Goal: Task Accomplishment & Management: Complete application form

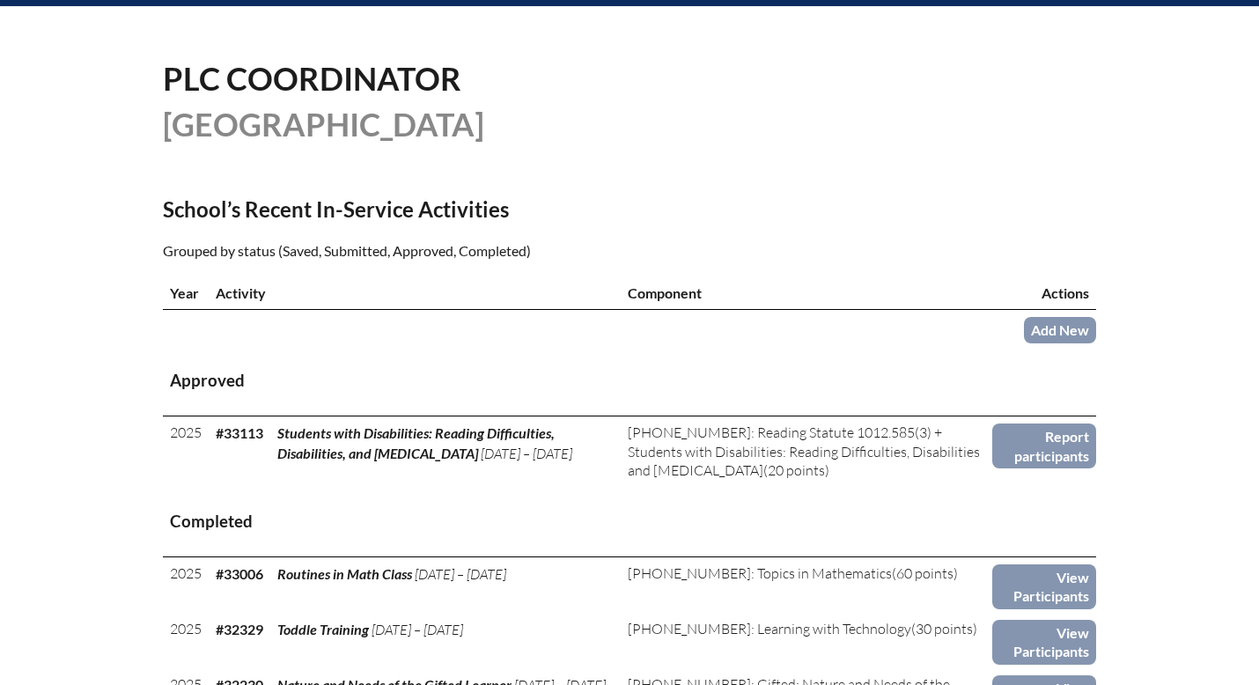
scroll to position [417, 0]
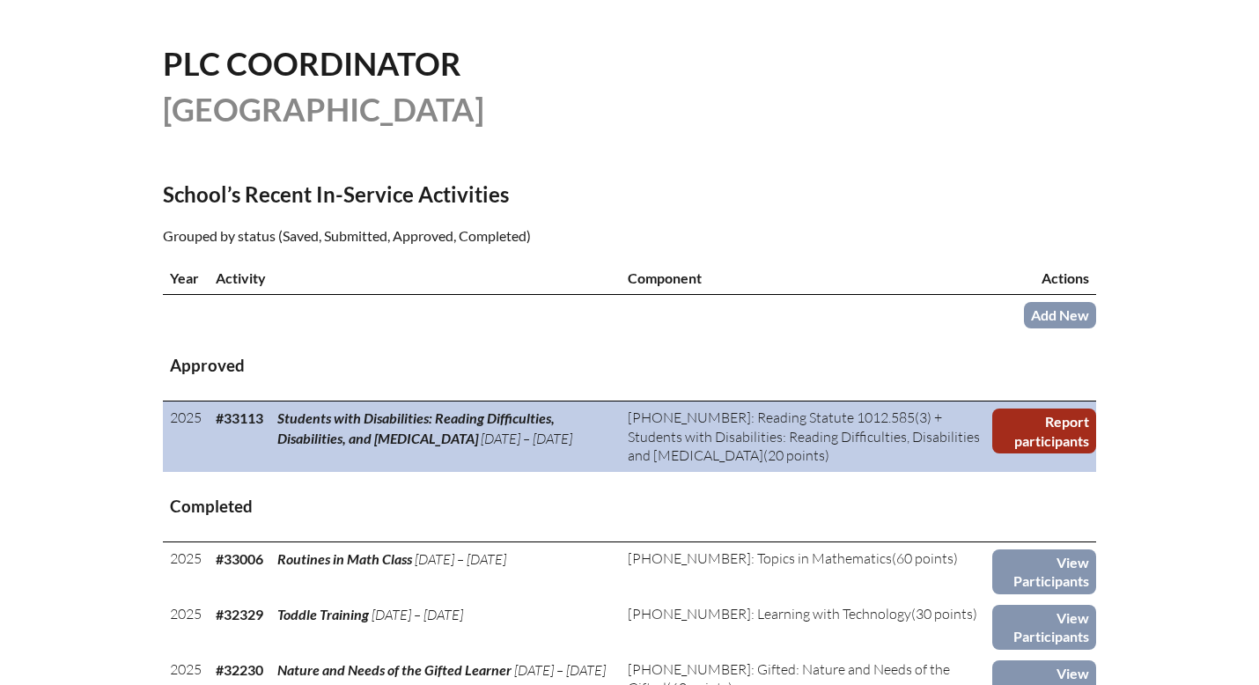
click at [1055, 436] on link "Report participants" at bounding box center [1044, 430] width 104 height 45
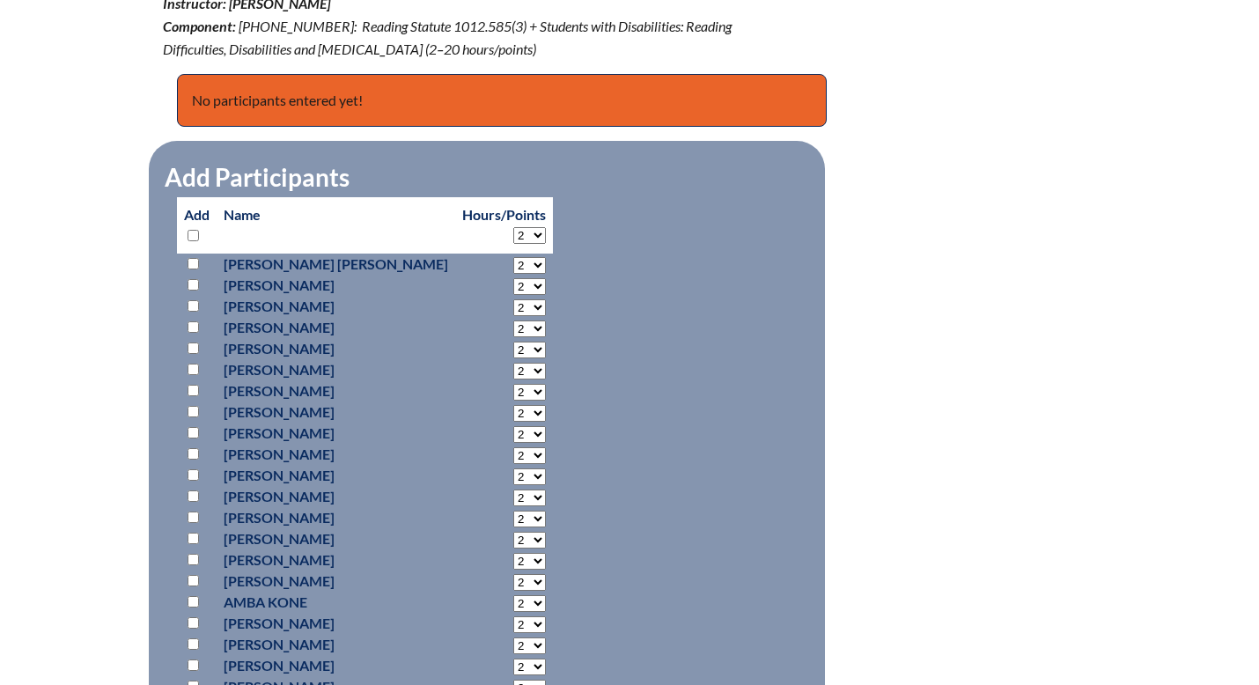
scroll to position [745, 0]
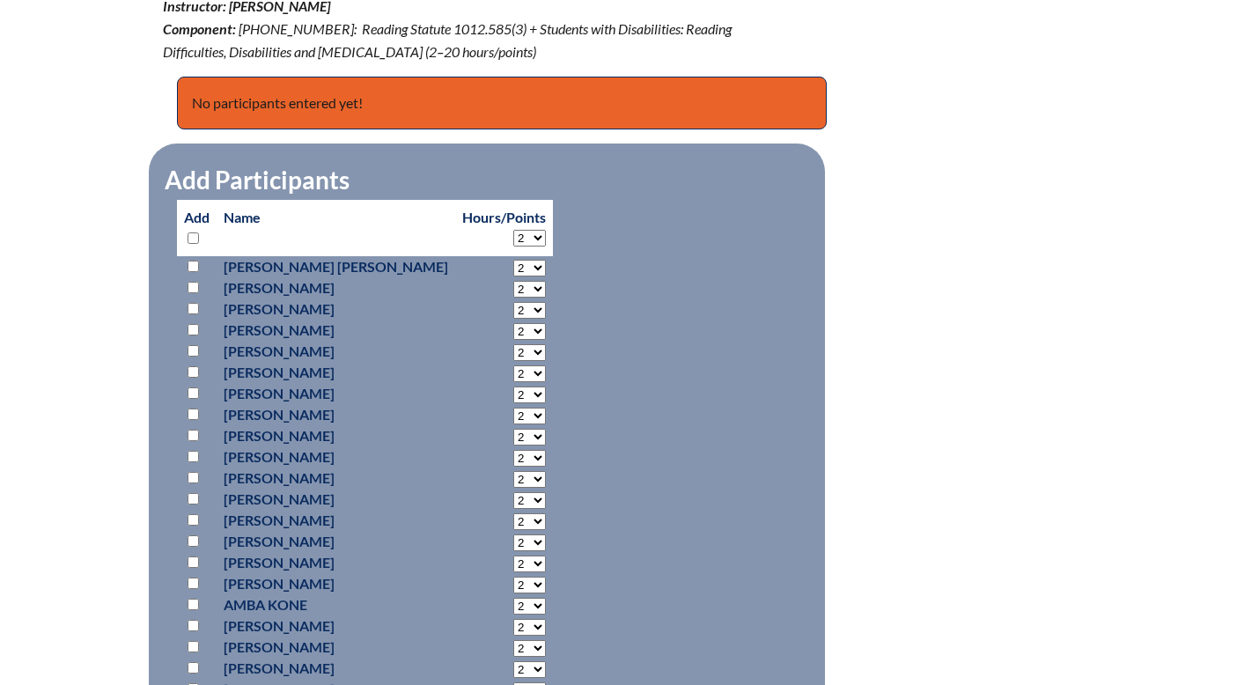
click at [193, 305] on input "checkbox" at bounding box center [192, 308] width 11 height 11
checkbox input "true"
click at [513, 235] on select "2 3 4 5 6 7 8 9 10 11 12 13 14 15 16 17 18 19 20" at bounding box center [529, 238] width 33 height 17
select select "20"
click at [513, 230] on select "2 3 4 5 6 7 8 9 10 11 12 13 14 15 16 17 18 19 20" at bounding box center [529, 238] width 33 height 17
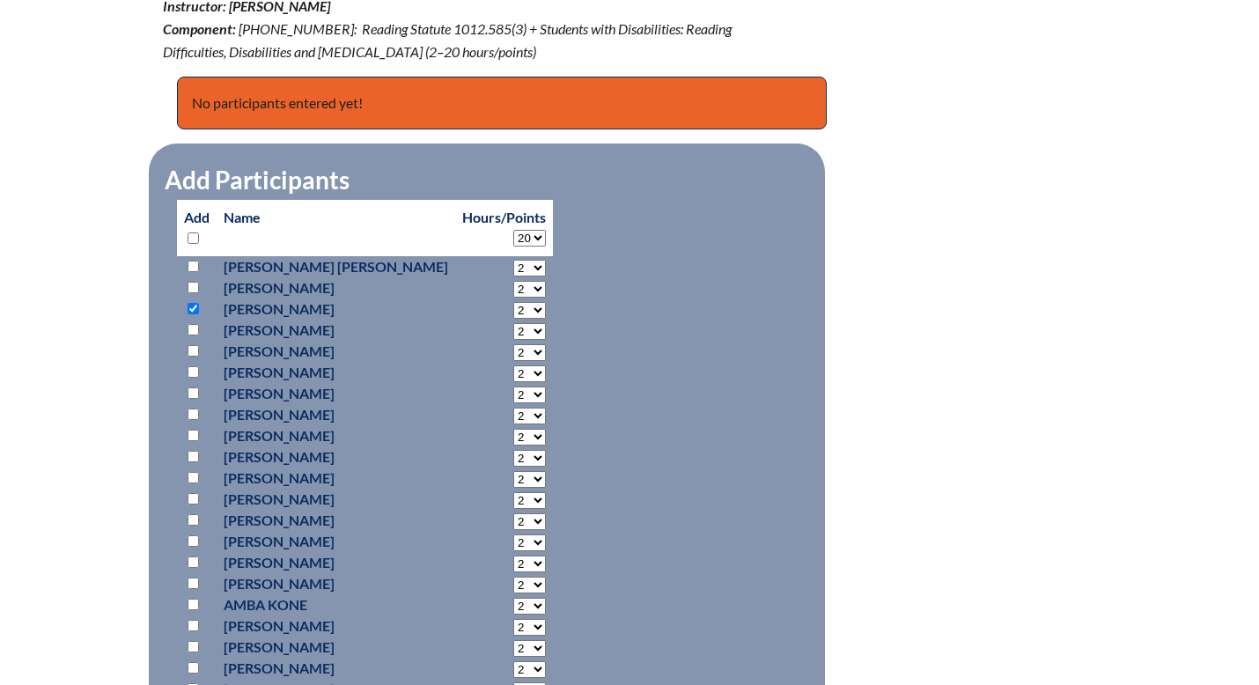
select select "20"
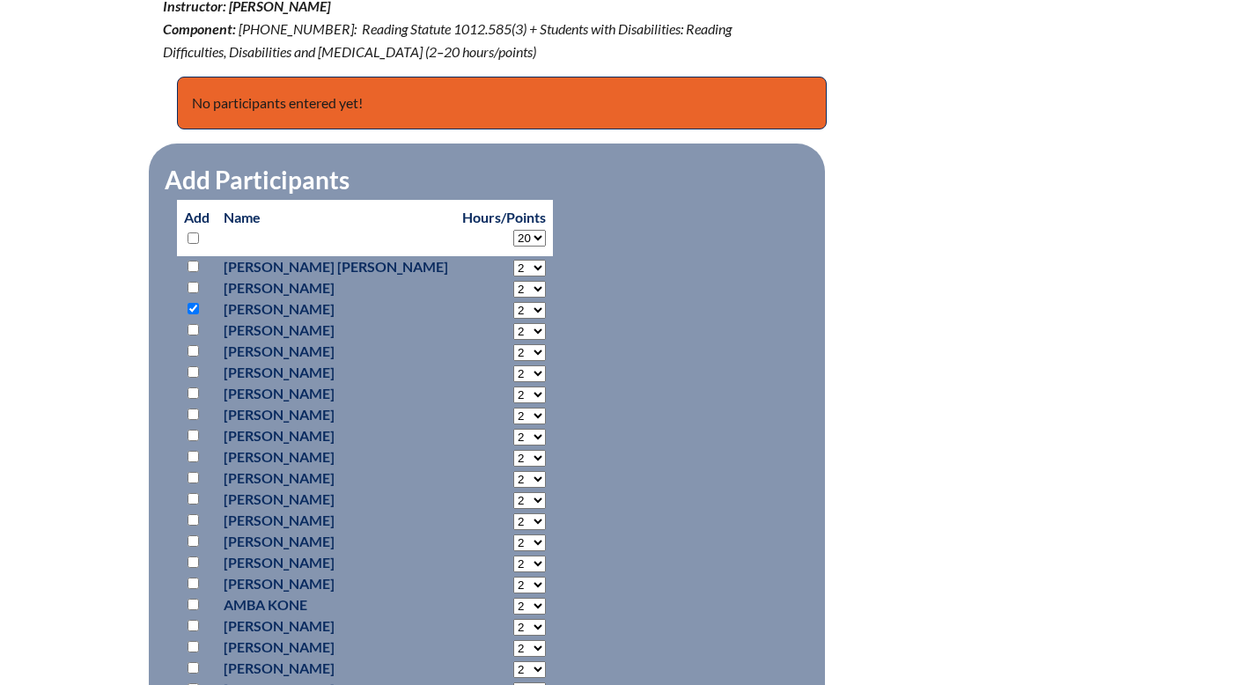
select select "20"
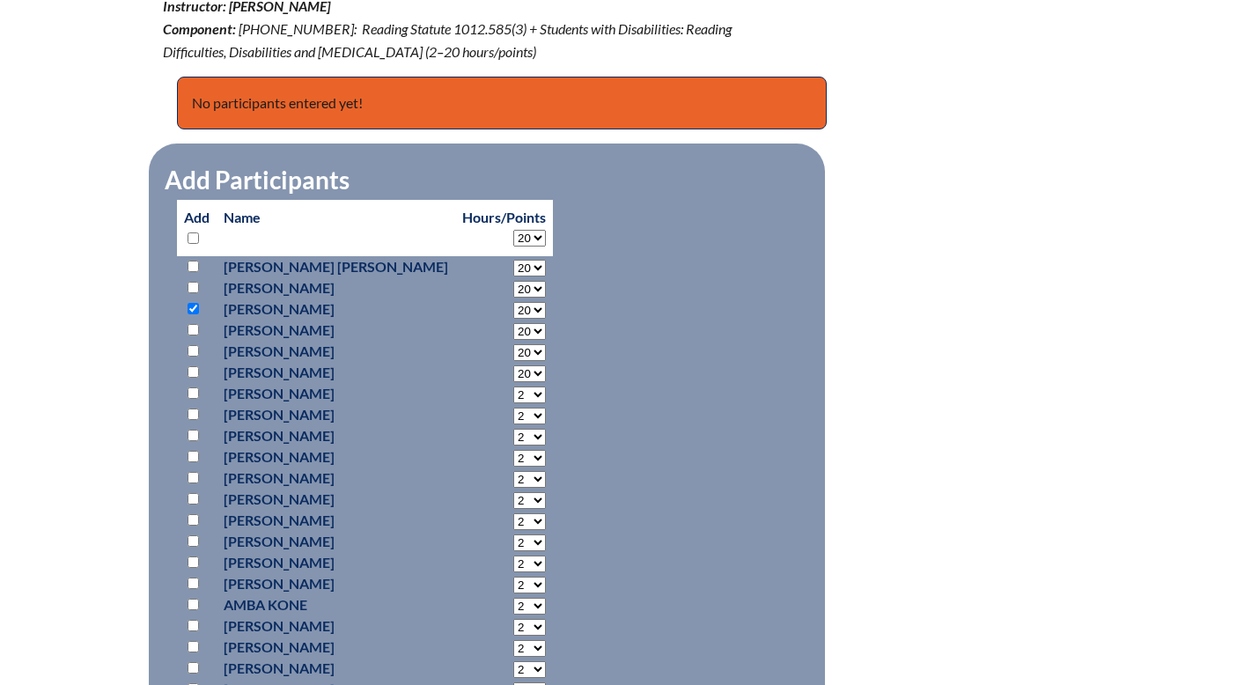
select select "20"
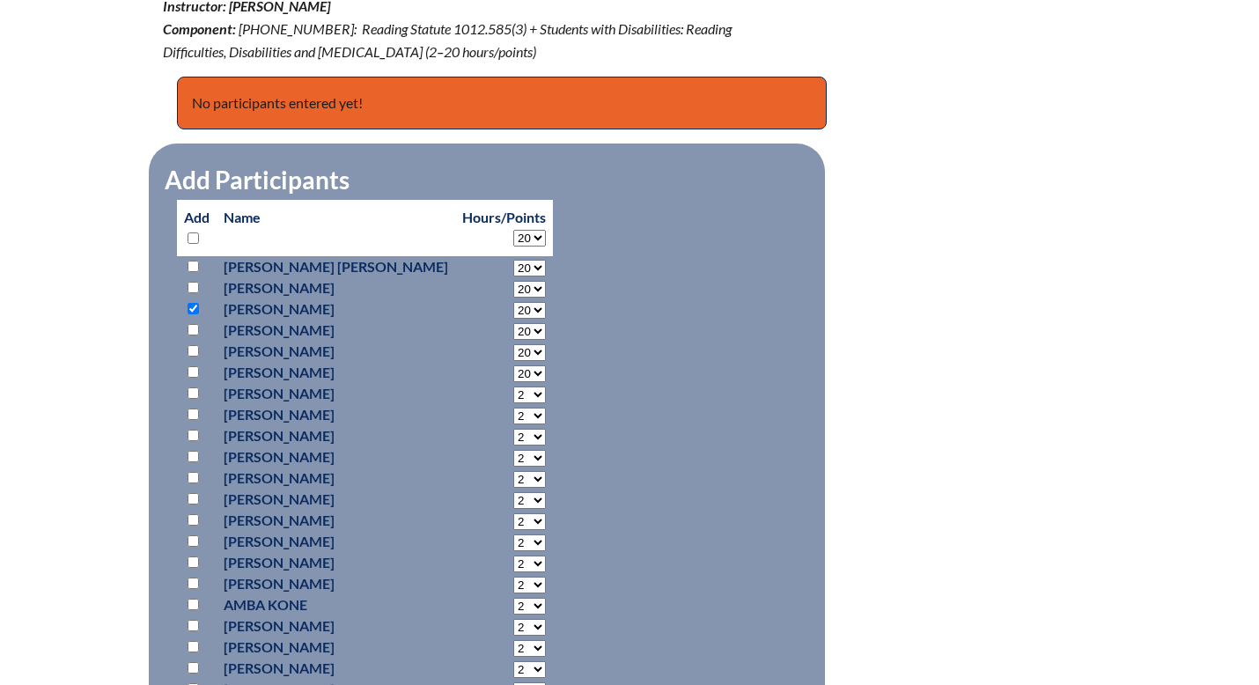
select select "20"
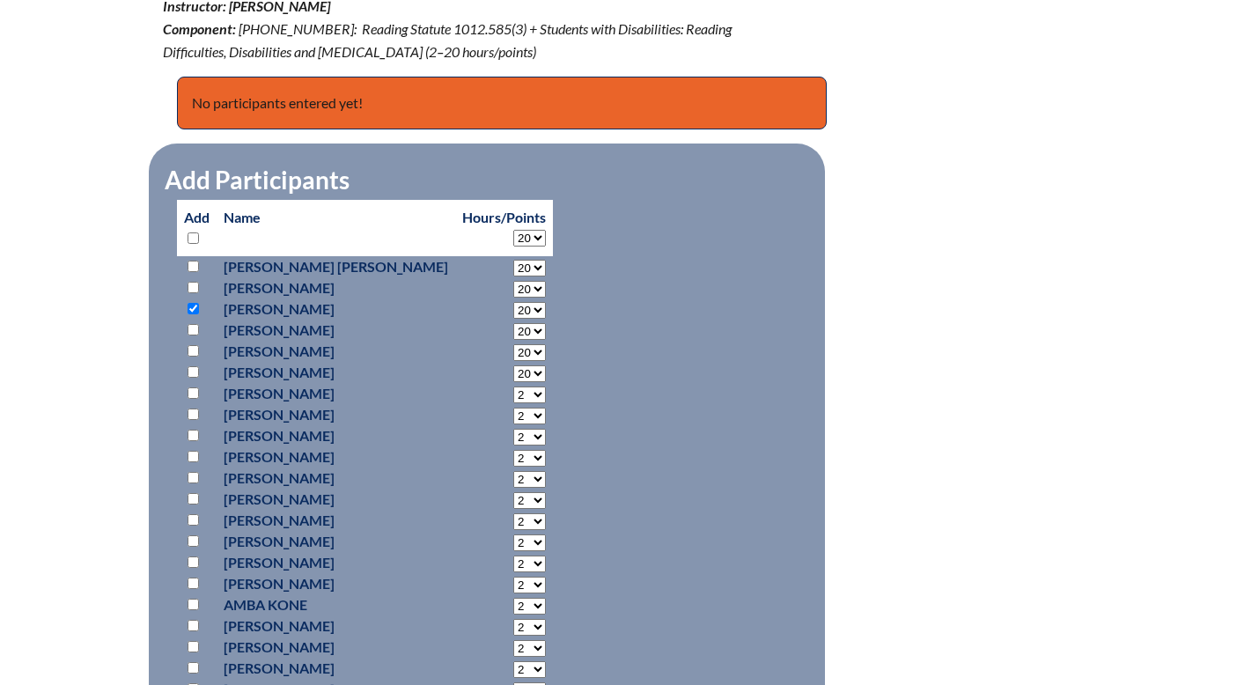
select select "20"
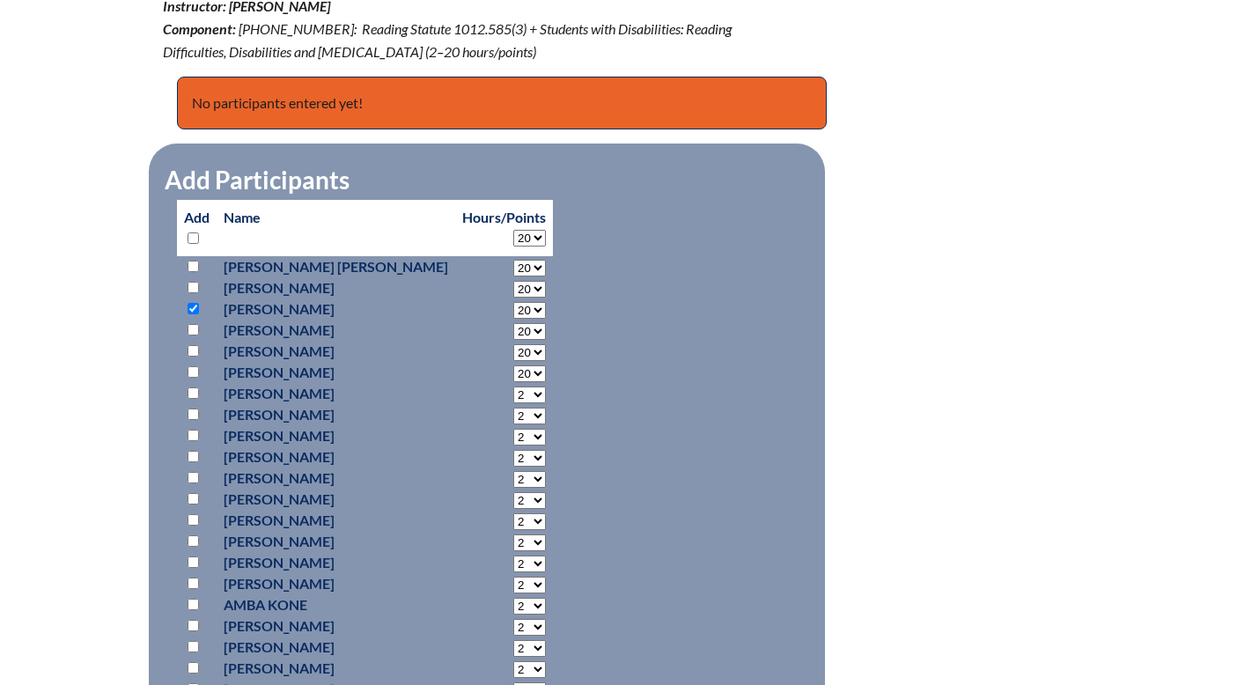
select select "20"
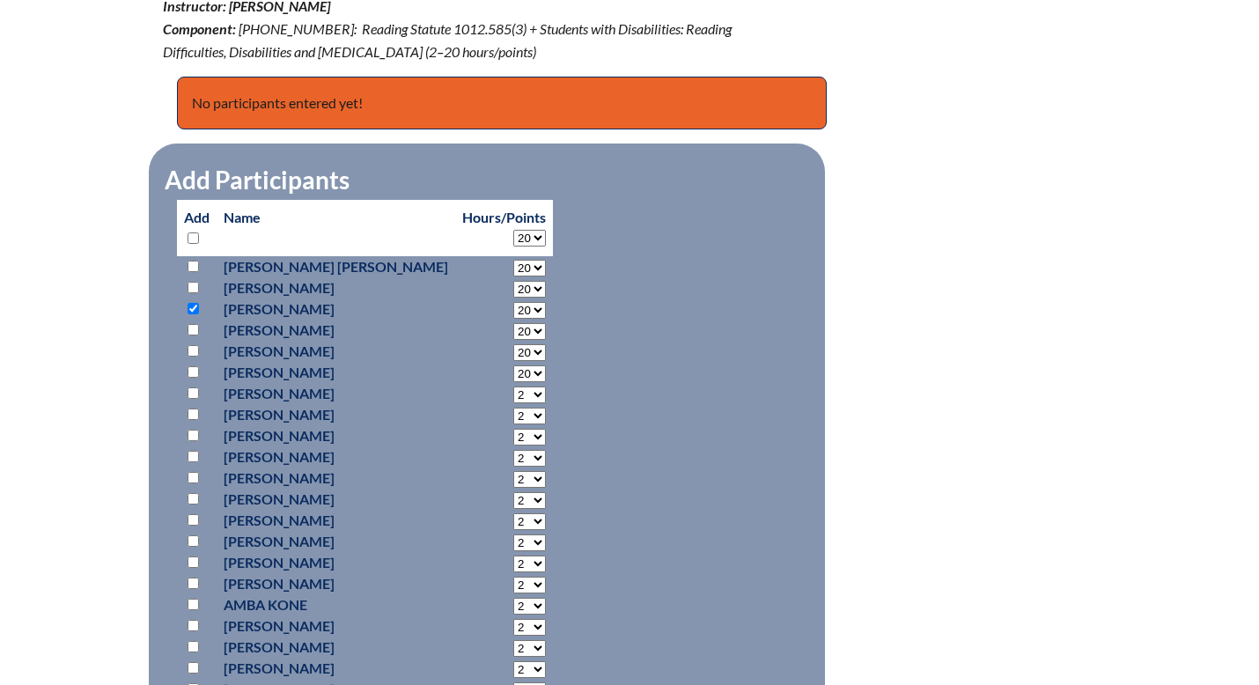
select select "20"
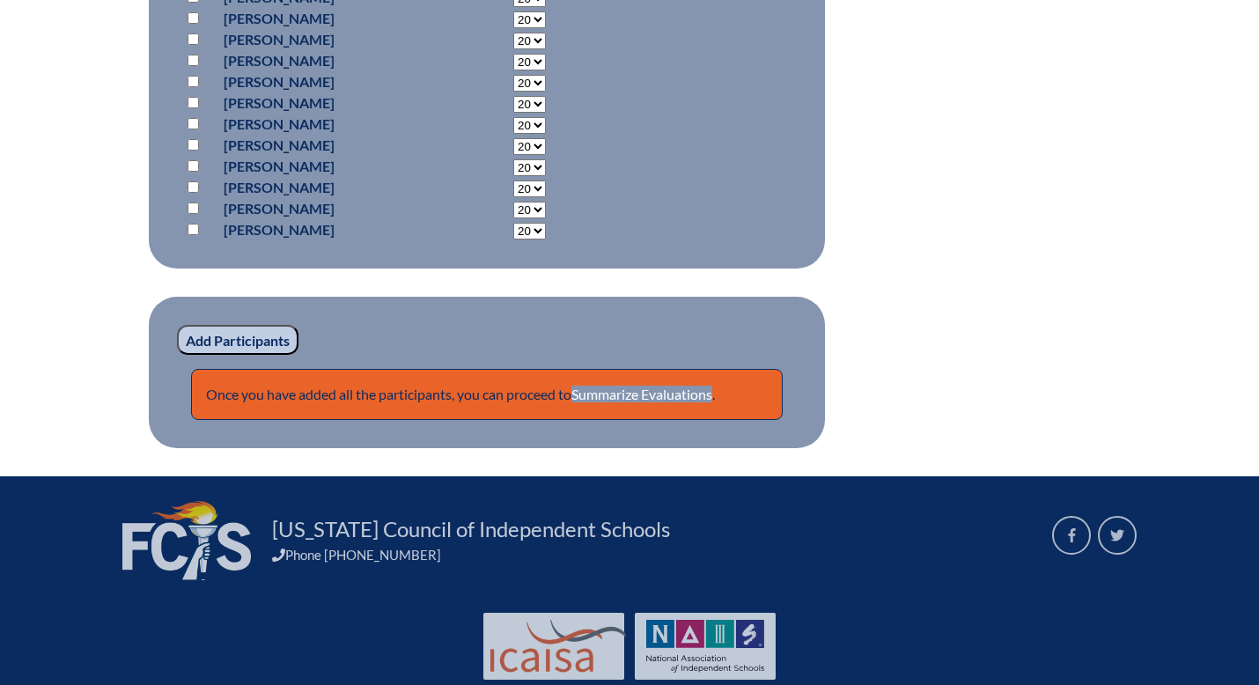
scroll to position [1458, 0]
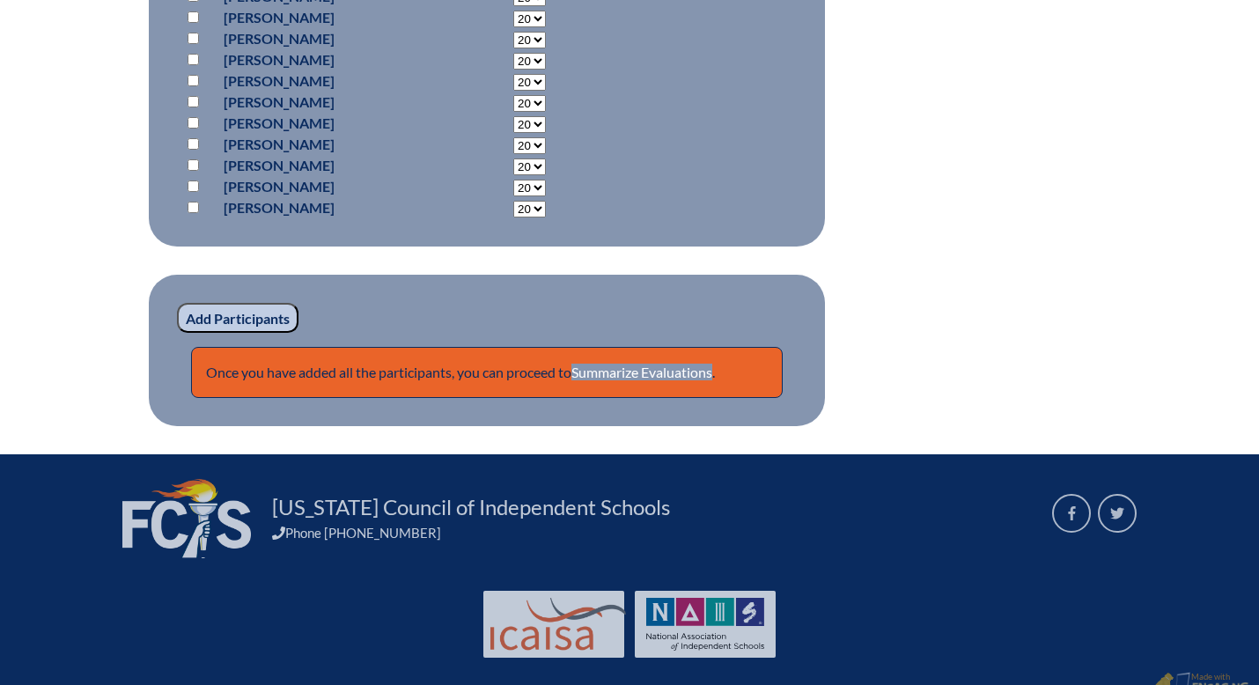
click at [249, 316] on input "Add Participants" at bounding box center [237, 318] width 121 height 30
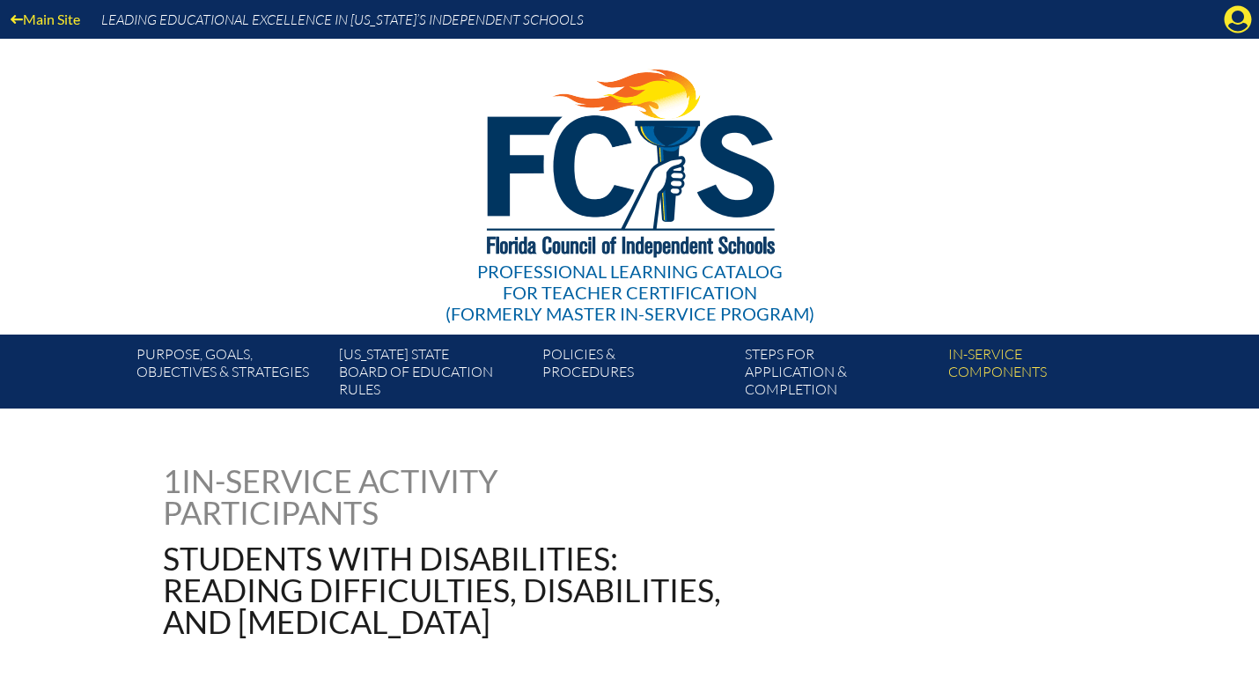
scroll to position [1554, 0]
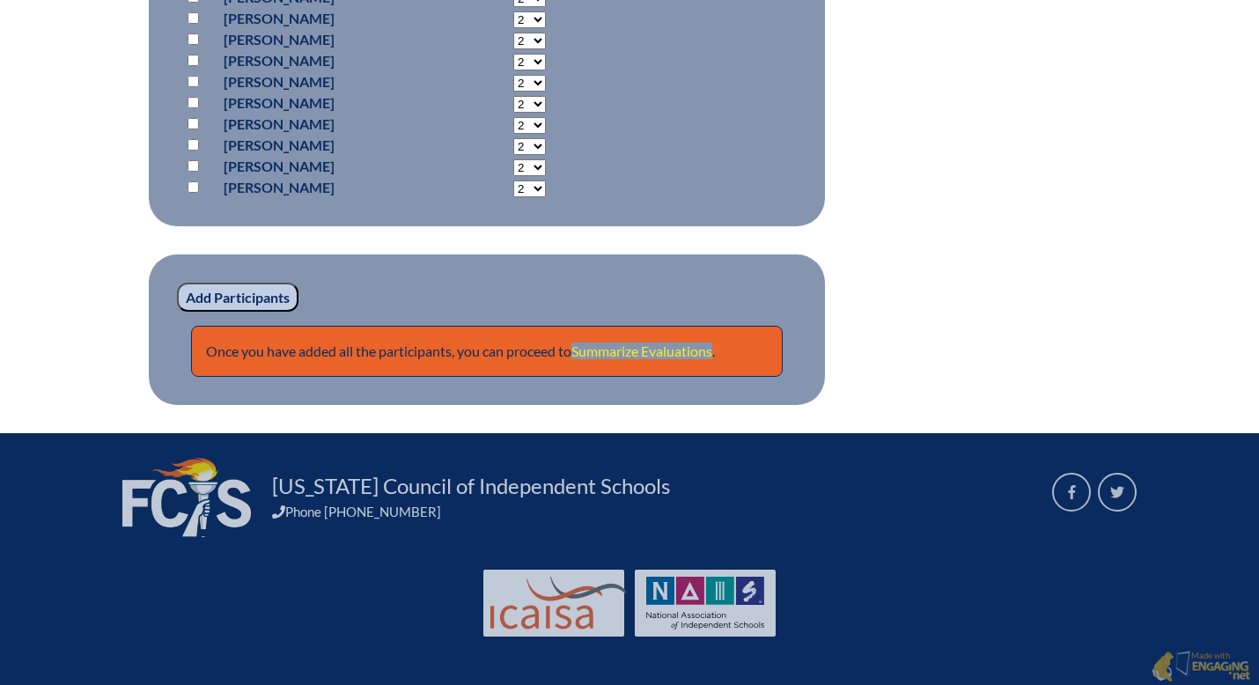
click at [659, 349] on link "Summarize Evaluations" at bounding box center [641, 350] width 141 height 17
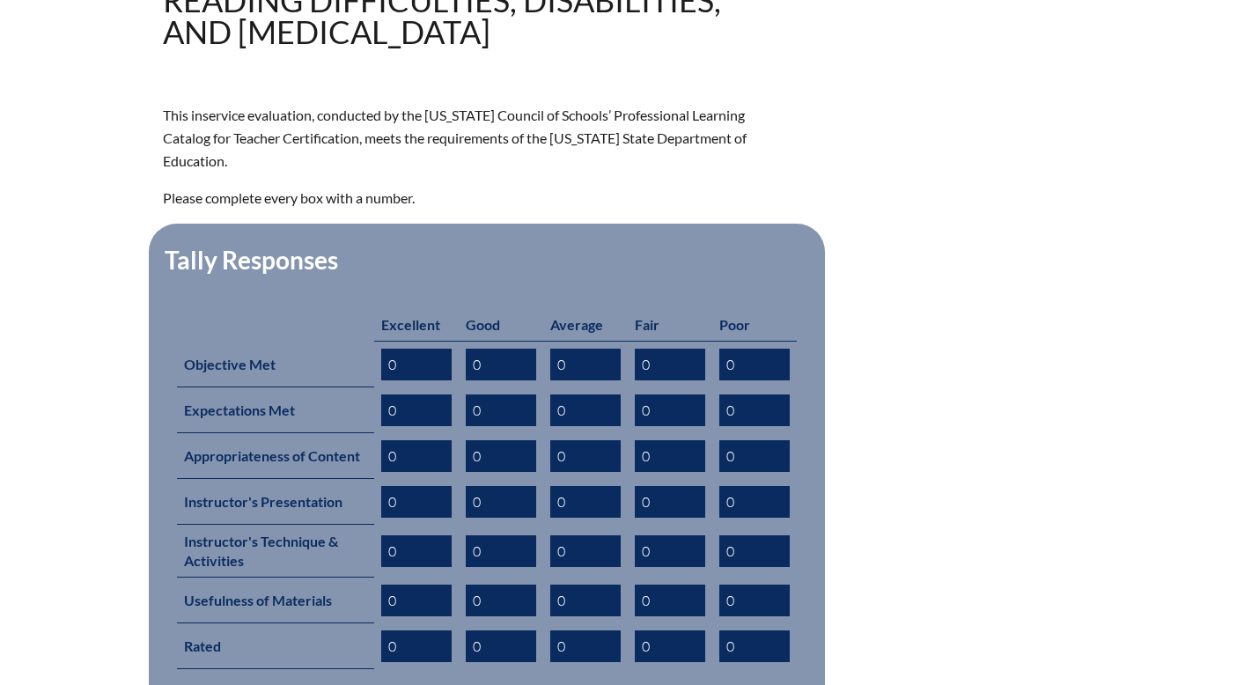
scroll to position [592, 0]
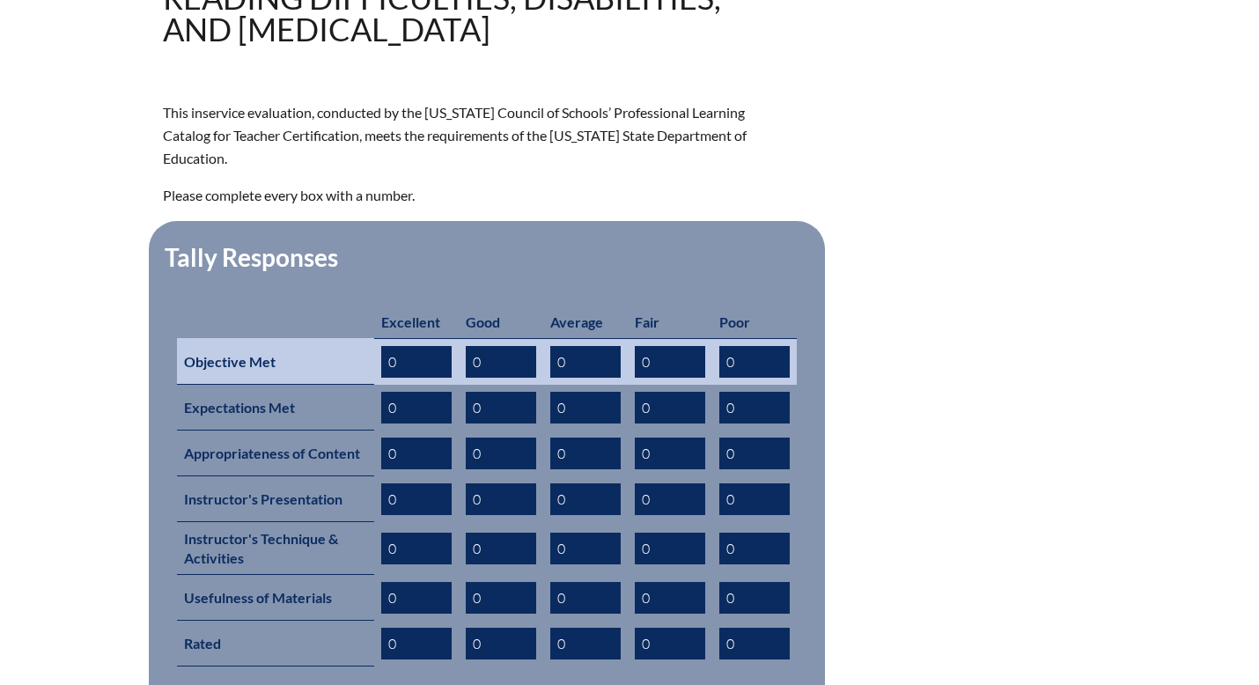
drag, startPoint x: 410, startPoint y: 336, endPoint x: 381, endPoint y: 336, distance: 29.0
click at [381, 346] on input "0" at bounding box center [416, 362] width 70 height 32
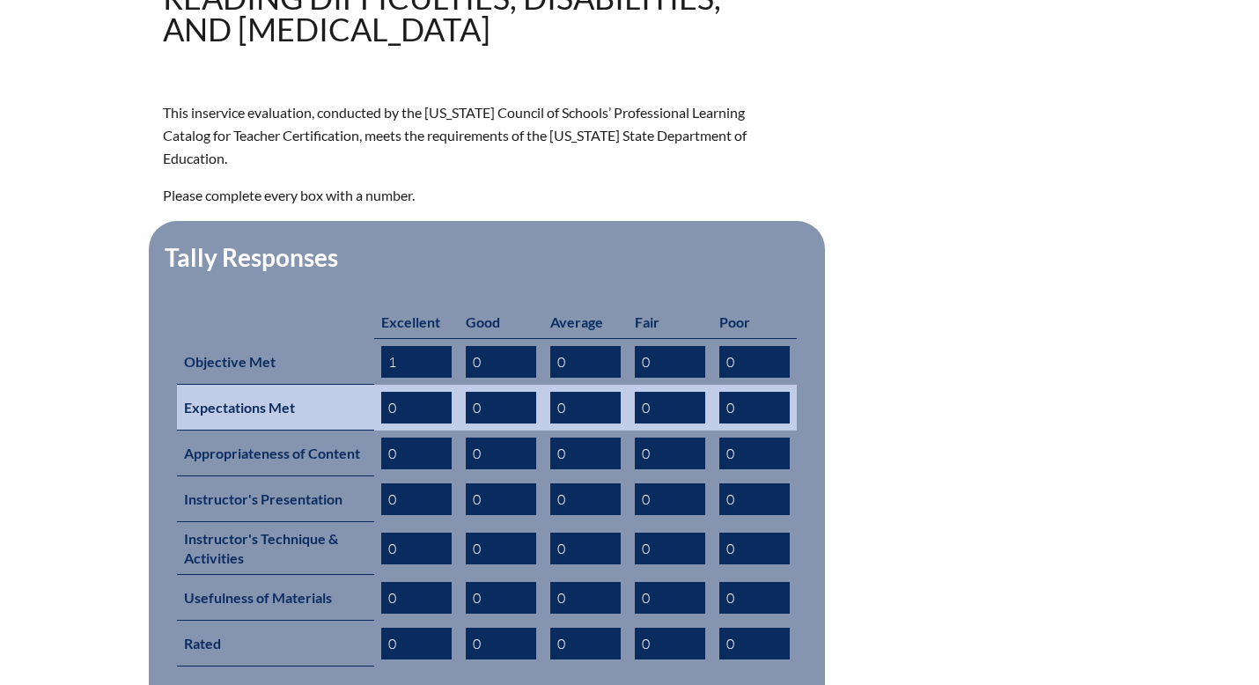
type input "1"
drag, startPoint x: 401, startPoint y: 388, endPoint x: 385, endPoint y: 388, distance: 16.7
click at [386, 392] on input "0" at bounding box center [416, 408] width 70 height 32
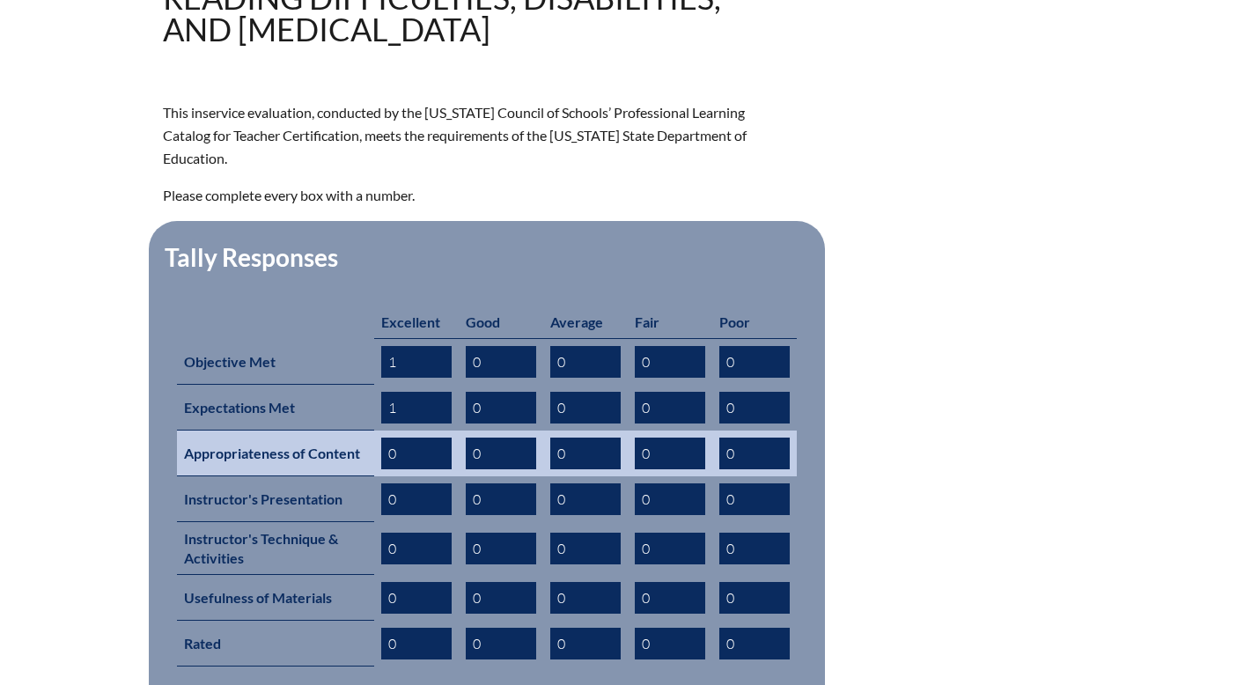
type input "1"
click at [391, 437] on input "0" at bounding box center [416, 453] width 70 height 32
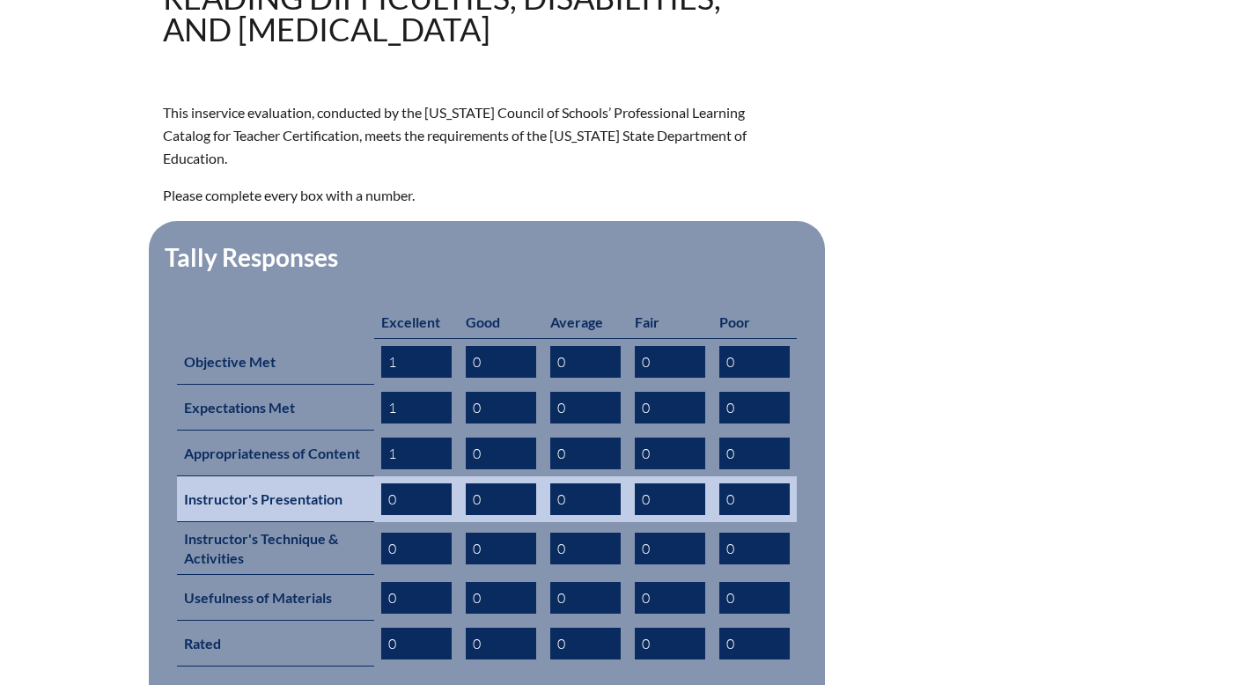
type input "1"
drag, startPoint x: 399, startPoint y: 478, endPoint x: 386, endPoint y: 478, distance: 13.2
click at [387, 483] on input "0" at bounding box center [416, 499] width 70 height 32
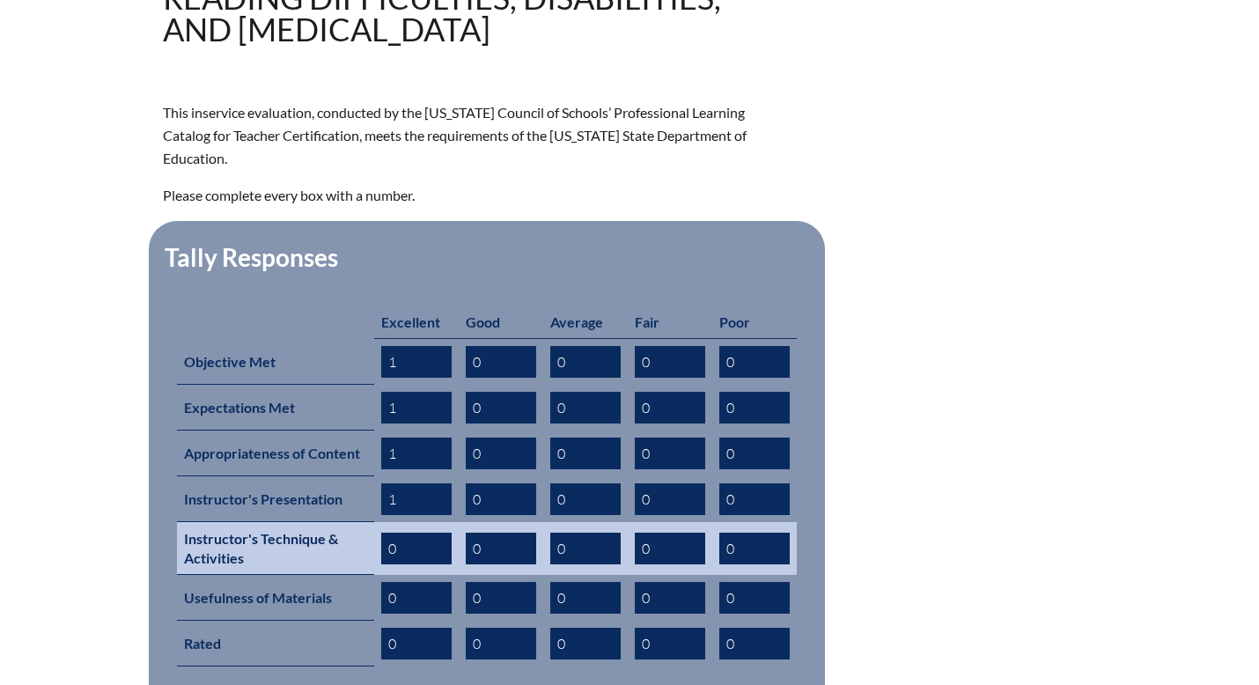
type input "1"
drag, startPoint x: 401, startPoint y: 521, endPoint x: 386, endPoint y: 521, distance: 15.8
click at [386, 533] on input "0" at bounding box center [416, 549] width 70 height 32
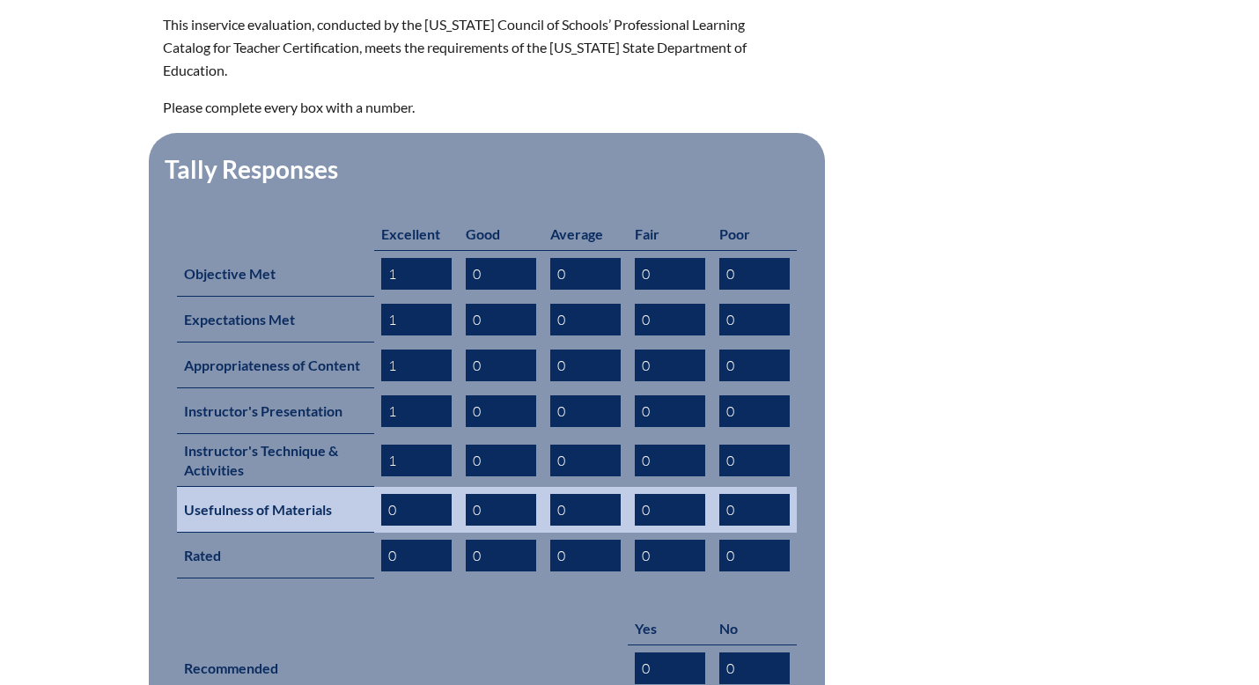
type input "1"
click at [394, 494] on input "0" at bounding box center [416, 510] width 70 height 32
type input "0"
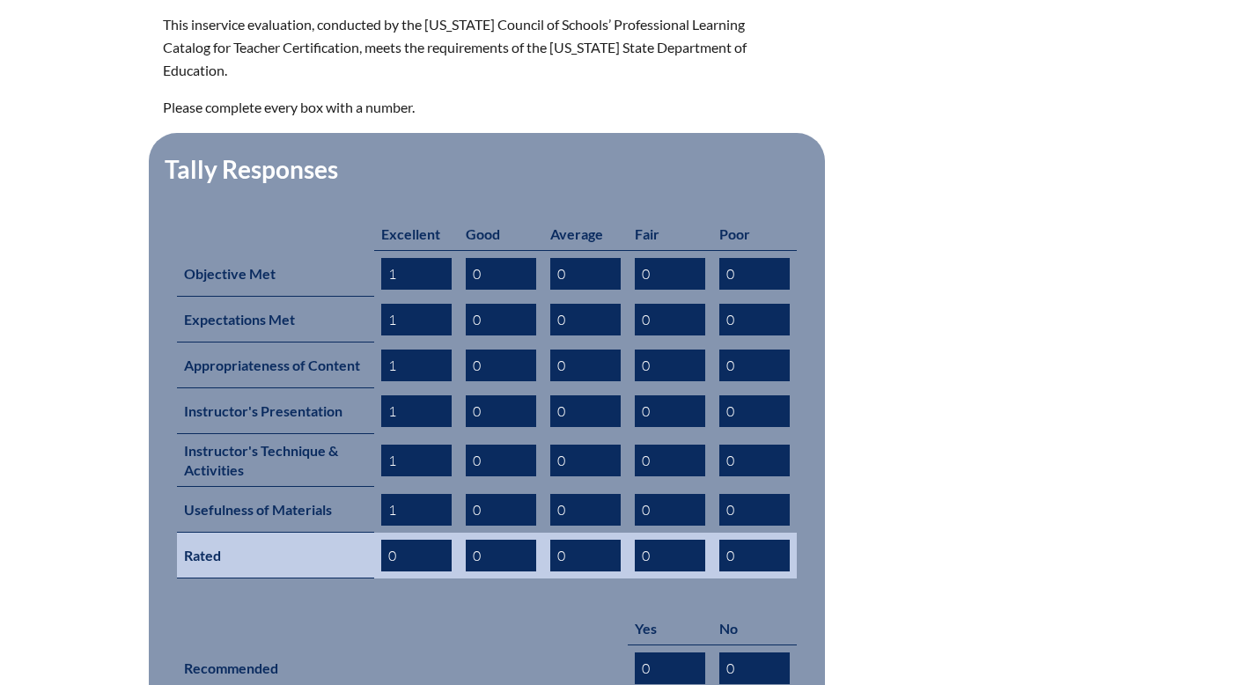
type input "1"
drag, startPoint x: 397, startPoint y: 530, endPoint x: 385, endPoint y: 530, distance: 12.3
click at [386, 540] on input "0" at bounding box center [416, 556] width 70 height 32
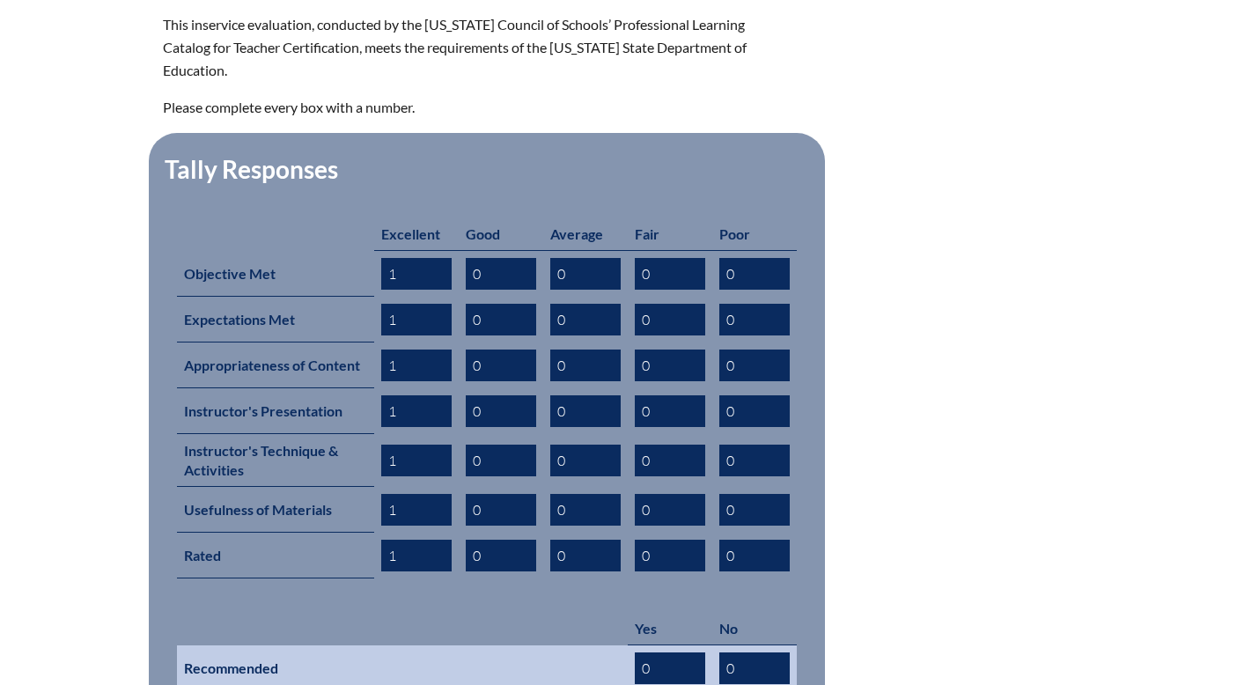
type input "1"
drag, startPoint x: 656, startPoint y: 638, endPoint x: 644, endPoint y: 638, distance: 11.4
click at [644, 652] on input "0" at bounding box center [670, 668] width 70 height 32
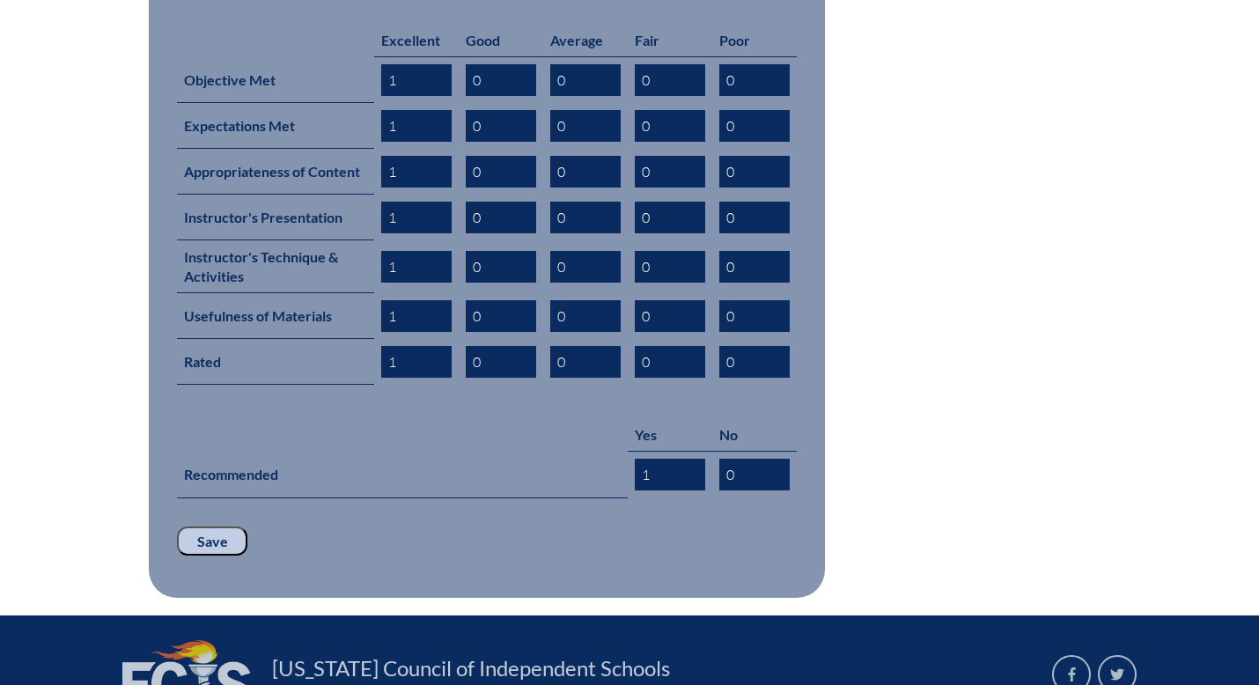
scroll to position [877, 0]
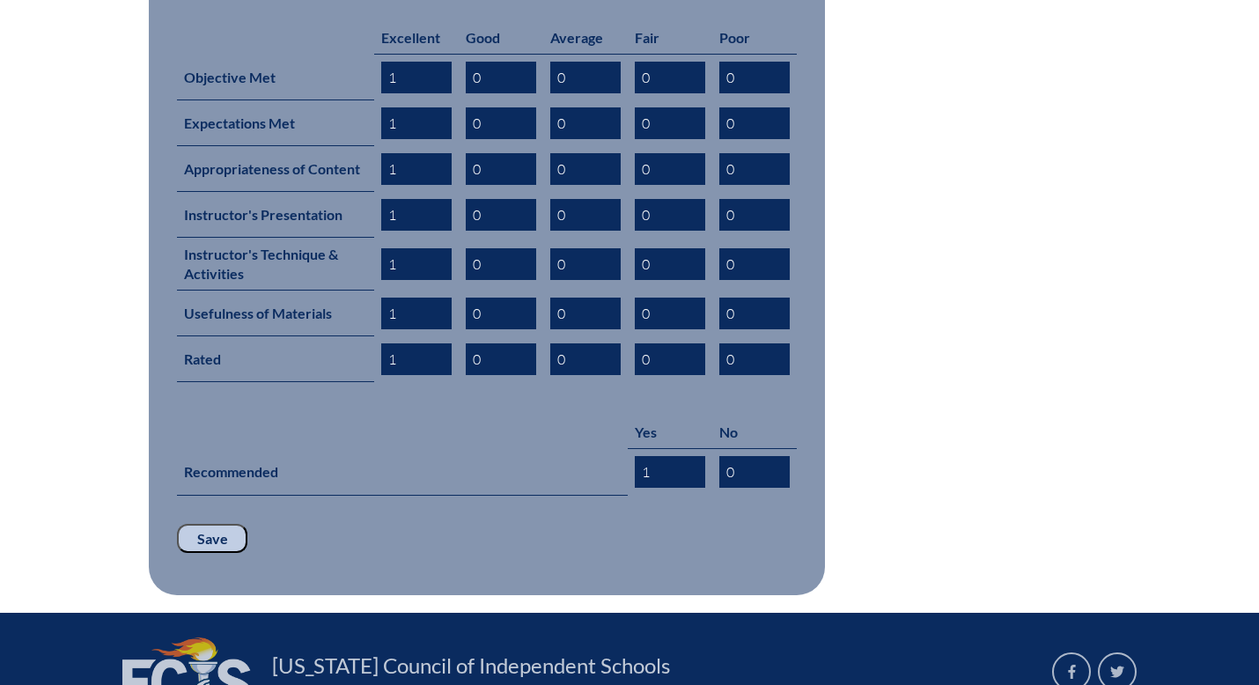
type input "1"
click at [213, 524] on input "Save" at bounding box center [212, 539] width 70 height 30
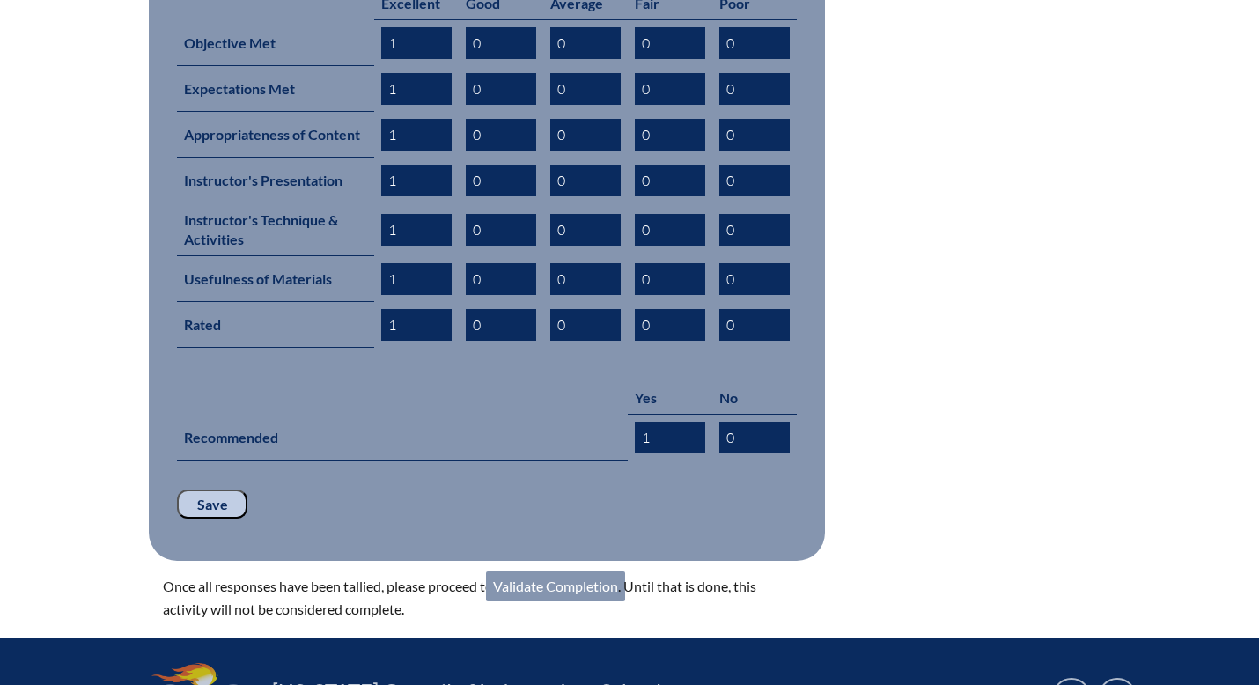
scroll to position [1093, 0]
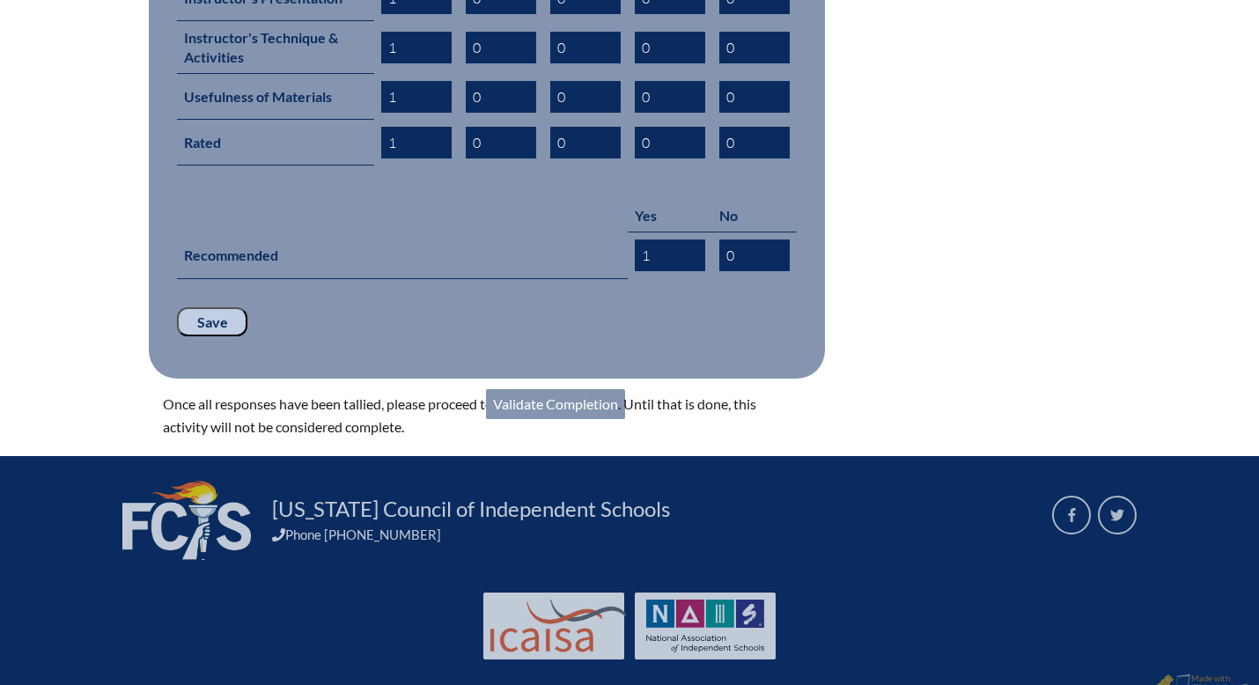
click at [524, 389] on link "Validate Completion" at bounding box center [555, 404] width 139 height 30
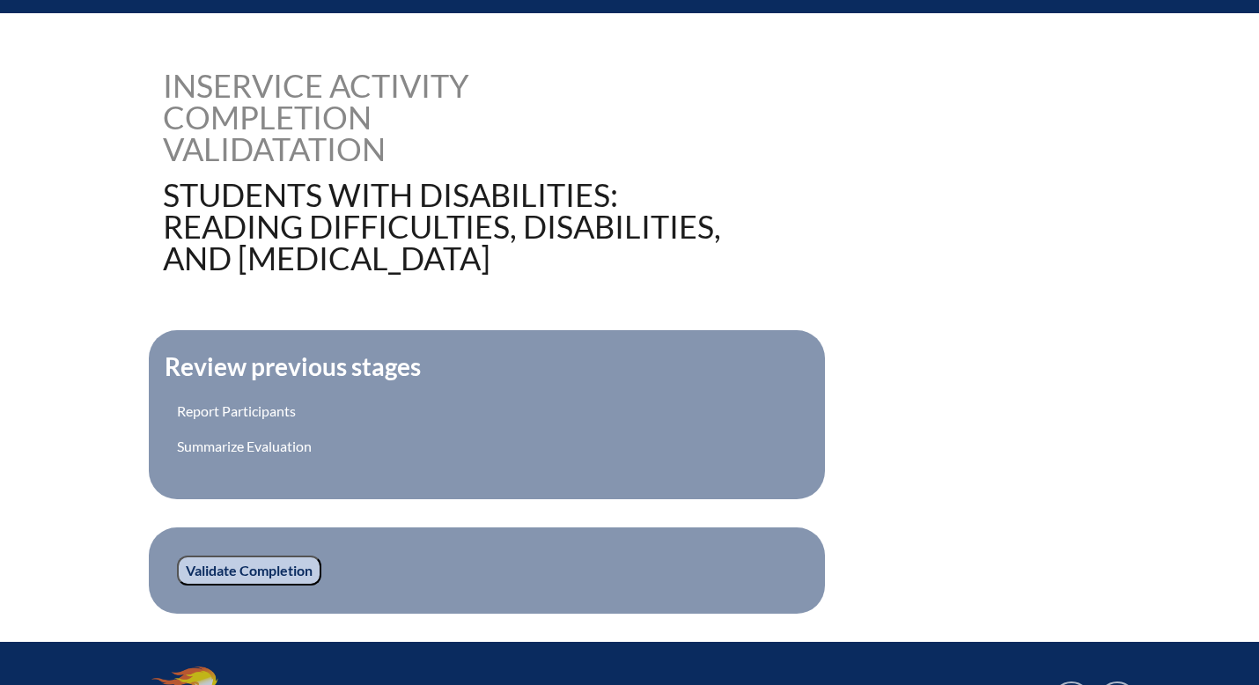
scroll to position [411, 0]
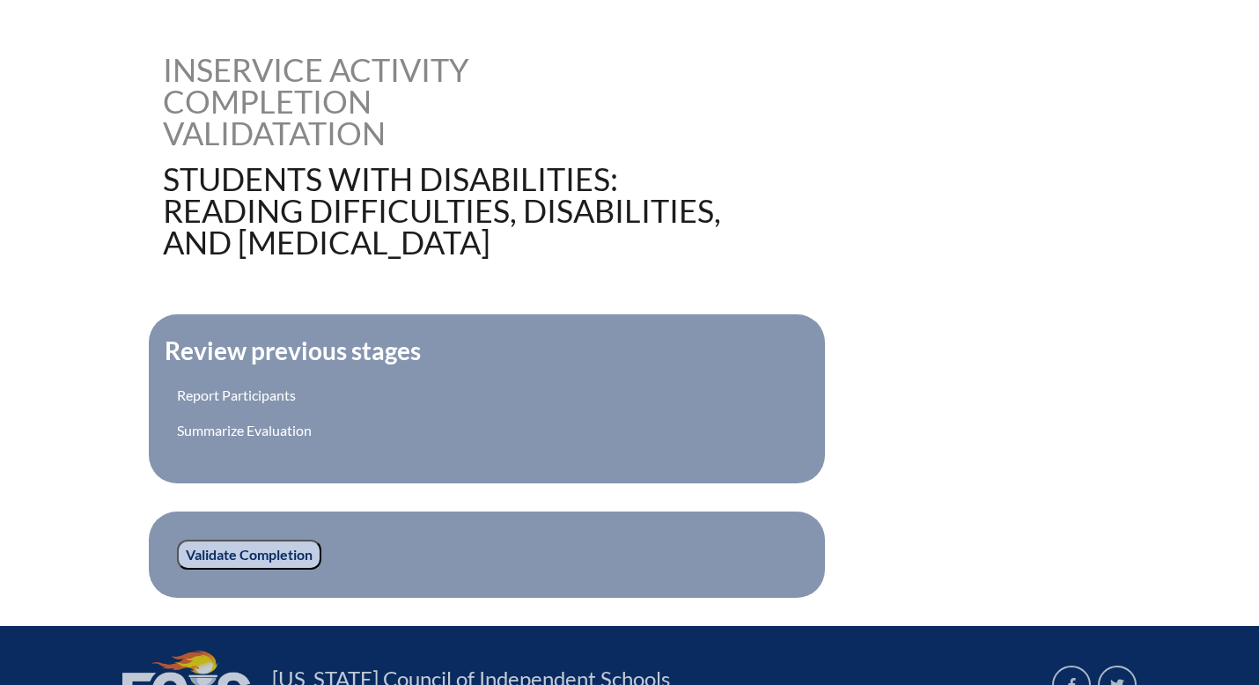
click at [272, 555] on input "Validate Completion" at bounding box center [249, 555] width 144 height 30
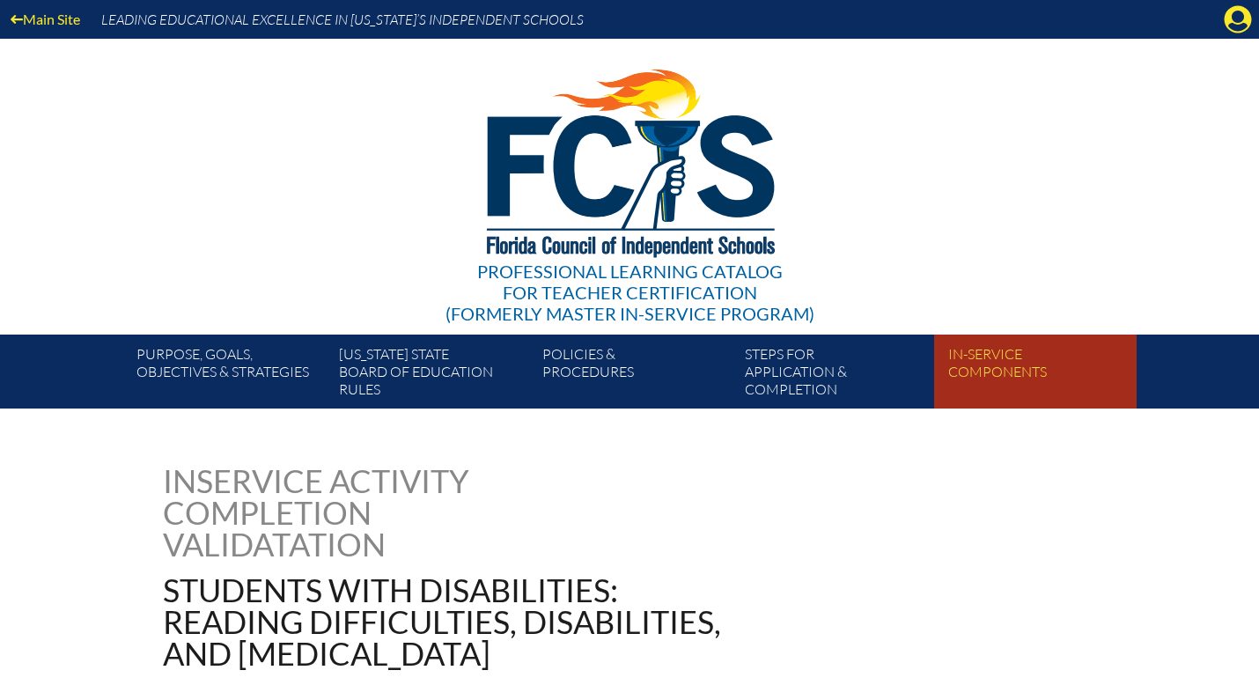
click at [981, 371] on link "In-service components" at bounding box center [1042, 375] width 202 height 67
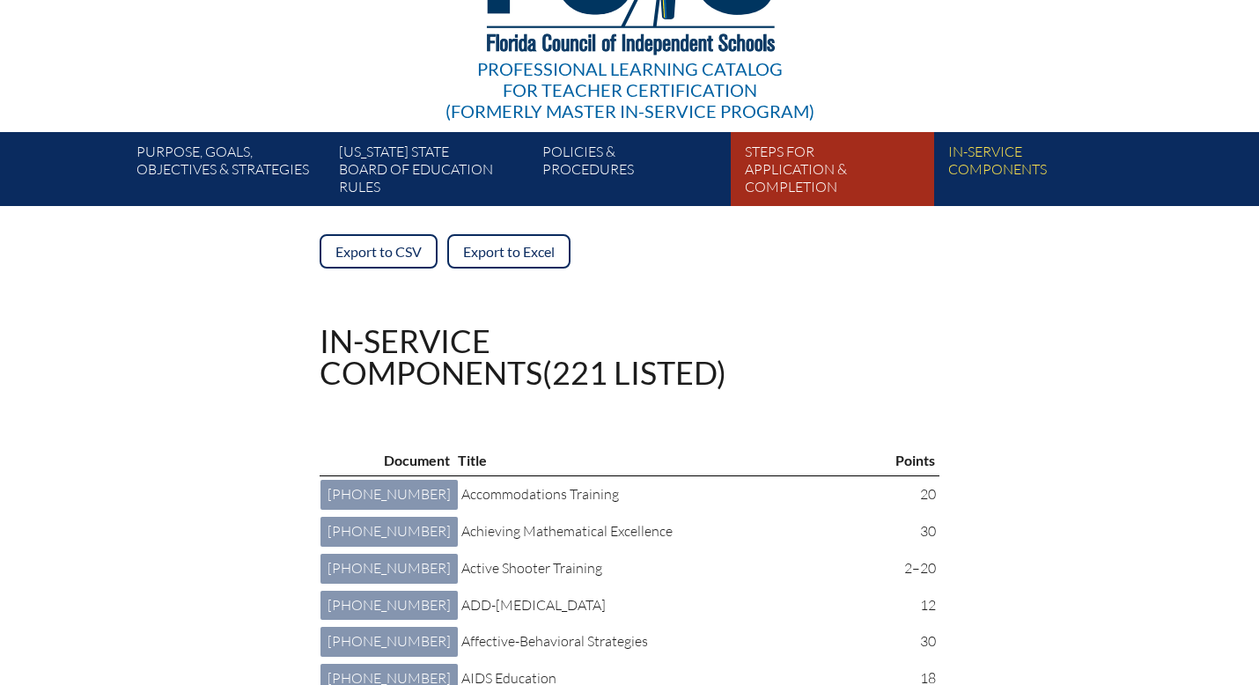
scroll to position [198, 0]
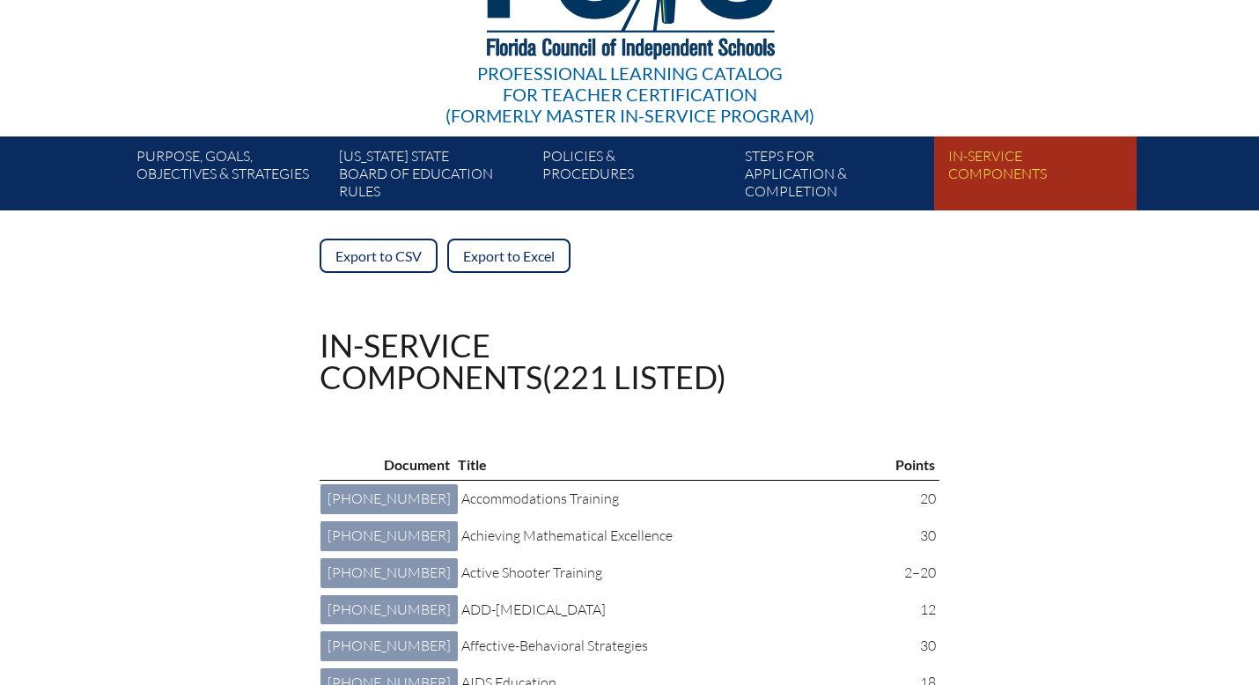
click at [991, 165] on link "In-service components" at bounding box center [1042, 176] width 202 height 67
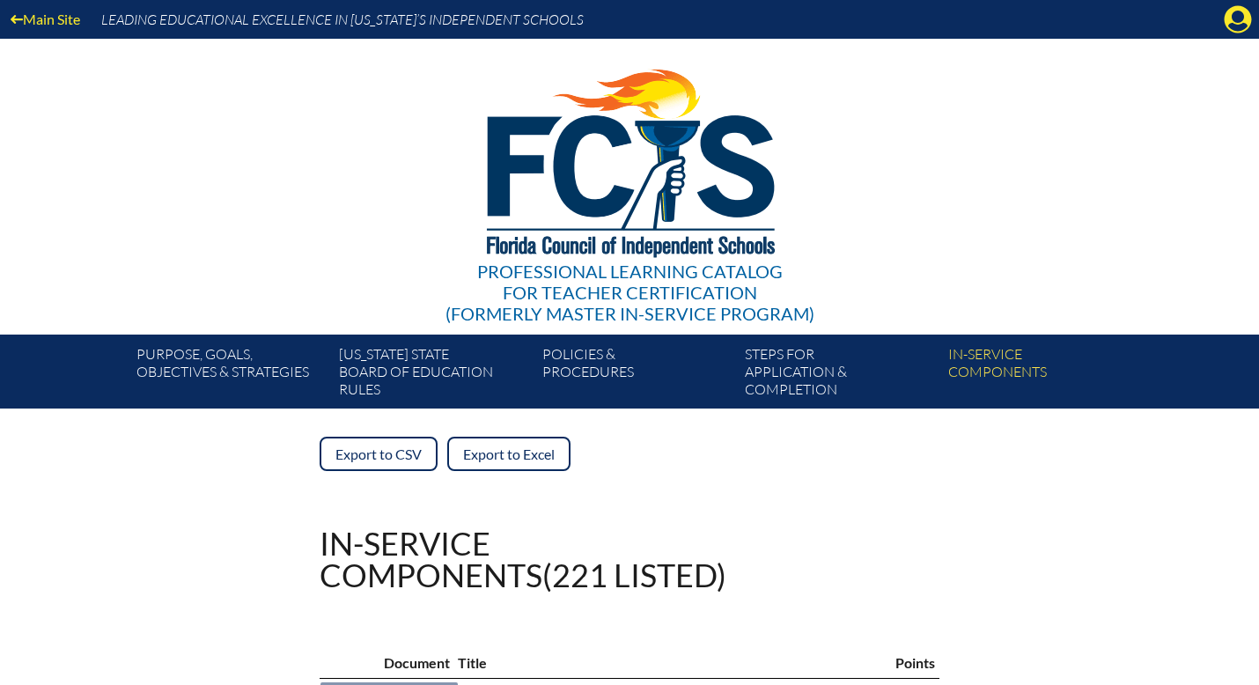
scroll to position [136, 0]
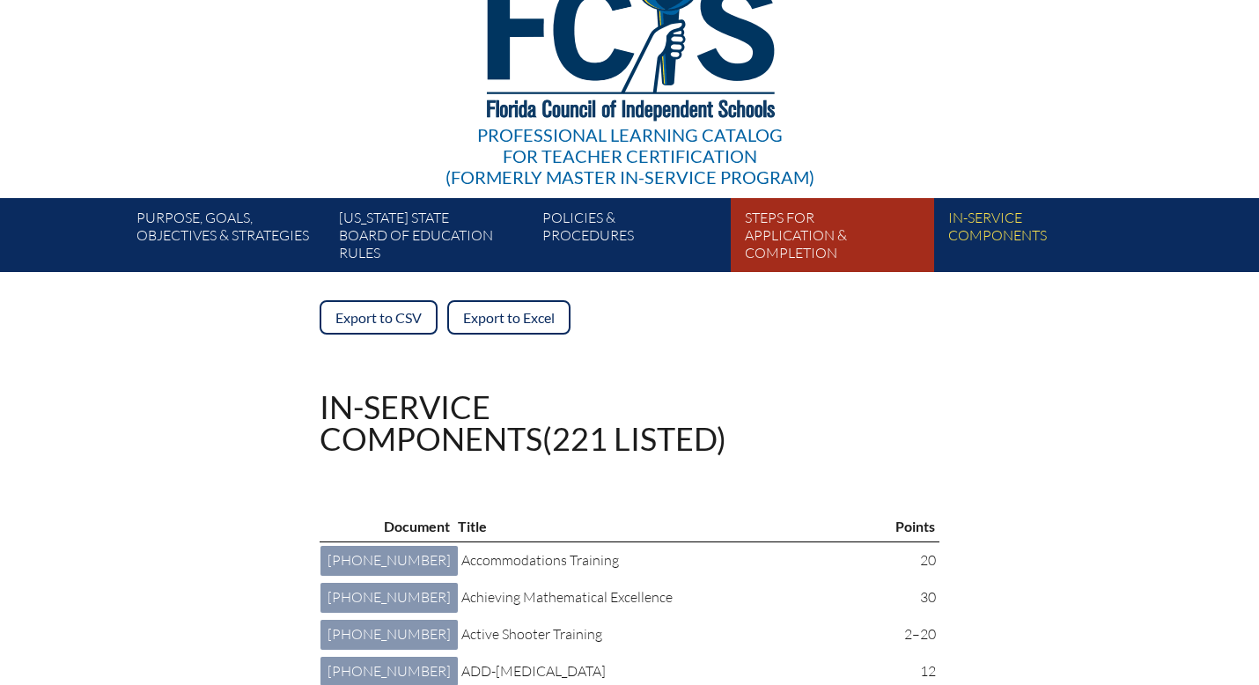
click at [773, 252] on link "Steps for application & completion" at bounding box center [839, 238] width 202 height 67
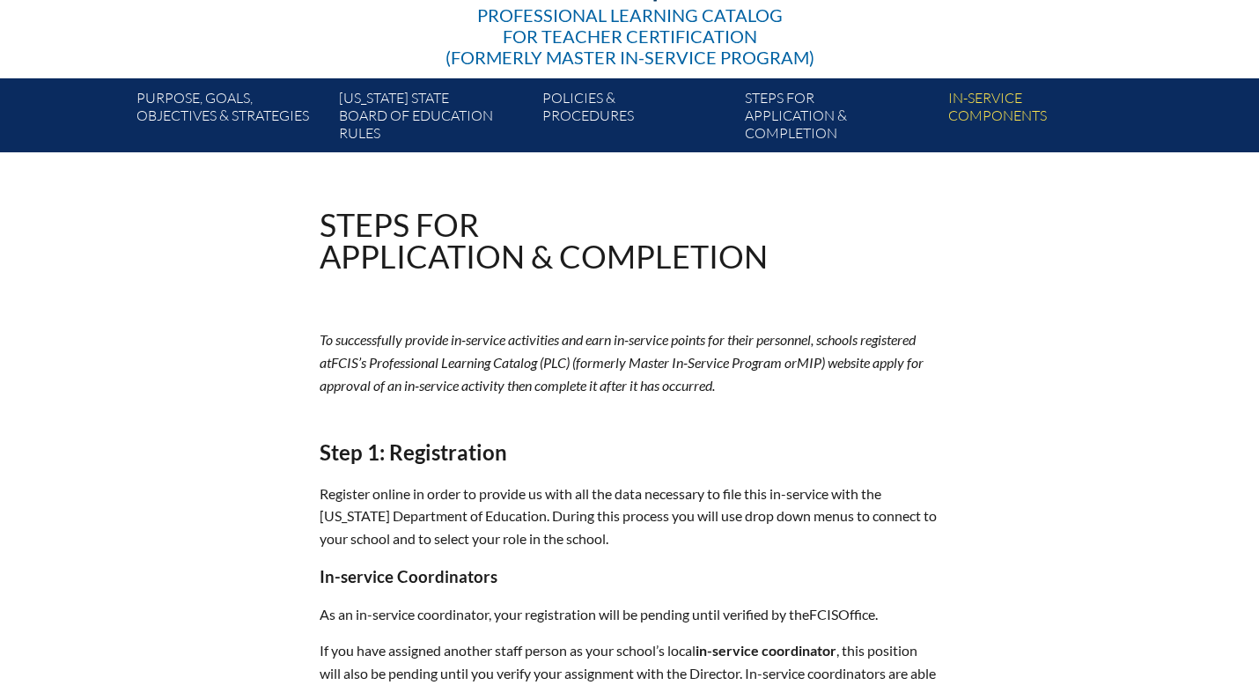
scroll to position [267, 0]
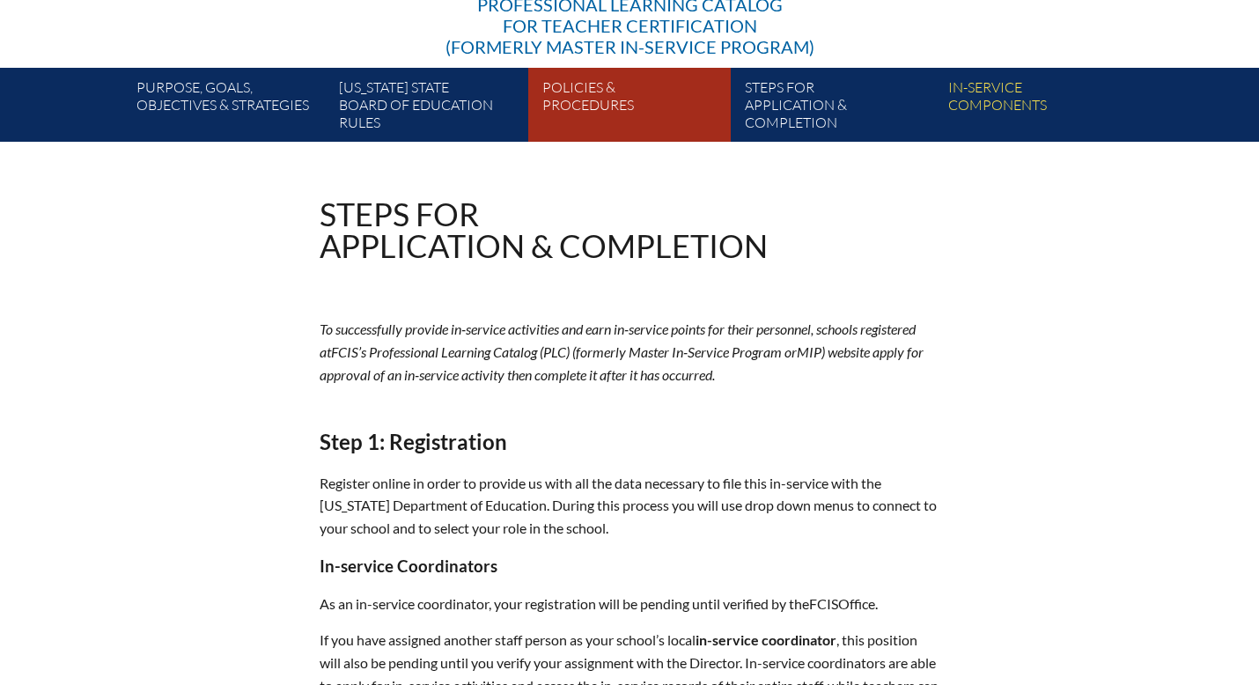
click at [609, 90] on link "Policies & Procedures" at bounding box center [636, 108] width 202 height 67
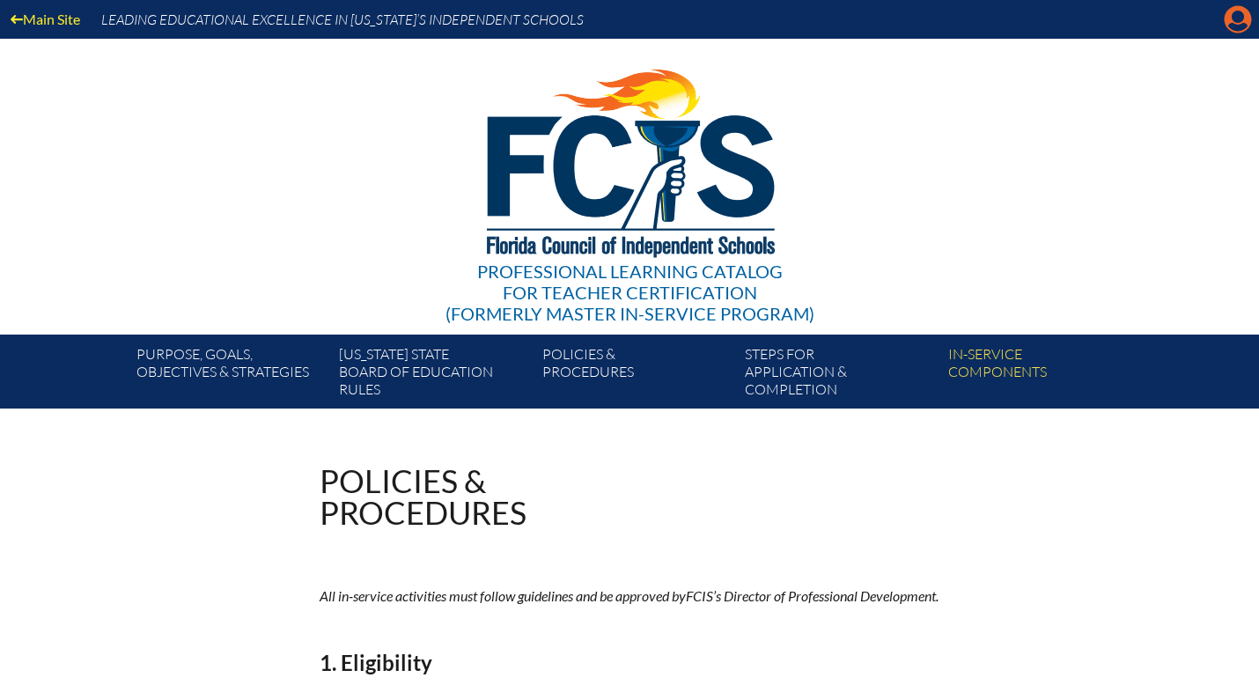
click at [1231, 23] on icon "Manage account" at bounding box center [1237, 19] width 28 height 28
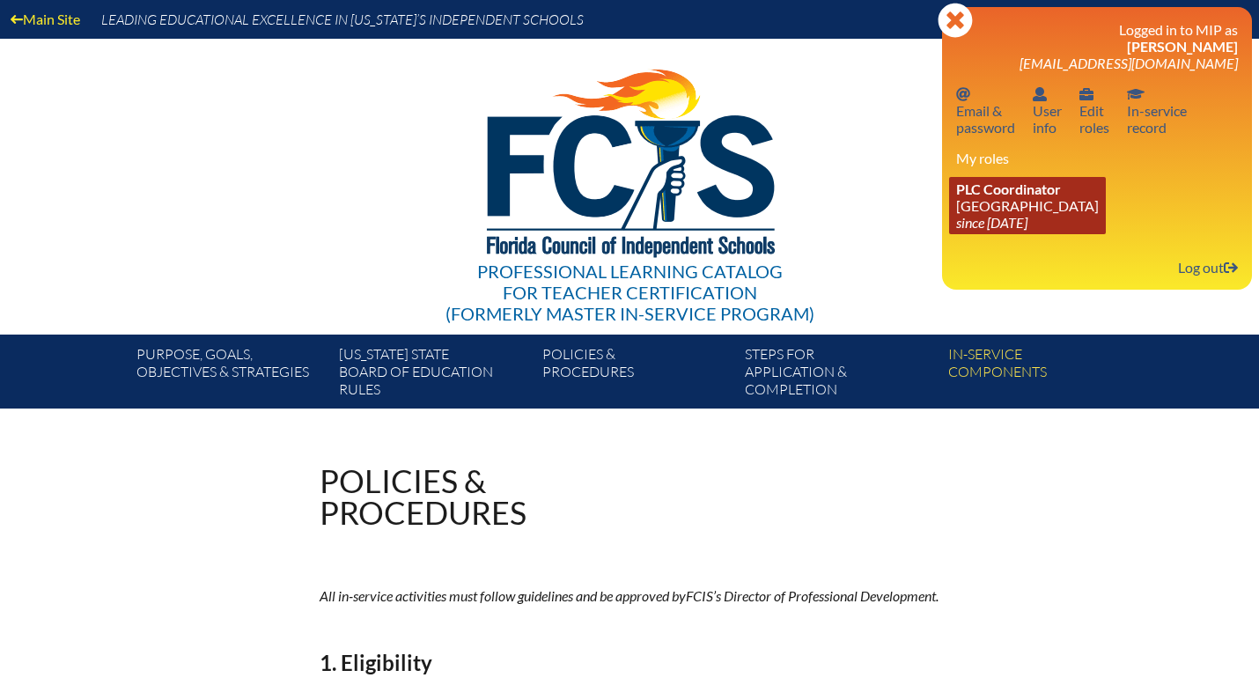
click at [1003, 217] on link "PLC Coordinator [GEOGRAPHIC_DATA] since [DATE]" at bounding box center [1027, 205] width 157 height 57
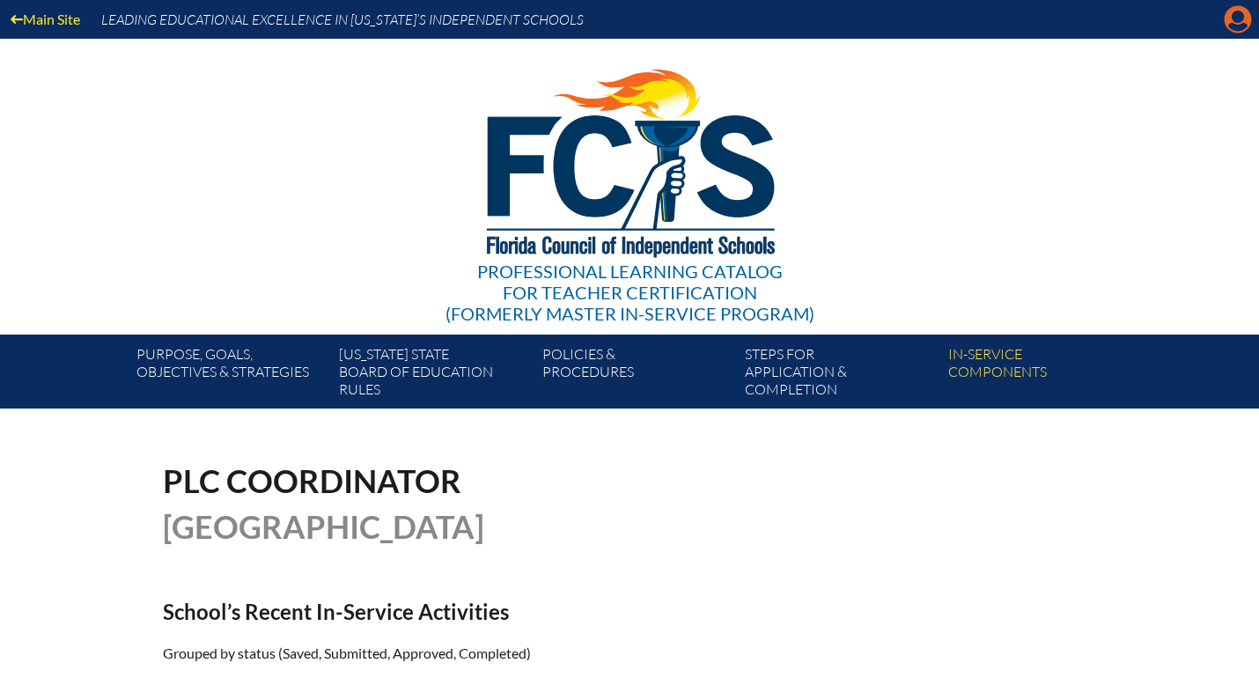
click at [1233, 33] on icon "Manage account" at bounding box center [1237, 19] width 28 height 28
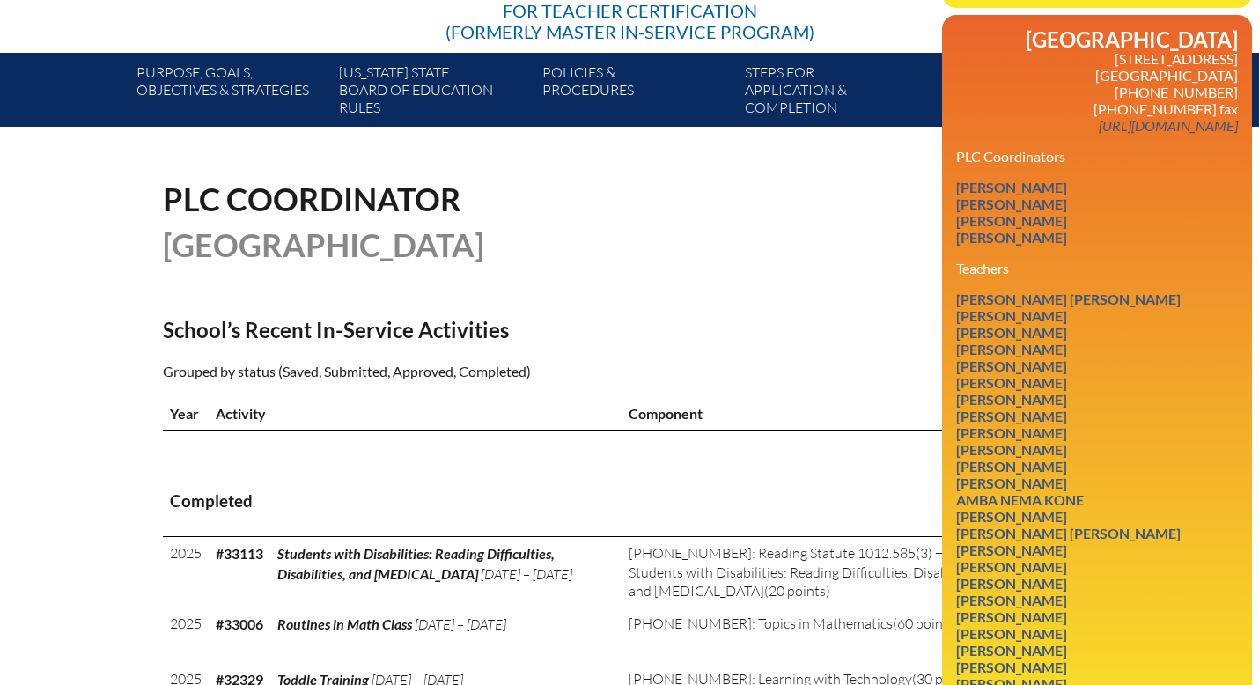
scroll to position [286, 0]
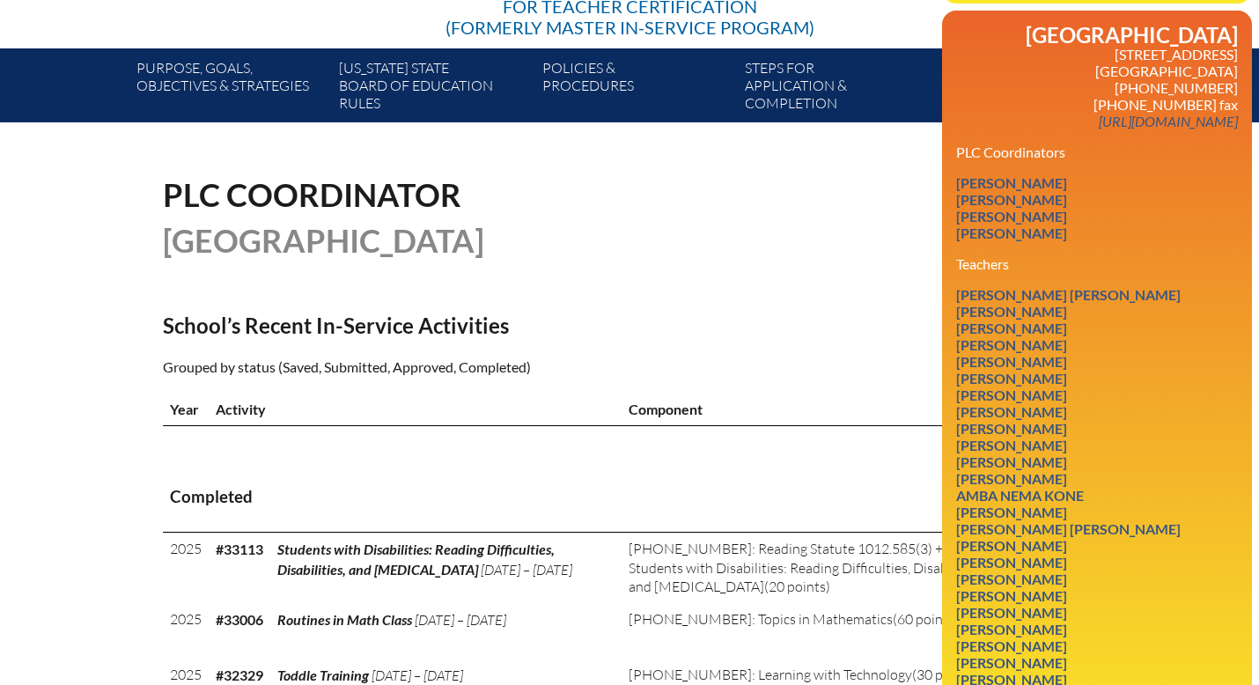
click at [860, 479] on th "Completed" at bounding box center [629, 498] width 933 height 70
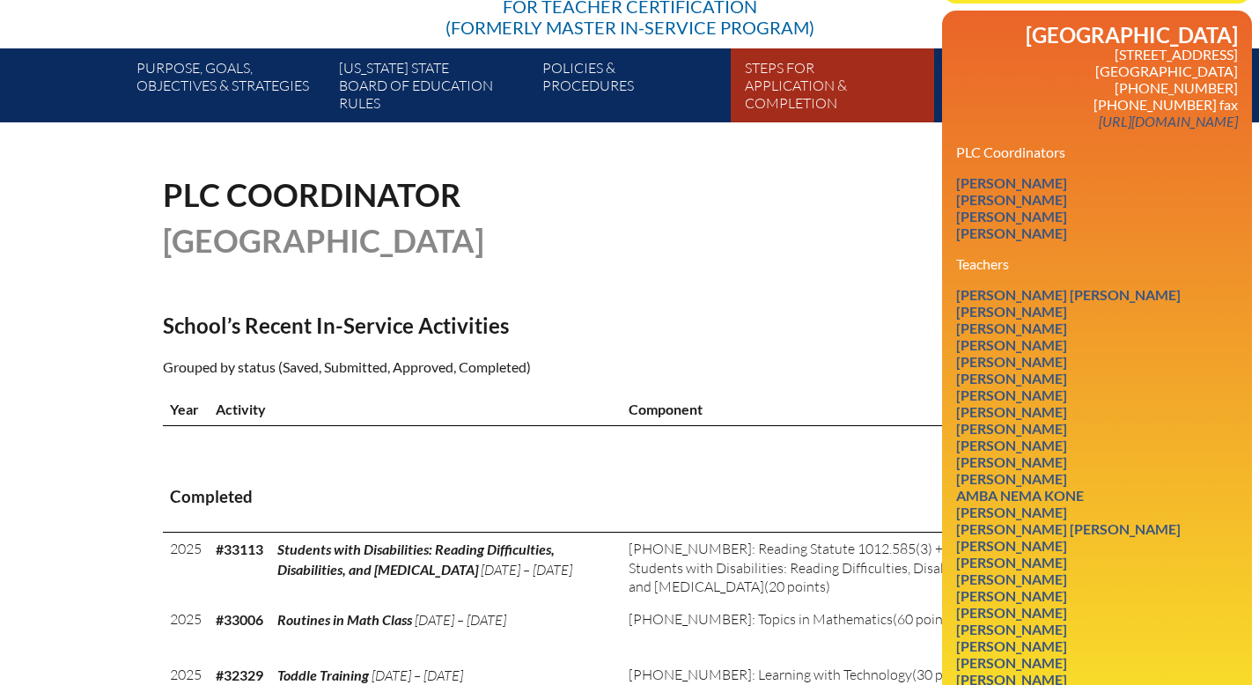
click at [908, 108] on link "Steps for application & completion" at bounding box center [839, 88] width 202 height 67
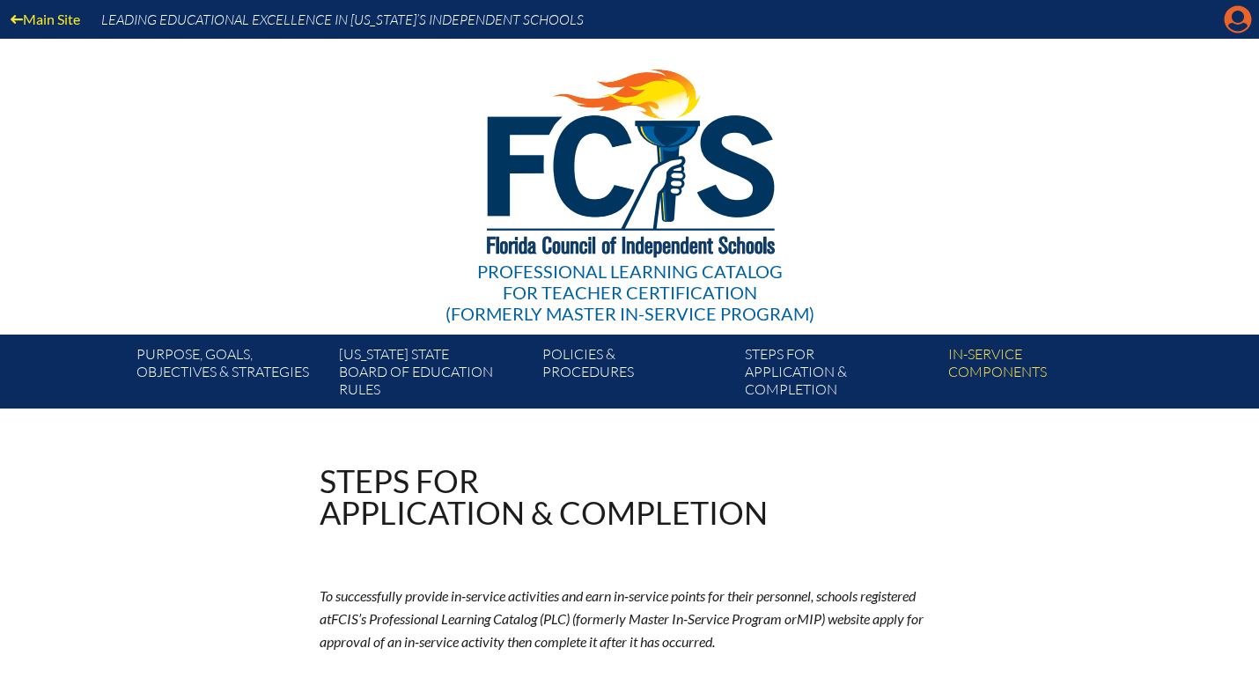
click at [1233, 24] on icon "Manage account" at bounding box center [1237, 19] width 28 height 28
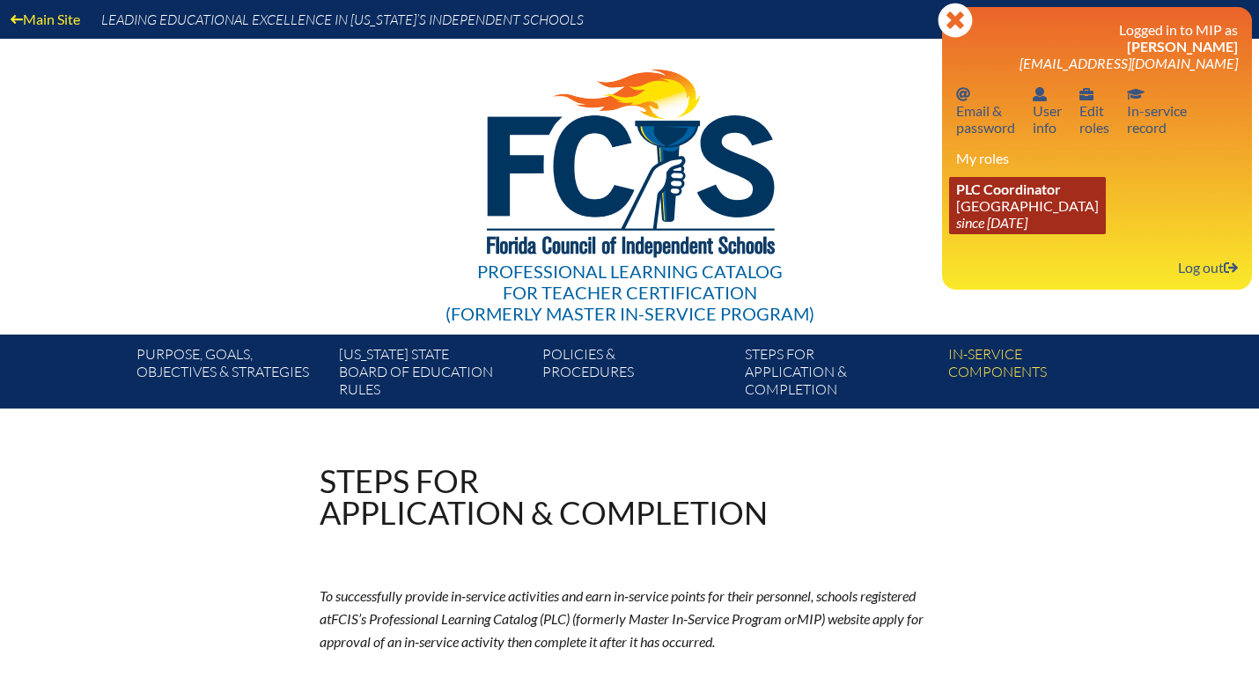
click at [1035, 209] on link "PLC Coordinator [GEOGRAPHIC_DATA] since [DATE]" at bounding box center [1027, 205] width 157 height 57
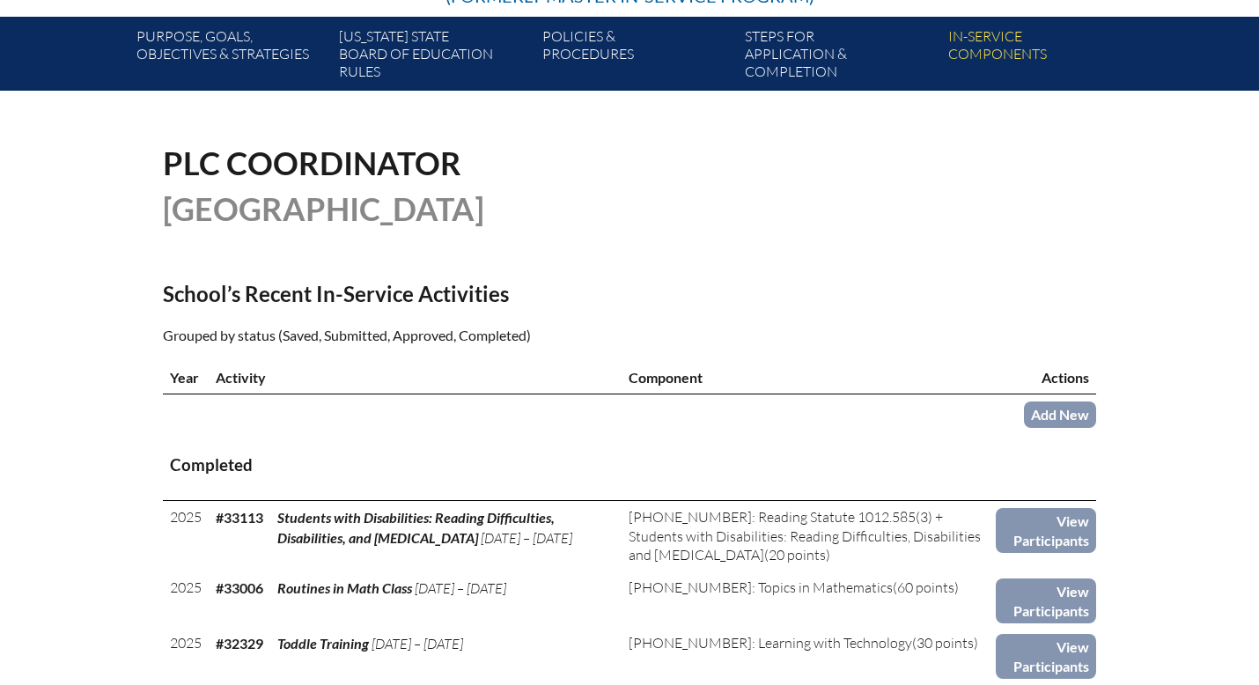
scroll to position [323, 0]
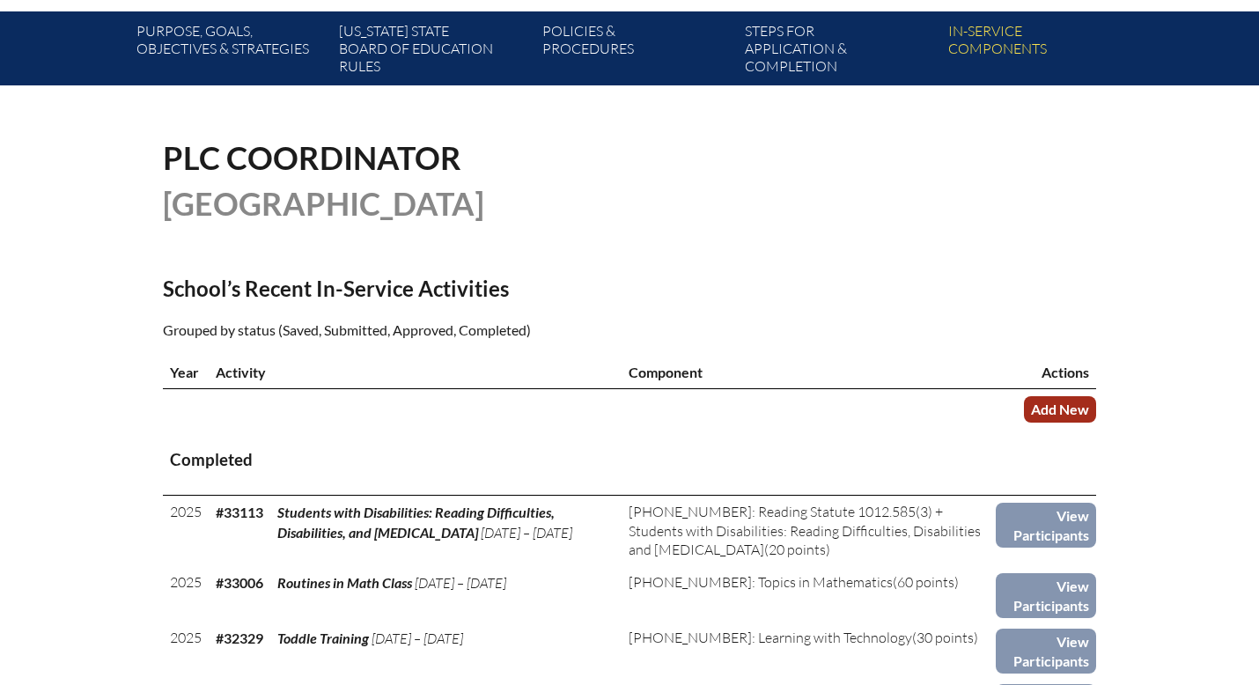
click at [1067, 406] on link "Add New" at bounding box center [1060, 409] width 72 height 26
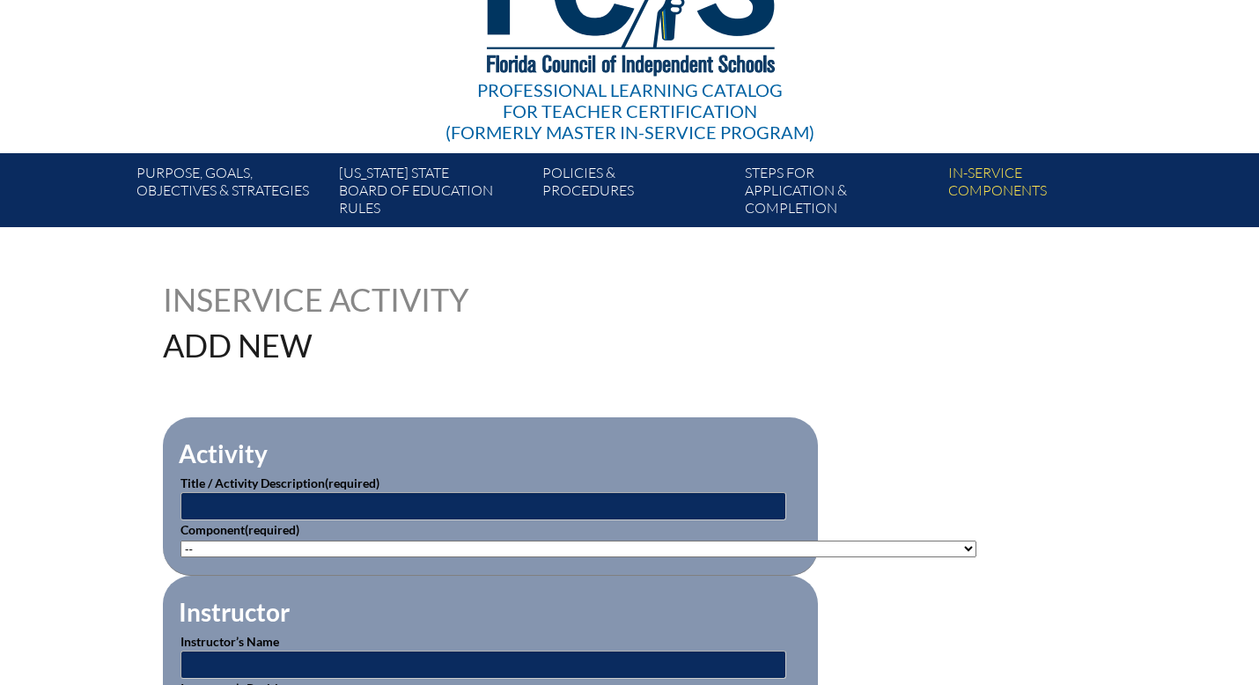
scroll to position [195, 0]
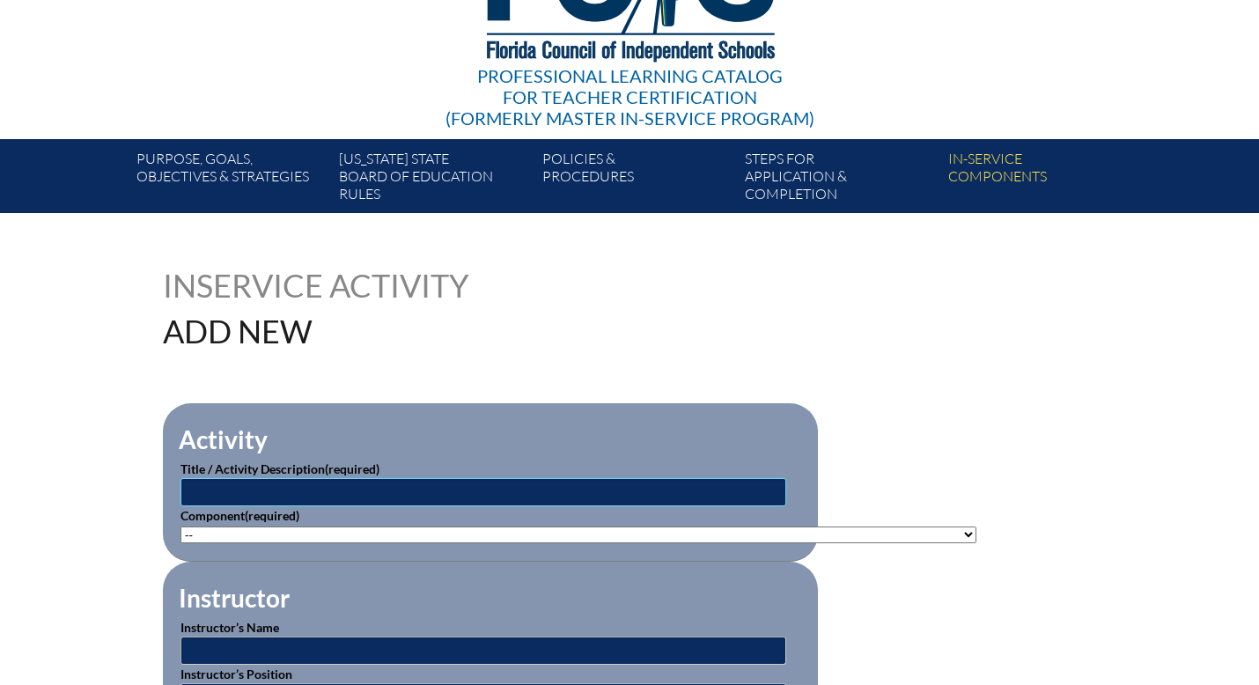
click at [361, 491] on input "text" at bounding box center [483, 492] width 606 height 28
type input "Structured Literacy Through a Multi-Sensory Approach"
click at [242, 532] on select"]"] "-- 1-000-001: Appropriate Art Activities 1-000-002: Concept and Art Process for…" at bounding box center [578, 534] width 796 height 17
click at [180, 526] on select"]"] "-- 1-000-001: Appropriate Art Activities 1-000-002: Concept and Art Process for…" at bounding box center [578, 534] width 796 height 17
click at [221, 533] on select"]"] "-- 1-000-001: Appropriate Art Activities 1-000-002: Concept and Art Process for…" at bounding box center [578, 534] width 796 height 17
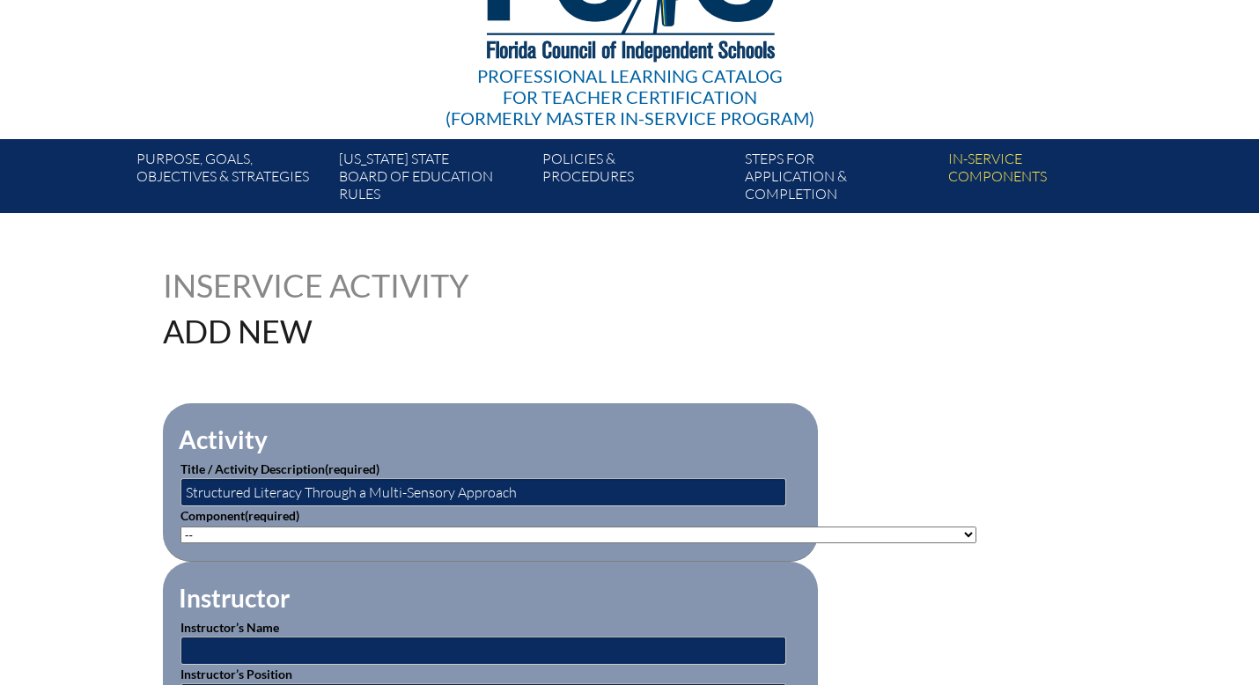
select select"]"] "143301"
click at [180, 526] on select"]"] "-- 1-000-001: Appropriate Art Activities 1-000-002: Concept and Art Process for…" at bounding box center [578, 534] width 796 height 17
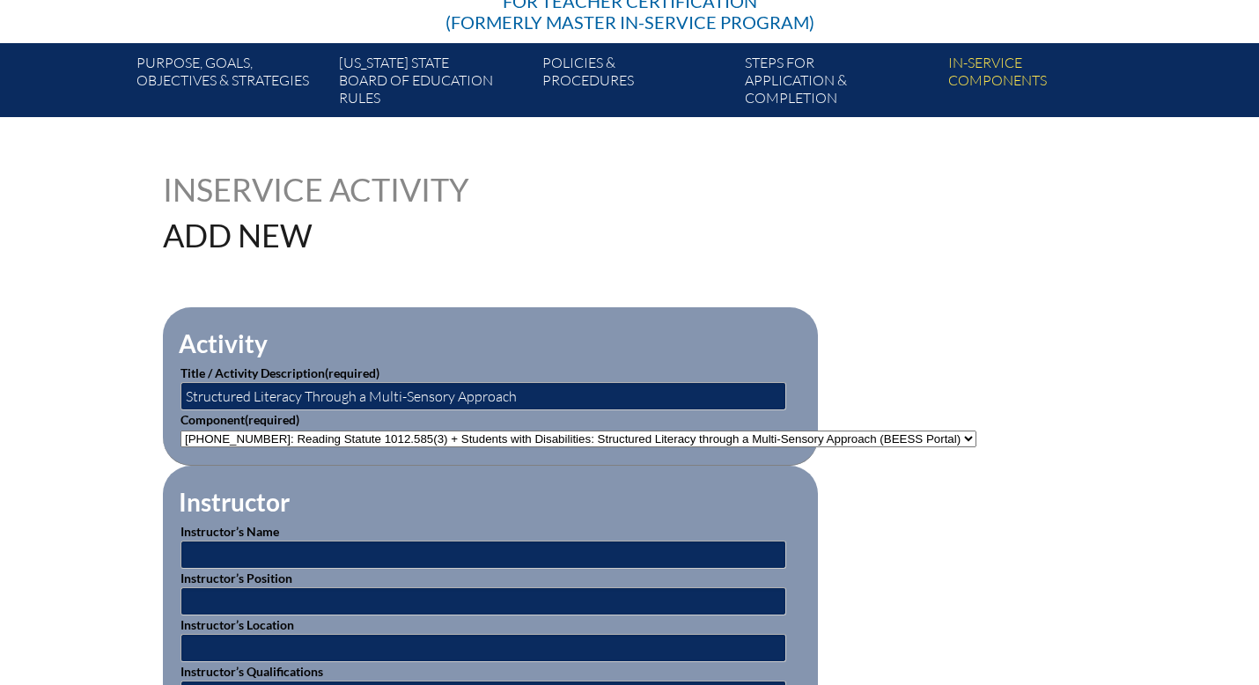
scroll to position [293, 0]
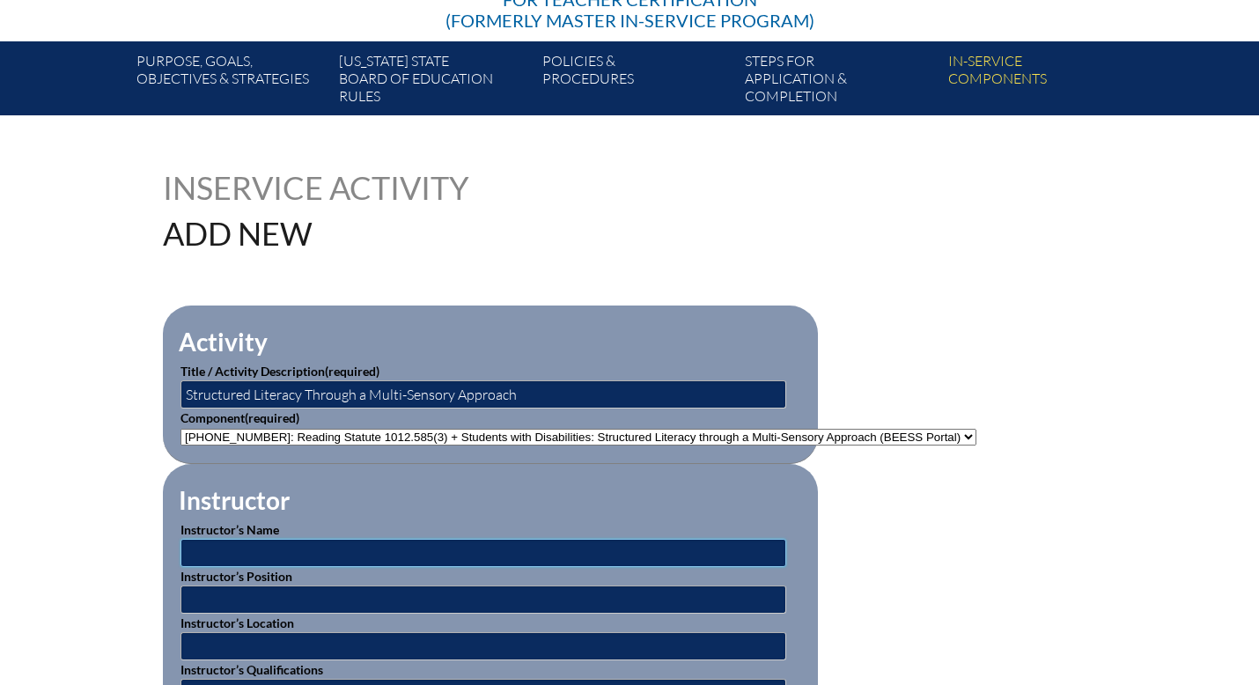
click at [322, 548] on input "text" at bounding box center [483, 553] width 606 height 28
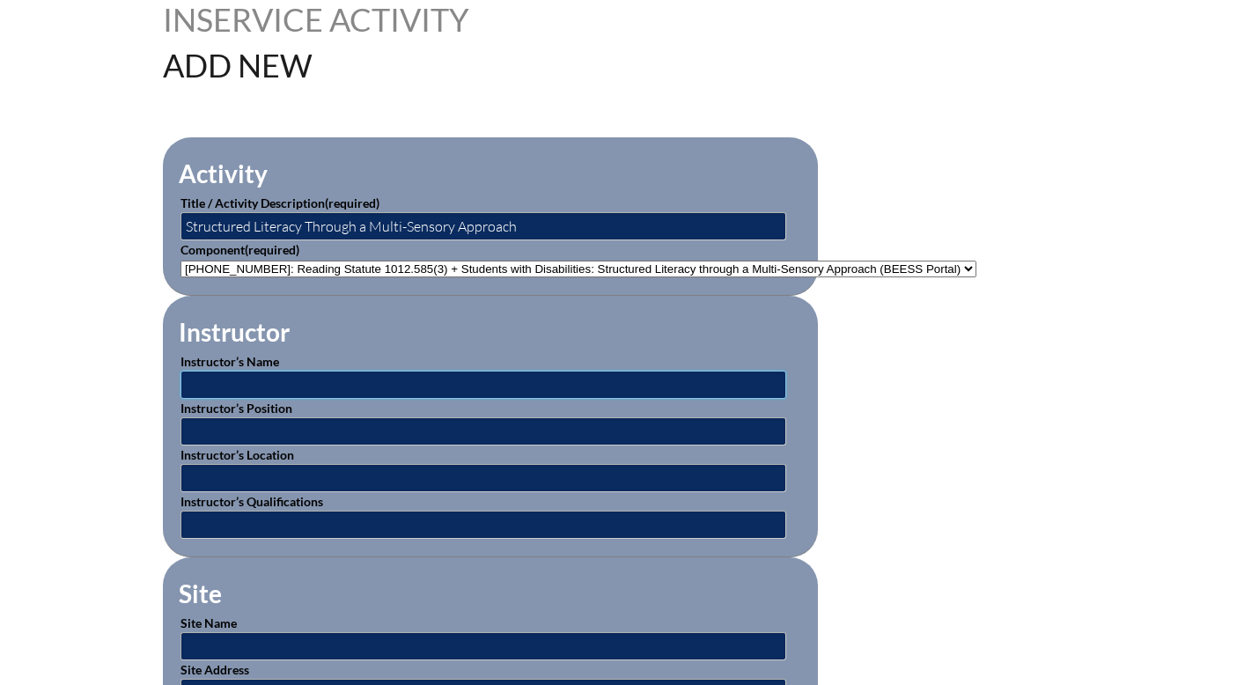
scroll to position [467, 0]
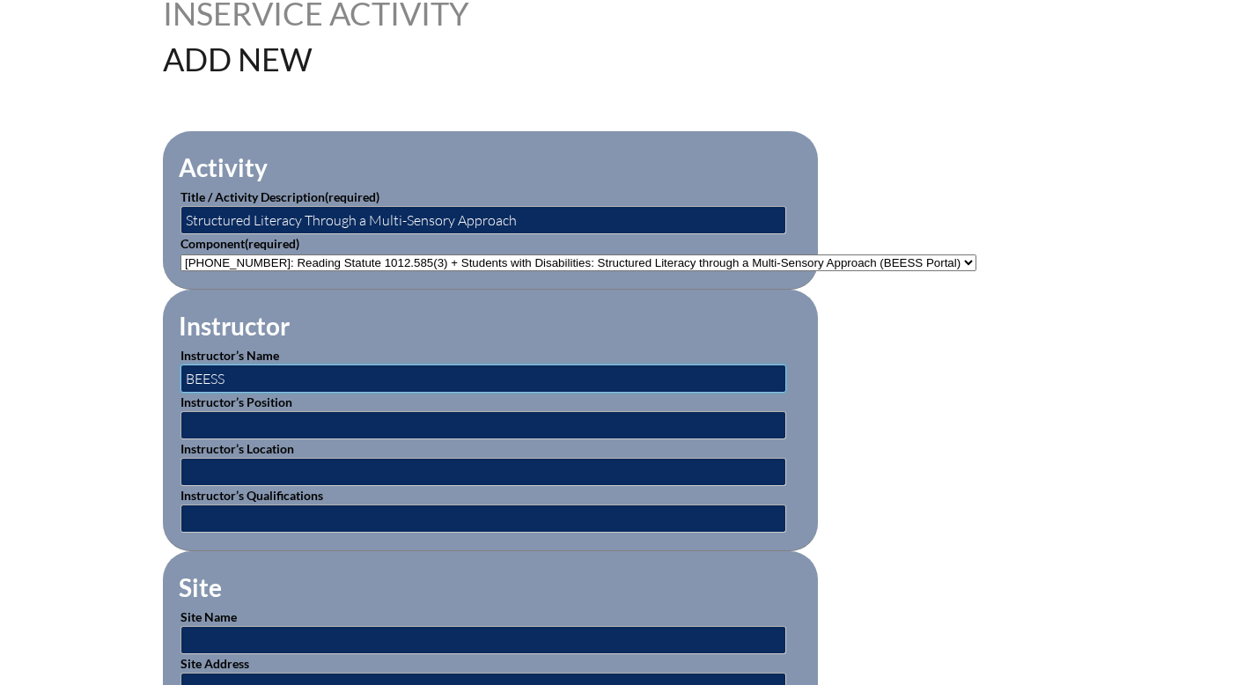
type input "BEESS"
click at [268, 425] on input "text" at bounding box center [483, 425] width 606 height 28
drag, startPoint x: 361, startPoint y: 429, endPoint x: 178, endPoint y: 429, distance: 183.1
click at [178, 429] on fieldset "Instructor Instructor’s Name BEESS Instructor’s Position Director of Beacon Edu…" at bounding box center [490, 420] width 655 height 261
type input "Online"
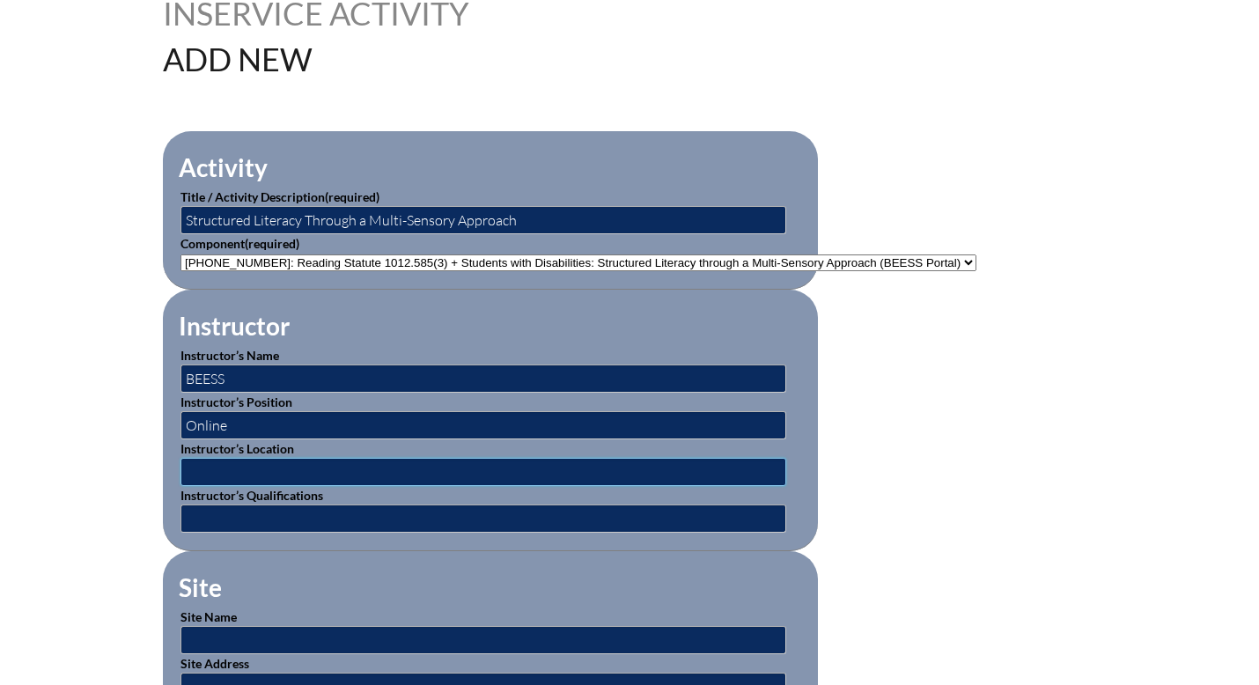
click at [193, 474] on input "text" at bounding box center [483, 472] width 606 height 28
type input "O"
click at [253, 471] on input "text" at bounding box center [483, 472] width 606 height 28
paste input "https://fl-pla.org/#/home"
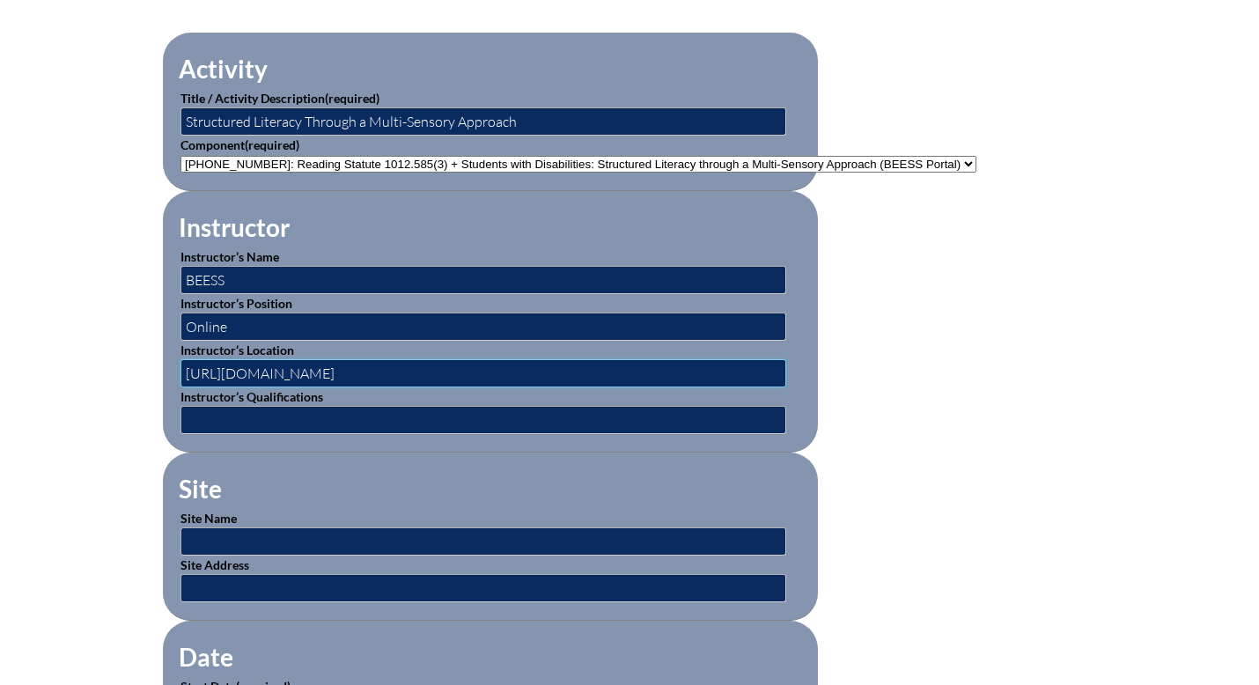
scroll to position [569, 0]
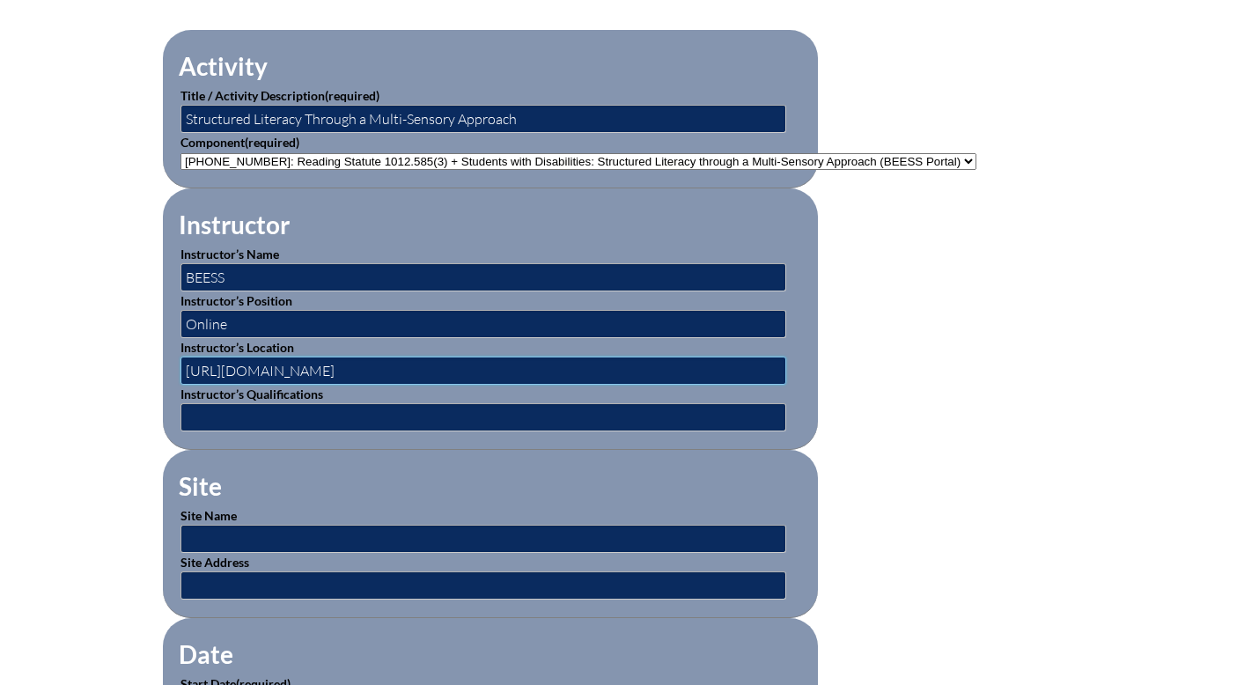
type input "https://fl-pla.org/#/home"
click at [229, 581] on input "text" at bounding box center [483, 585] width 606 height 28
paste input "https://fl-pla.org/#/home"
type input "https://fl-pla.org/#/home"
click at [222, 533] on input "text" at bounding box center [483, 539] width 606 height 28
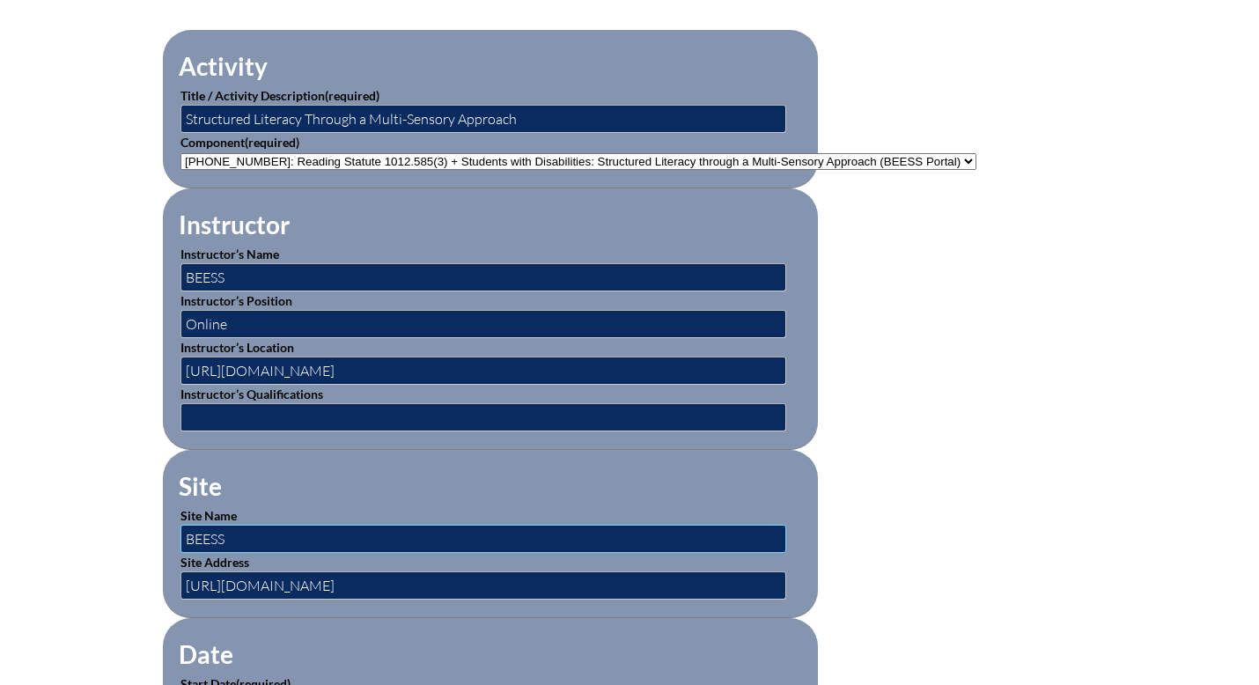
type input "BEESS"
click at [248, 412] on input "text" at bounding box center [483, 417] width 606 height 28
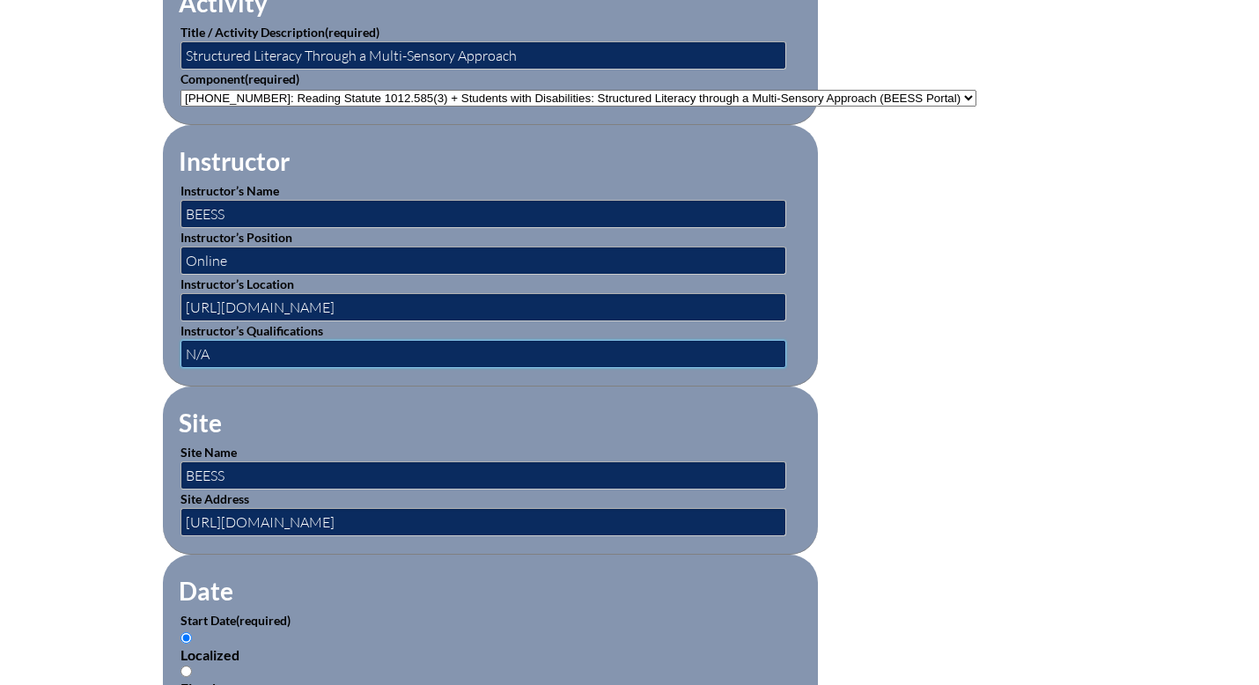
scroll to position [631, 0]
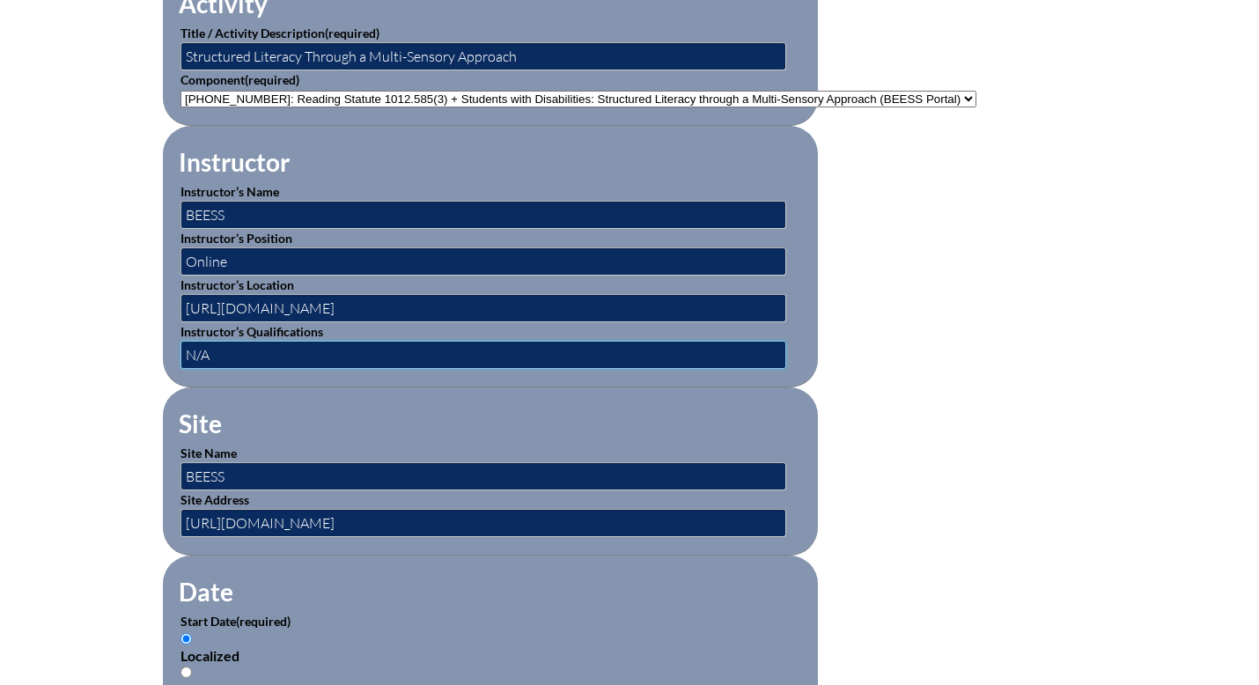
type input "N/A"
drag, startPoint x: 344, startPoint y: 310, endPoint x: 184, endPoint y: 309, distance: 160.2
click at [184, 309] on input "https://fl-pla.org/#/home" at bounding box center [483, 308] width 606 height 28
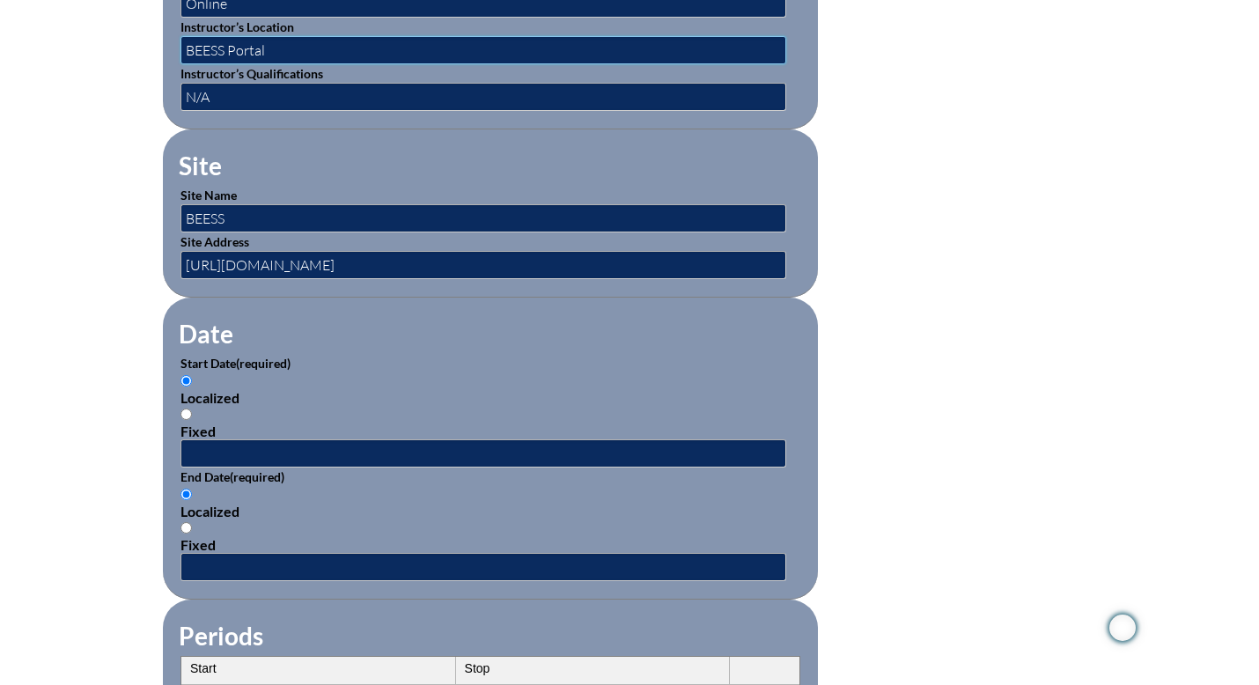
scroll to position [931, 0]
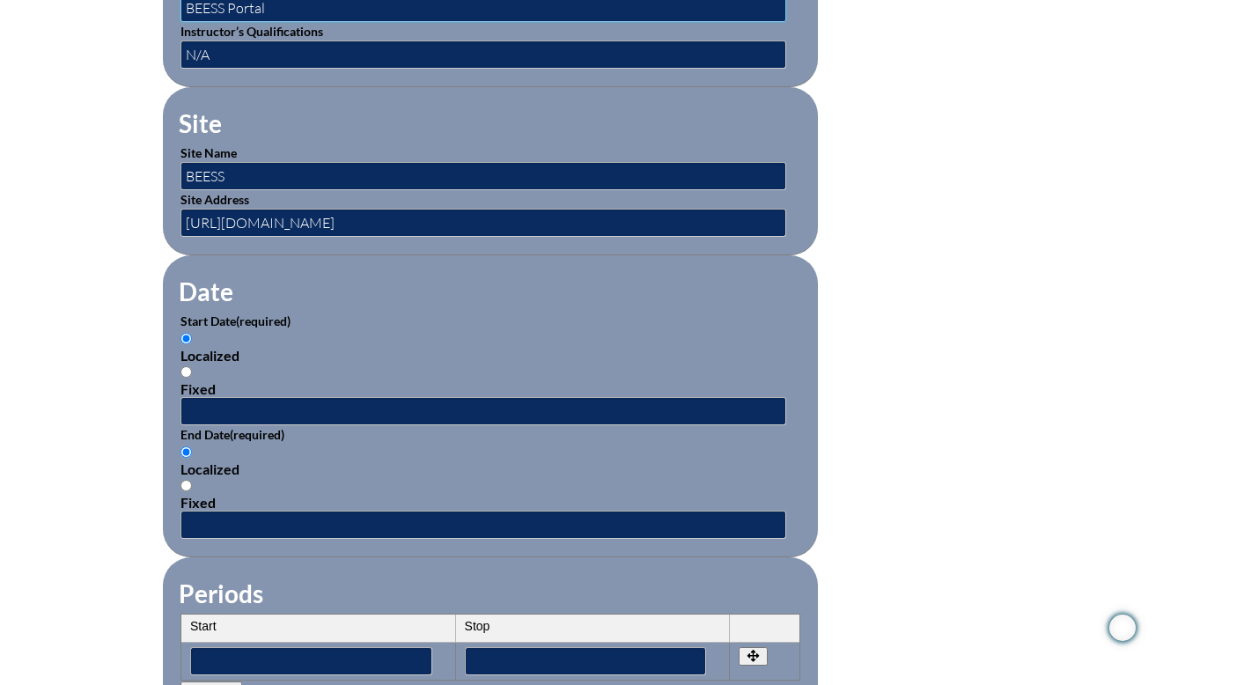
type input "BEESS Portal"
click at [300, 415] on input "text" at bounding box center [483, 411] width 606 height 28
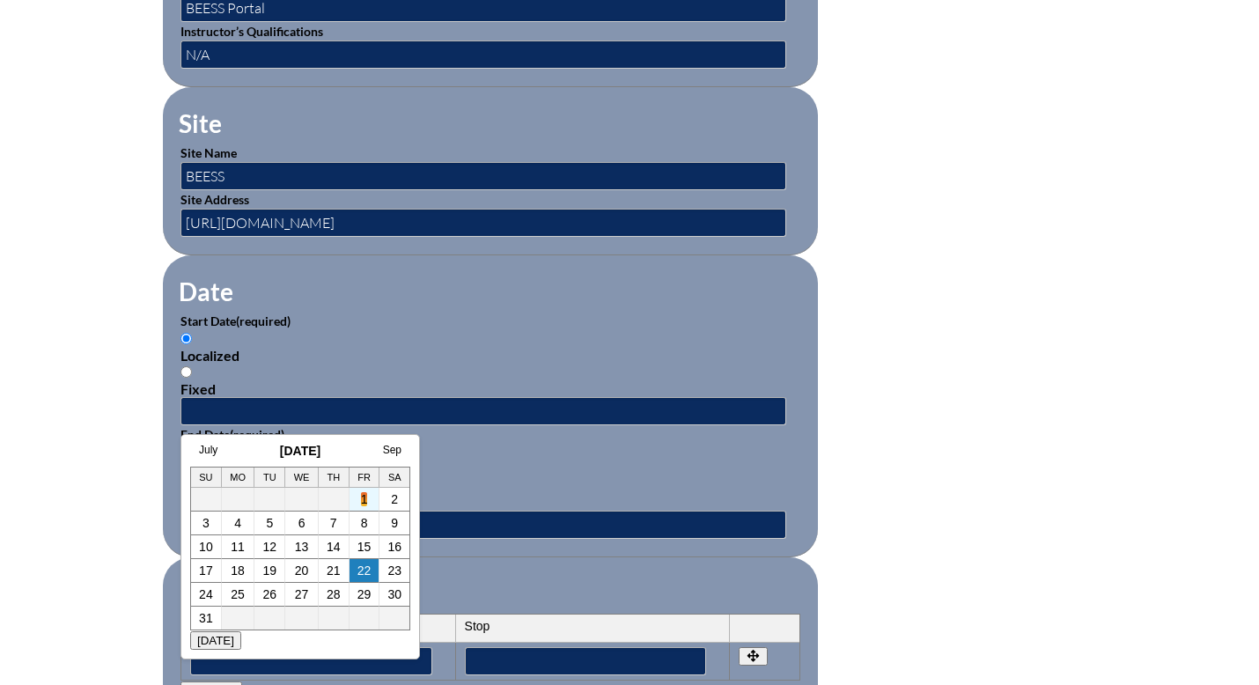
click at [365, 496] on link "1" at bounding box center [364, 499] width 7 height 14
type input "2025-08-01 1:10 PM"
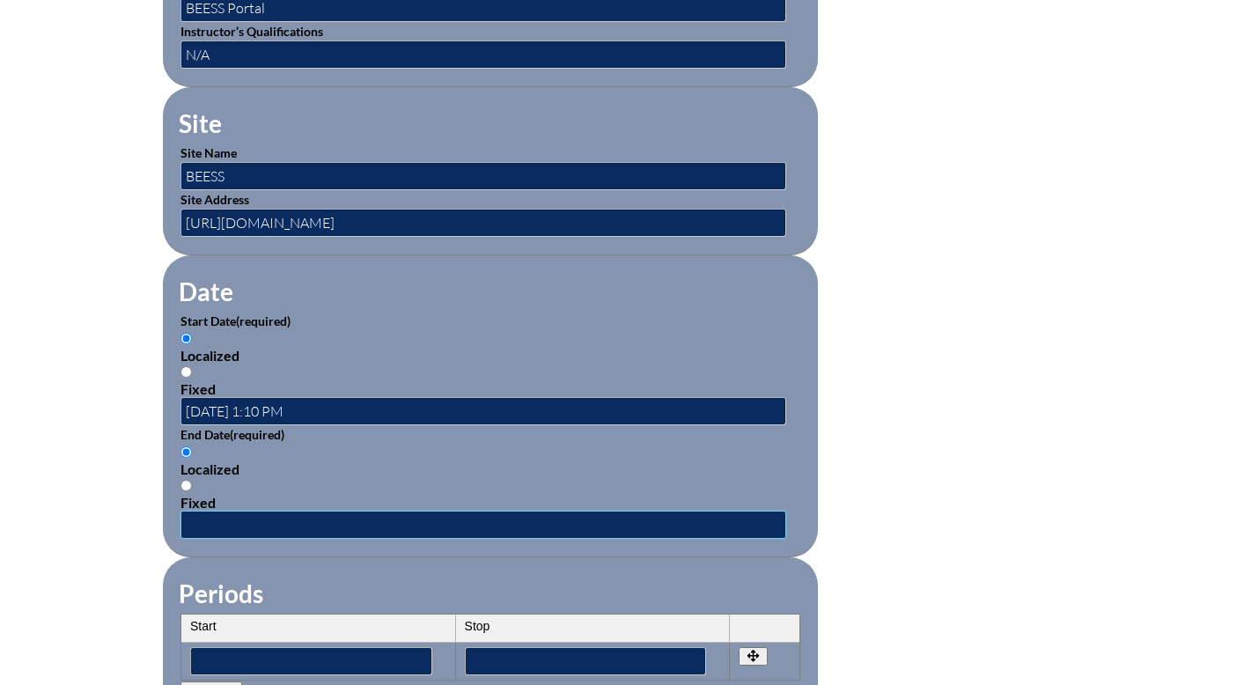
click at [324, 521] on input "text" at bounding box center [483, 525] width 606 height 28
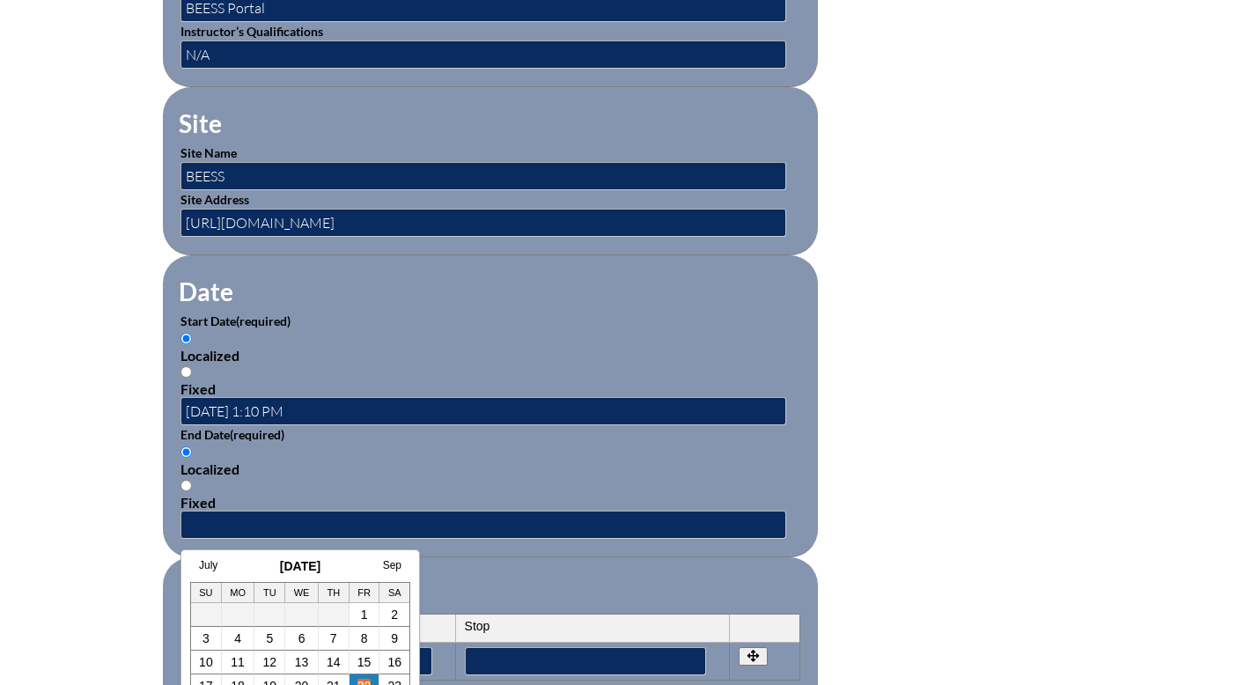
click at [366, 680] on link "22" at bounding box center [364, 686] width 14 height 14
type input "2025-08-22 1:10 PM"
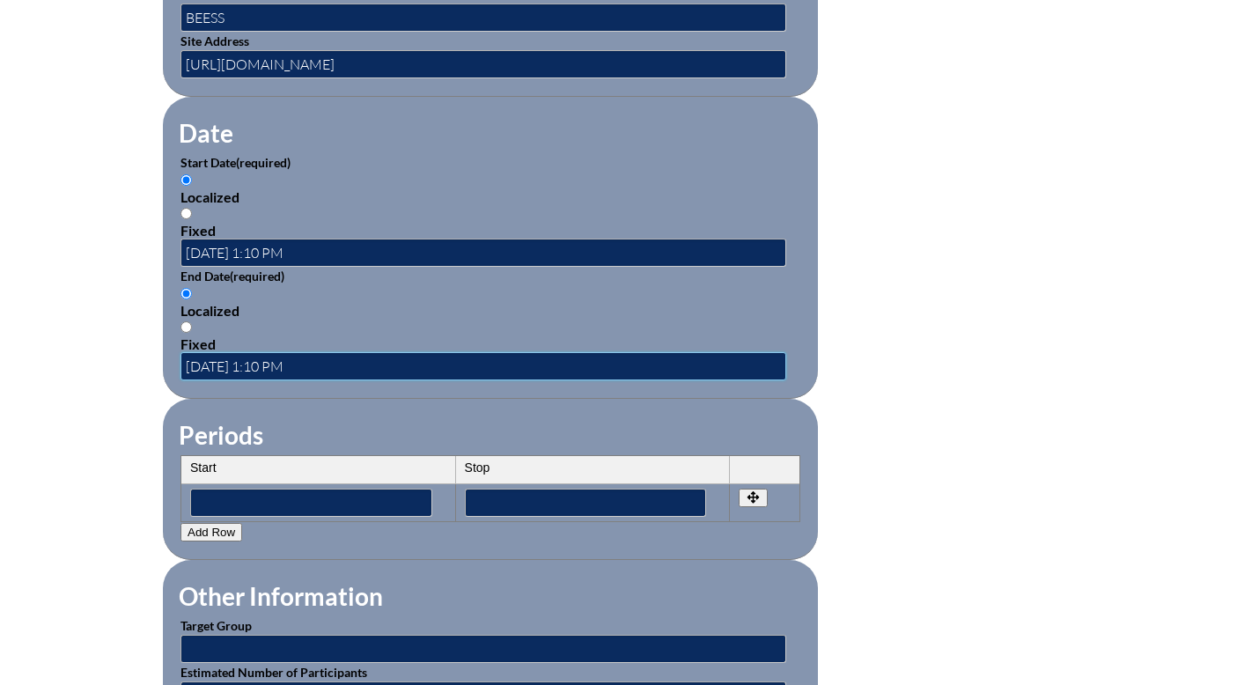
scroll to position [1093, 0]
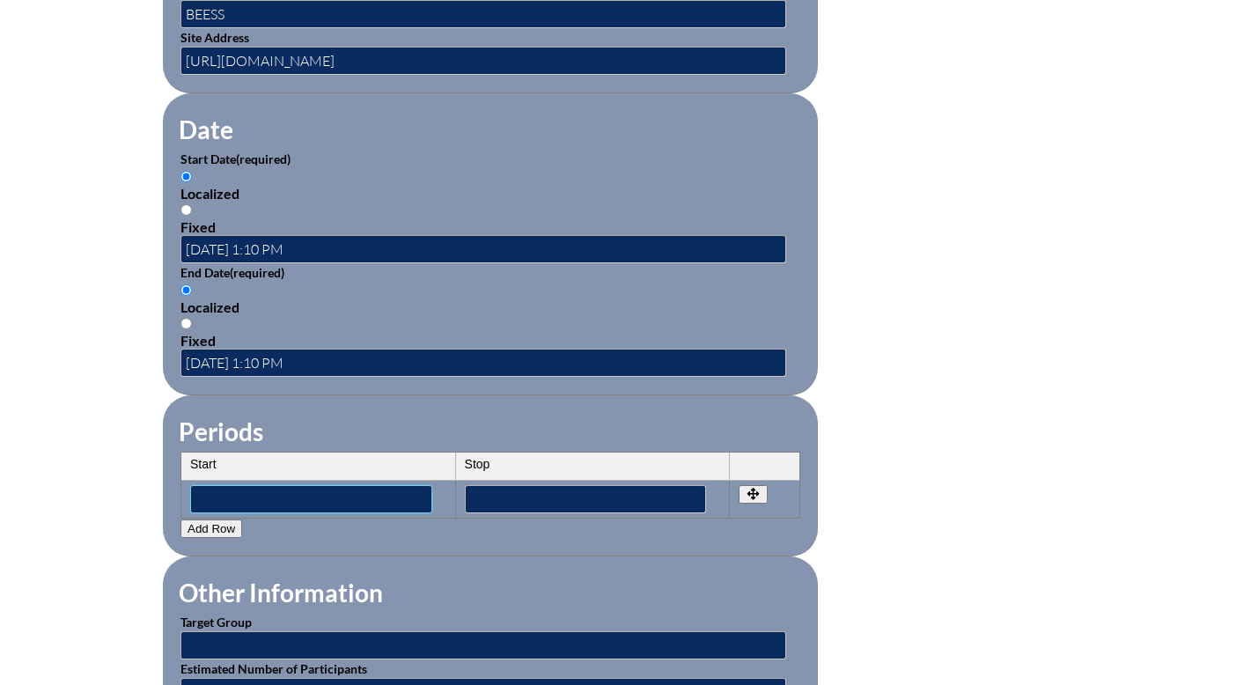
click at [371, 502] on input"] "text" at bounding box center [311, 499] width 242 height 28
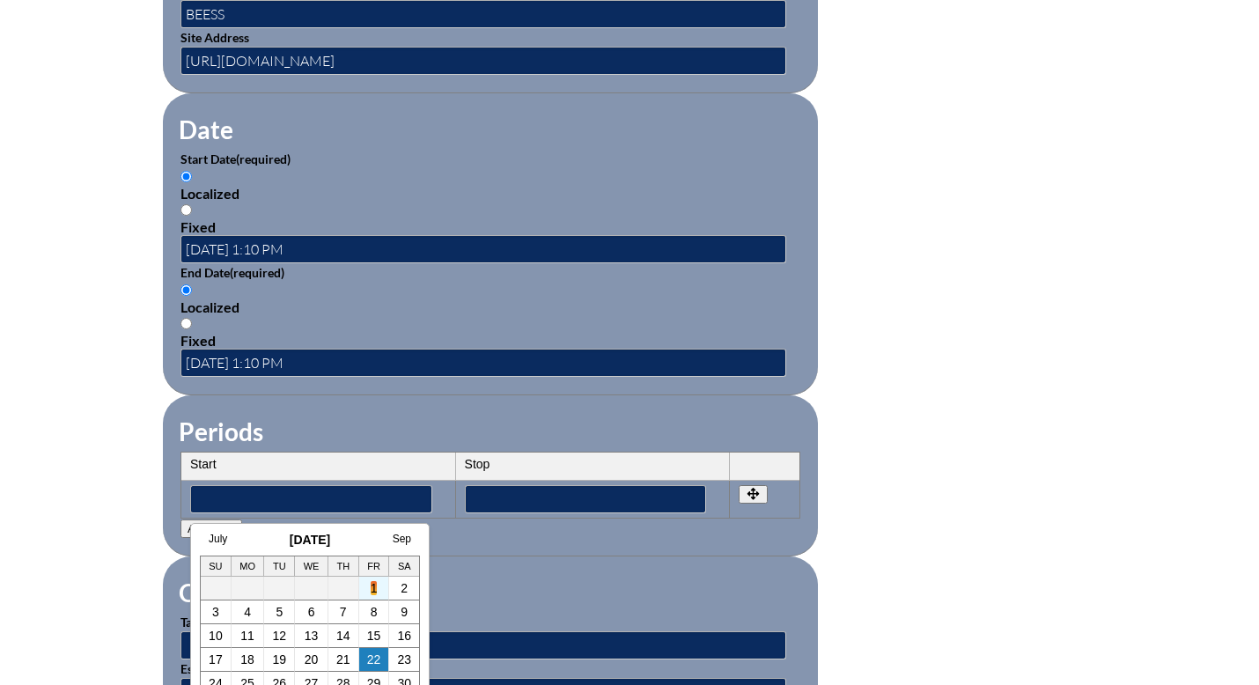
click at [372, 585] on link "1" at bounding box center [374, 588] width 7 height 14
type input"] "2025-08-01 1:10 PM"
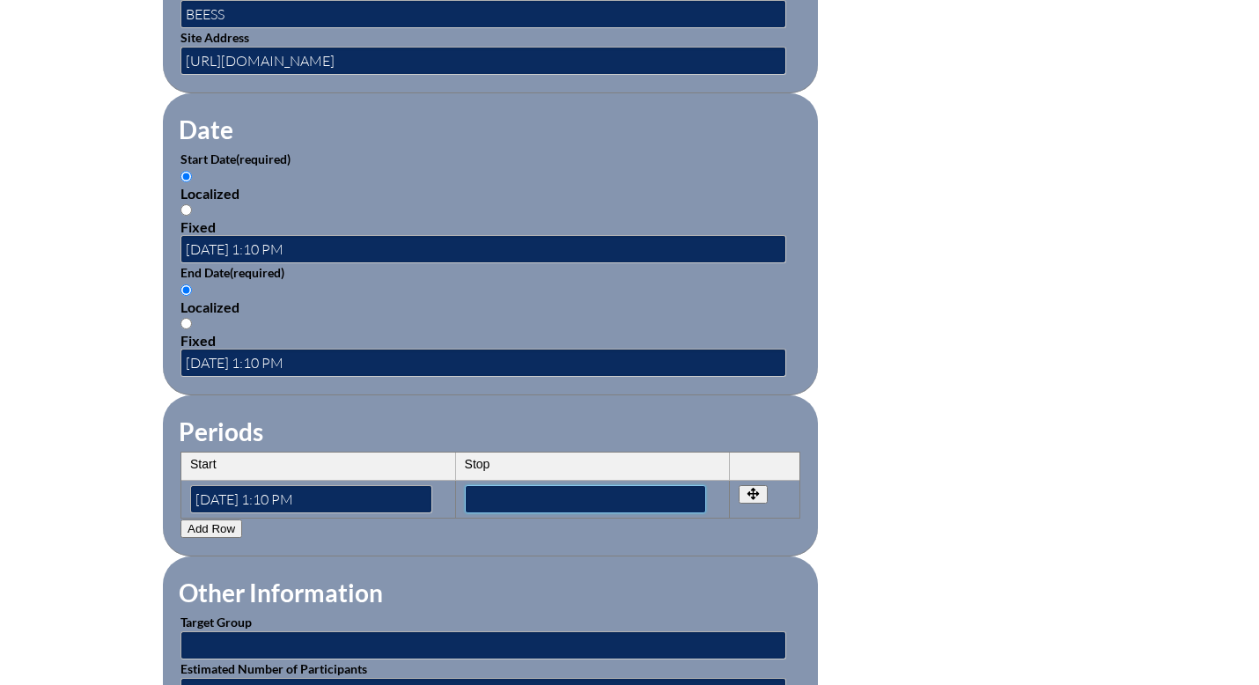
click at [536, 497] on input"] "text" at bounding box center [586, 499] width 242 height 28
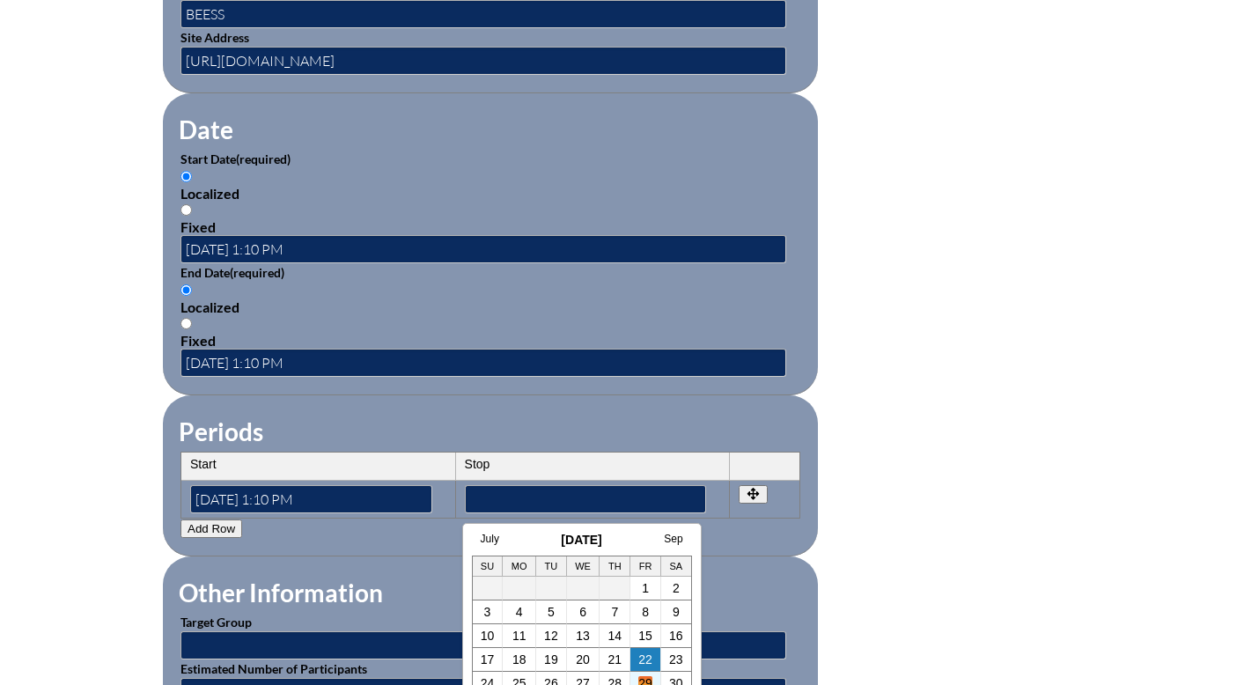
click at [646, 678] on link "29" at bounding box center [645, 683] width 14 height 14
type input"] "2025-08-29 1:11 PM"
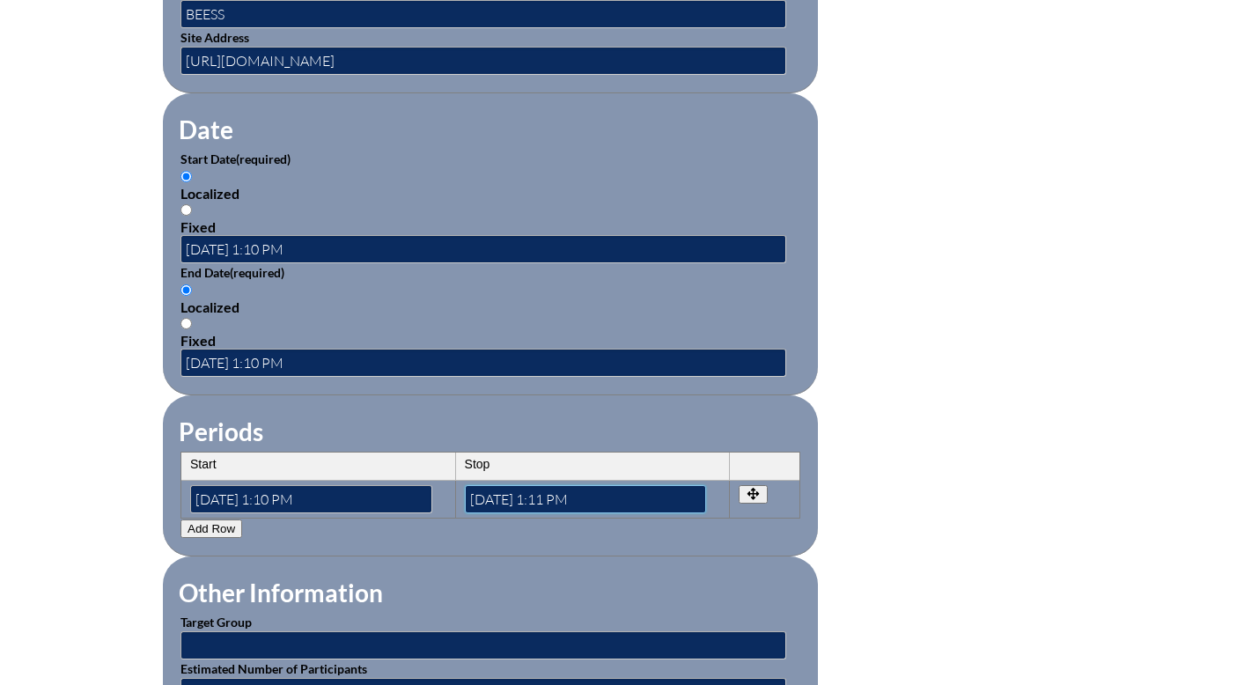
click at [604, 502] on input"] "2025-08-29 1:11 PM" at bounding box center [586, 499] width 242 height 28
drag, startPoint x: 600, startPoint y: 497, endPoint x: 422, endPoint y: 502, distance: 177.9
click at [422, 502] on tr "Start 2025-08-01 1:10 PM Stop 2025-08-29 1:11 PM" at bounding box center [490, 499] width 618 height 37
click at [521, 492] on input"] "text" at bounding box center [586, 499] width 242 height 28
click at [481, 496] on input"] "text" at bounding box center [586, 499] width 242 height 28
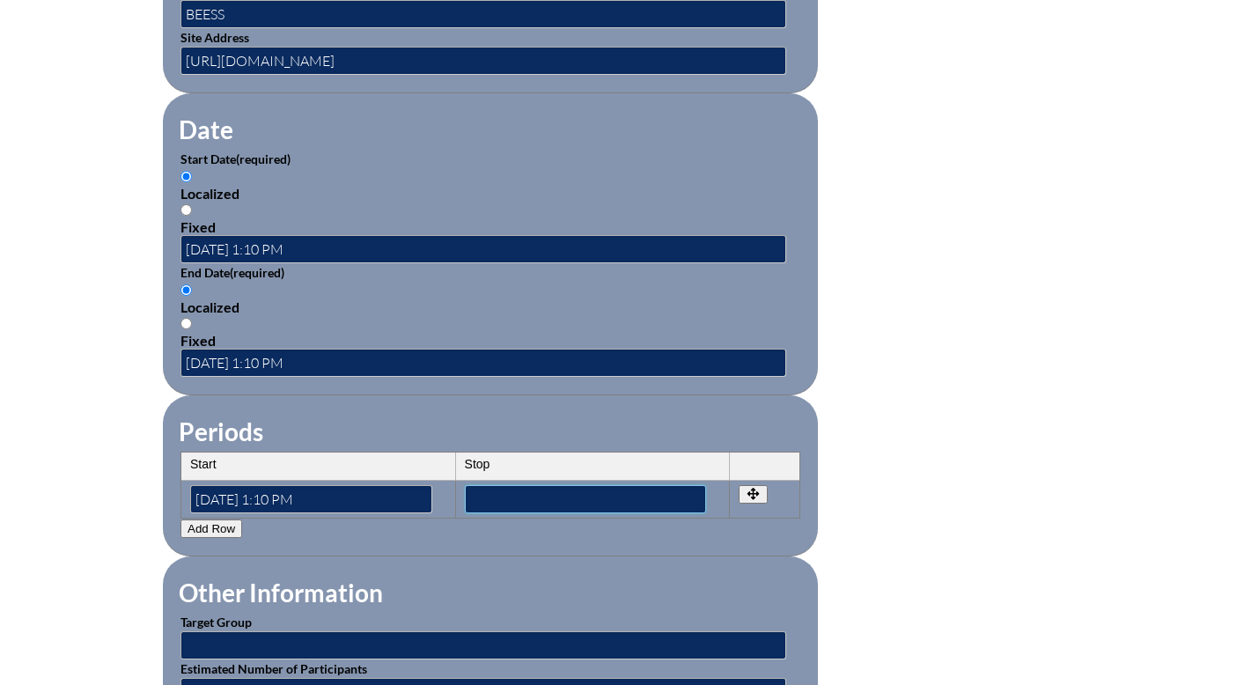
click at [481, 496] on input"] "text" at bounding box center [586, 499] width 242 height 28
click at [407, 495] on input"] "2025-08-01 1:10 PM" at bounding box center [311, 499] width 242 height 28
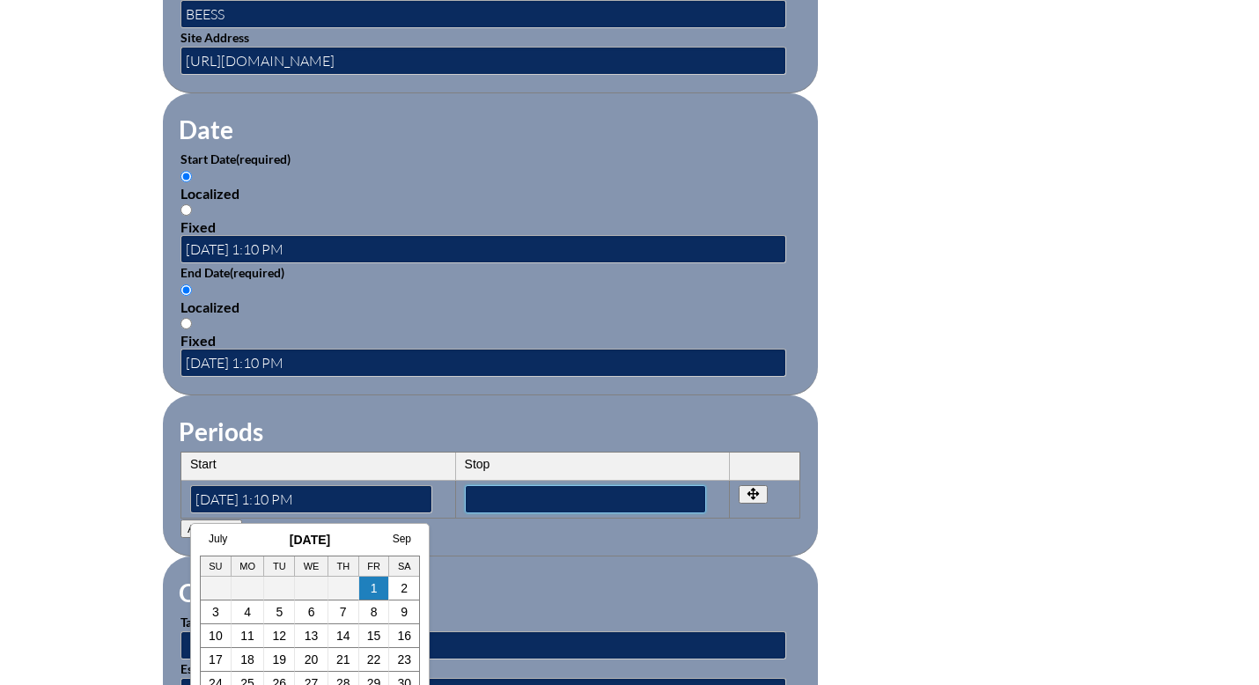
click at [483, 496] on input"] "text" at bounding box center [586, 499] width 242 height 28
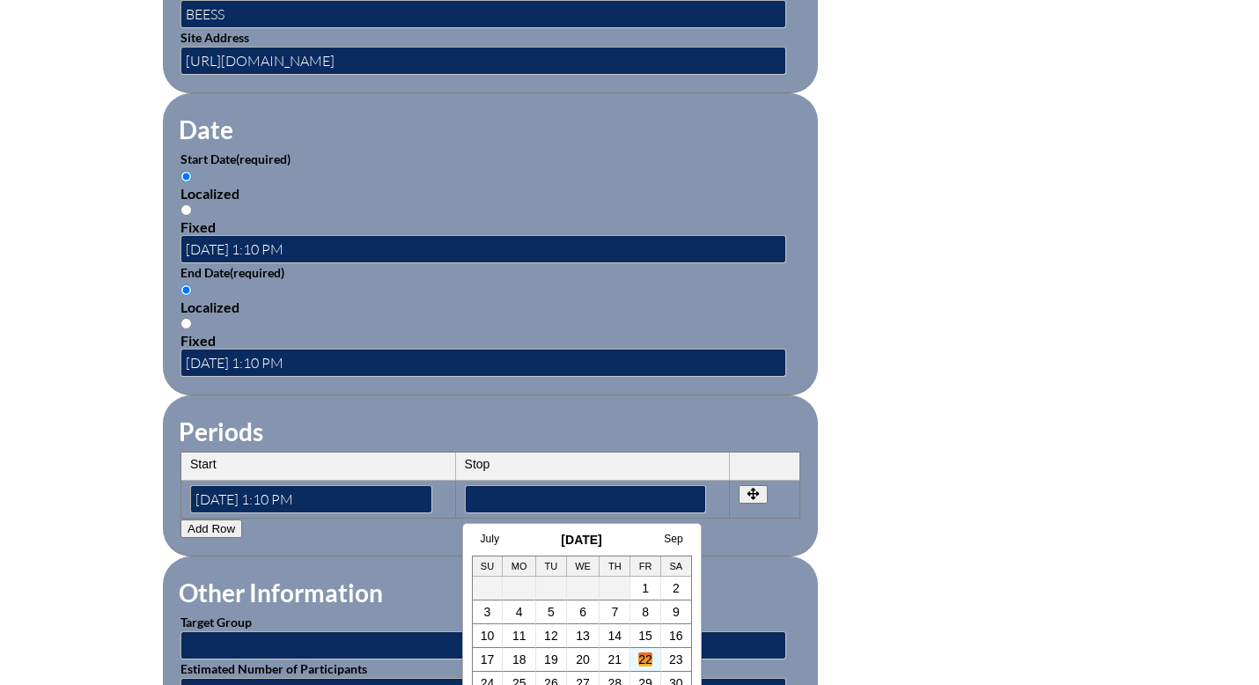
click at [647, 656] on link "22" at bounding box center [645, 659] width 14 height 14
type input"] "2025-08-22 1:11 PM"
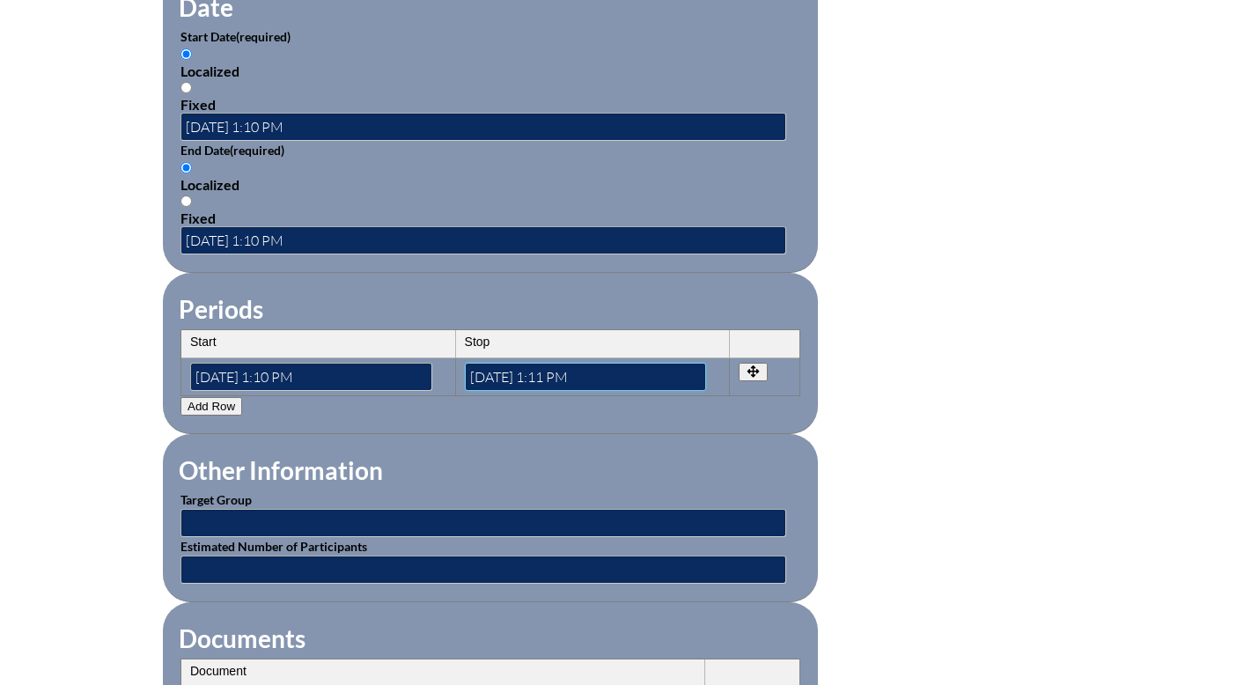
scroll to position [1231, 0]
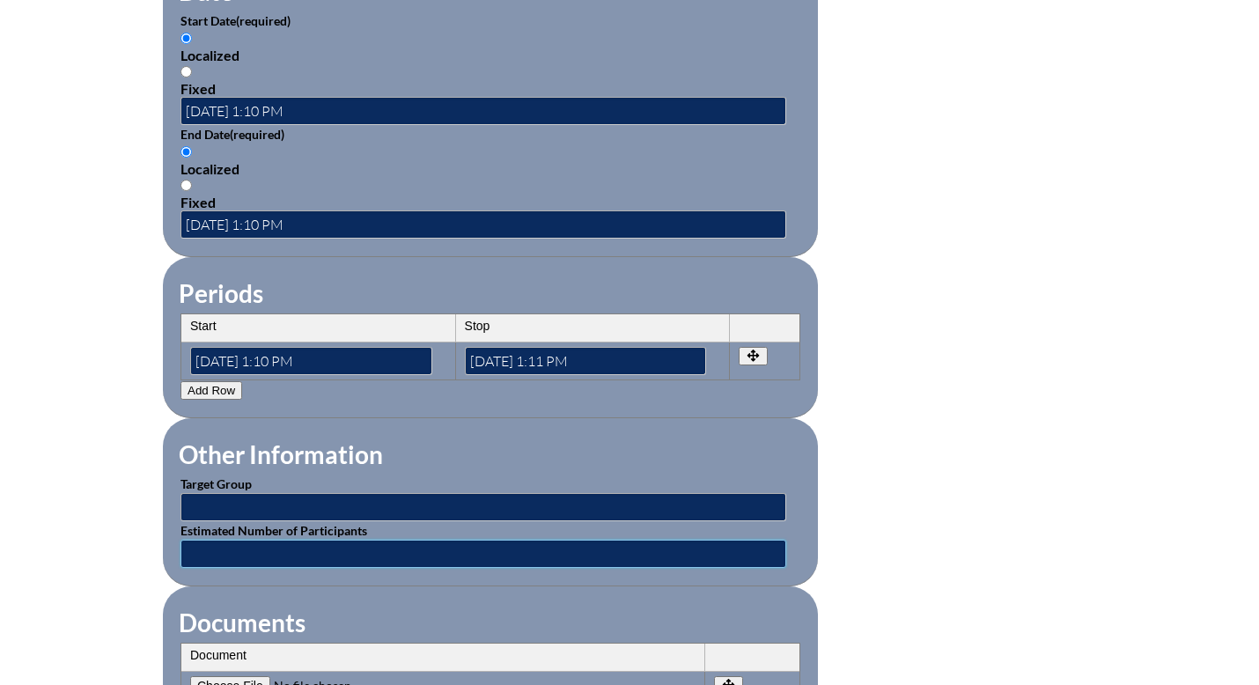
click at [415, 551] on input "text" at bounding box center [483, 554] width 606 height 28
type input "1"
click at [356, 504] on input "text" at bounding box center [483, 507] width 606 height 28
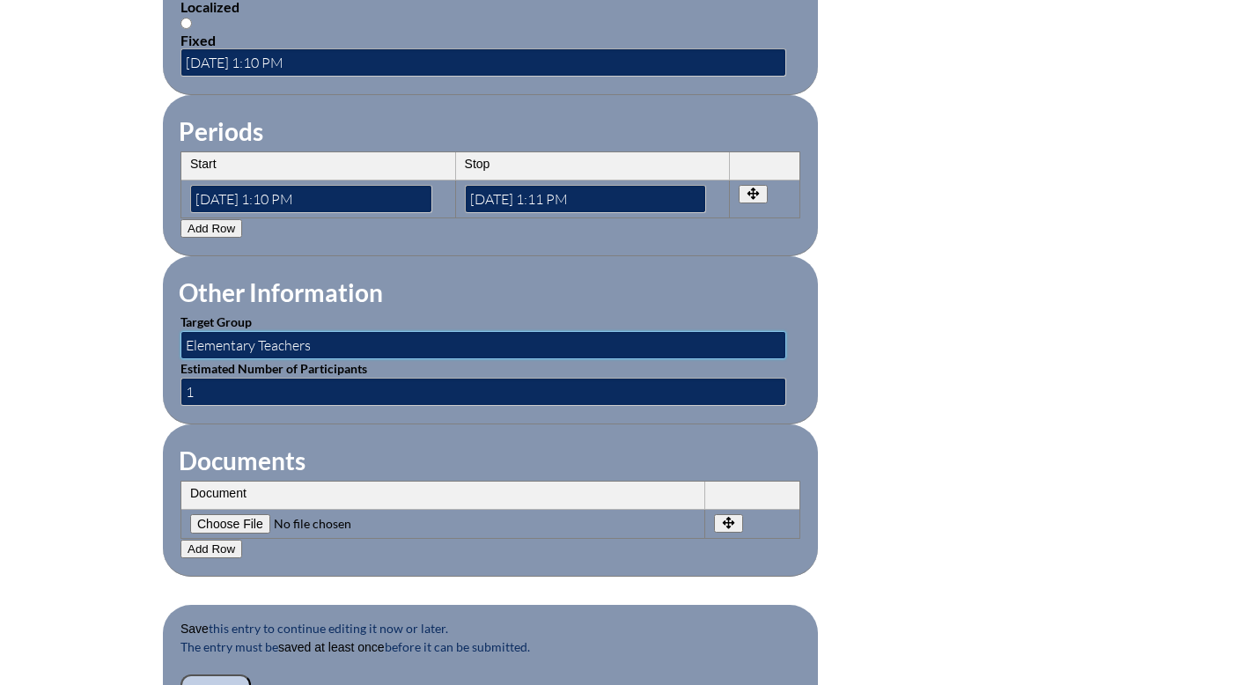
scroll to position [1395, 0]
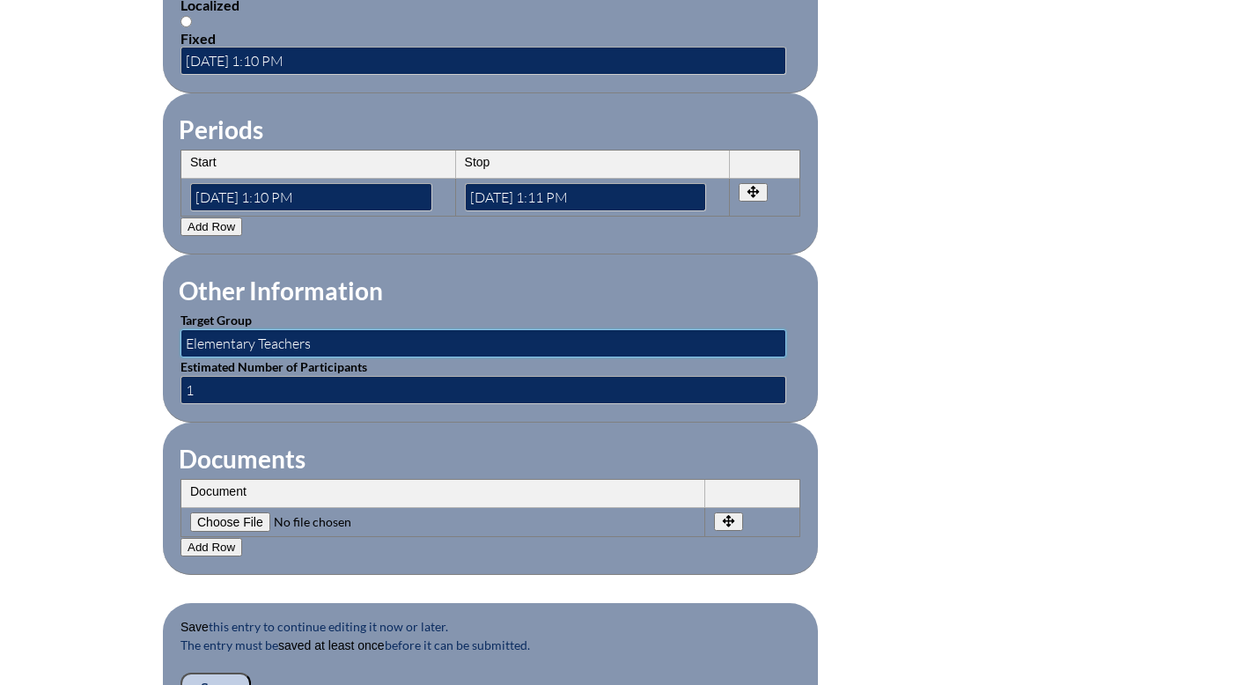
type input "Elementary Teachers"
click at [261, 519] on input"] "file" at bounding box center [309, 521] width 239 height 19
type input"] "C:\fakepath\Casey_Certificate of Completion - BEESS Portal.pdf"
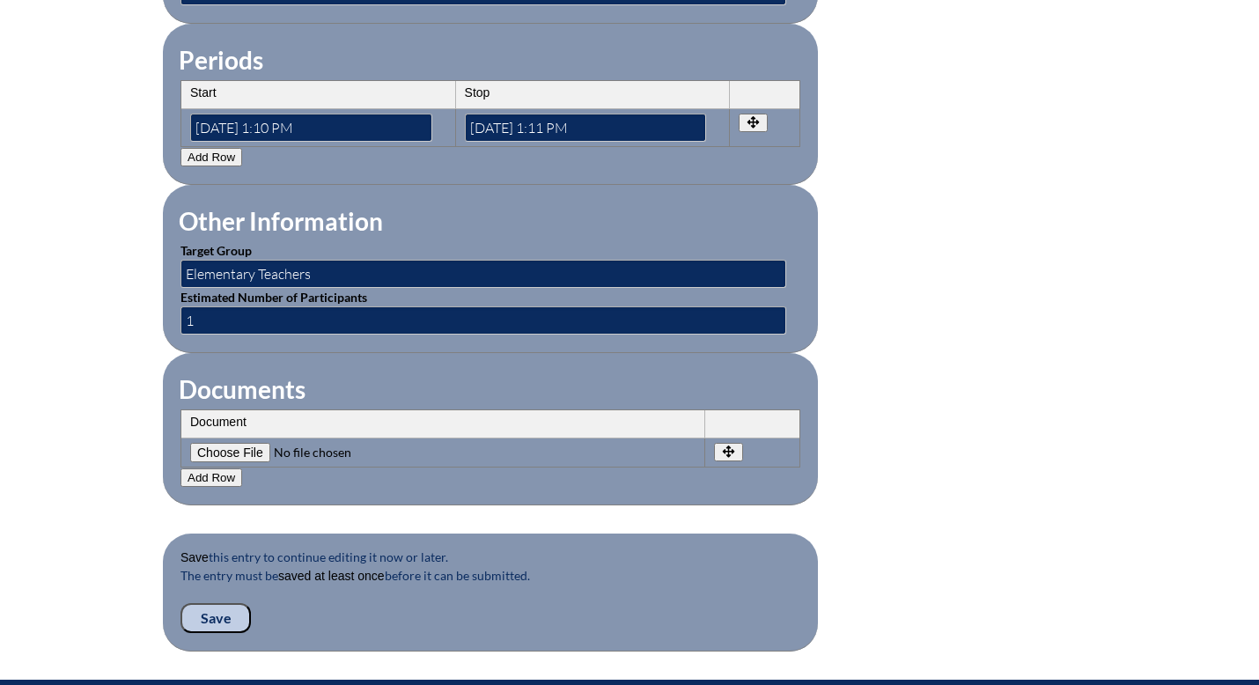
scroll to position [1481, 0]
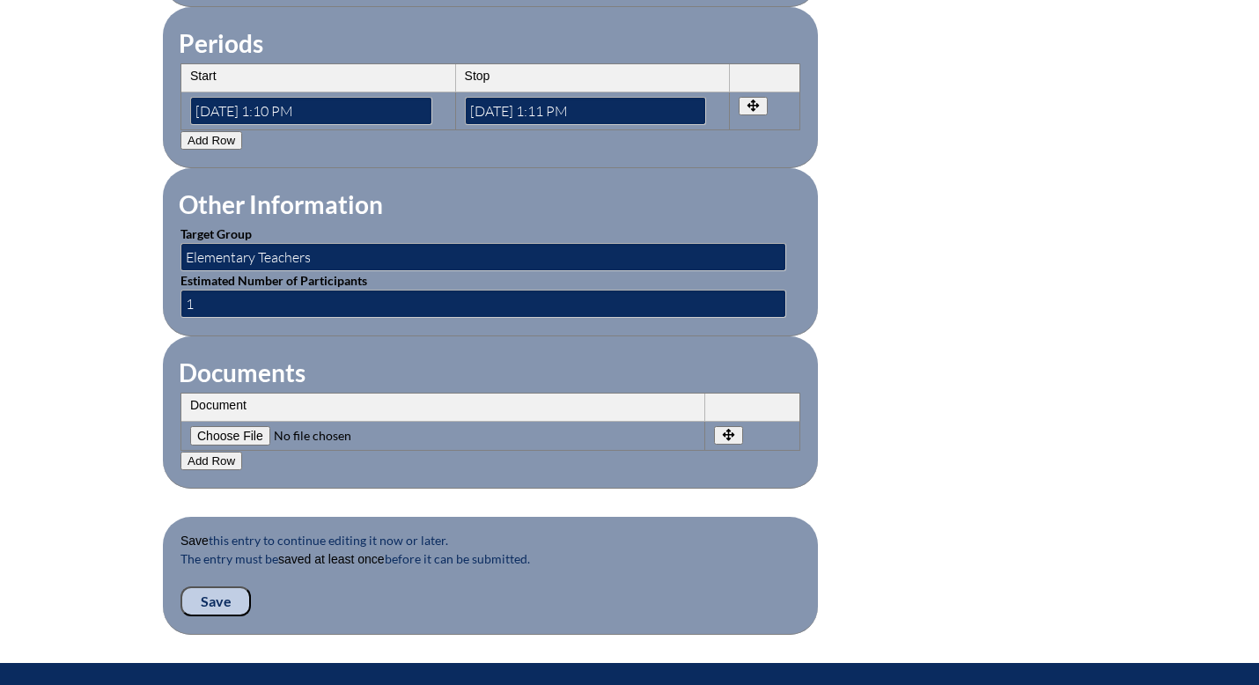
click at [225, 596] on input "Save" at bounding box center [215, 601] width 70 height 30
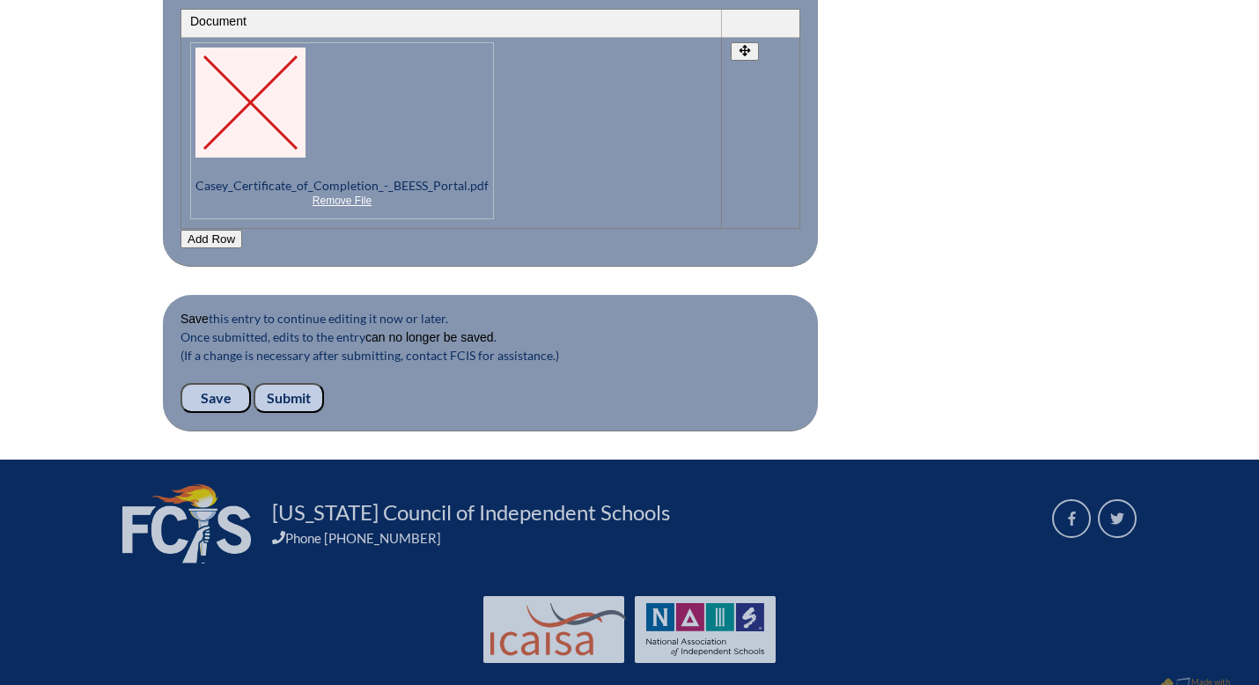
scroll to position [1925, 0]
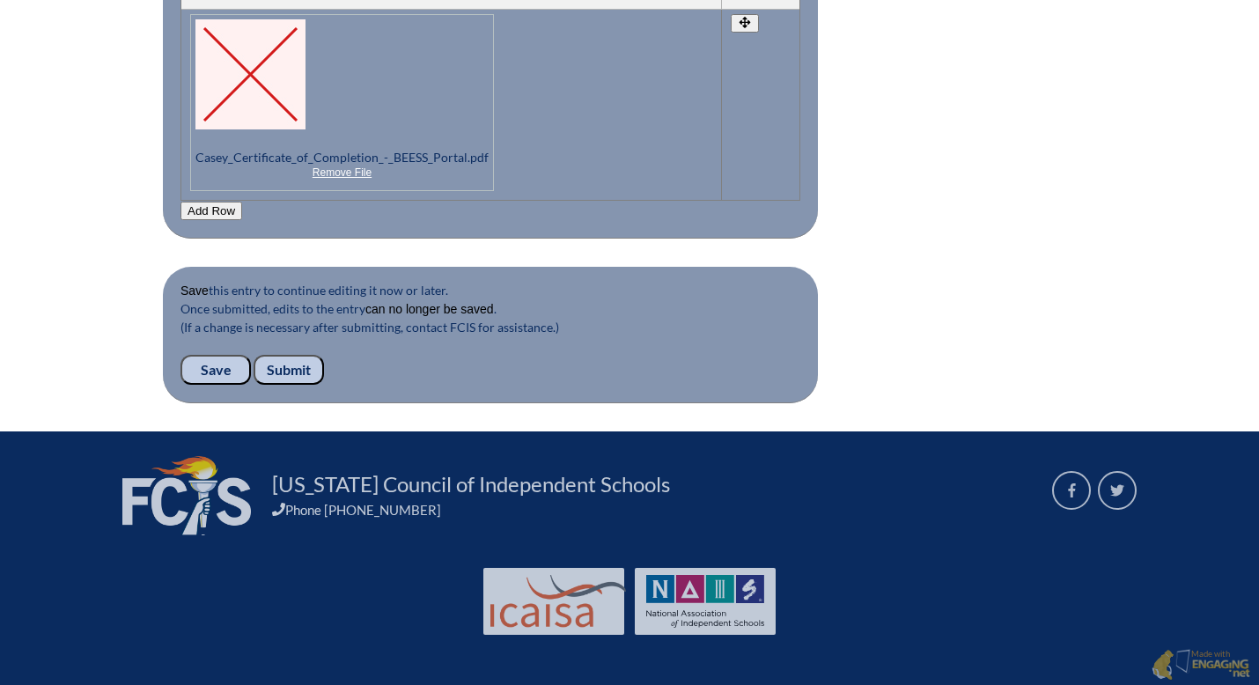
click at [292, 364] on input "Submit" at bounding box center [288, 370] width 70 height 30
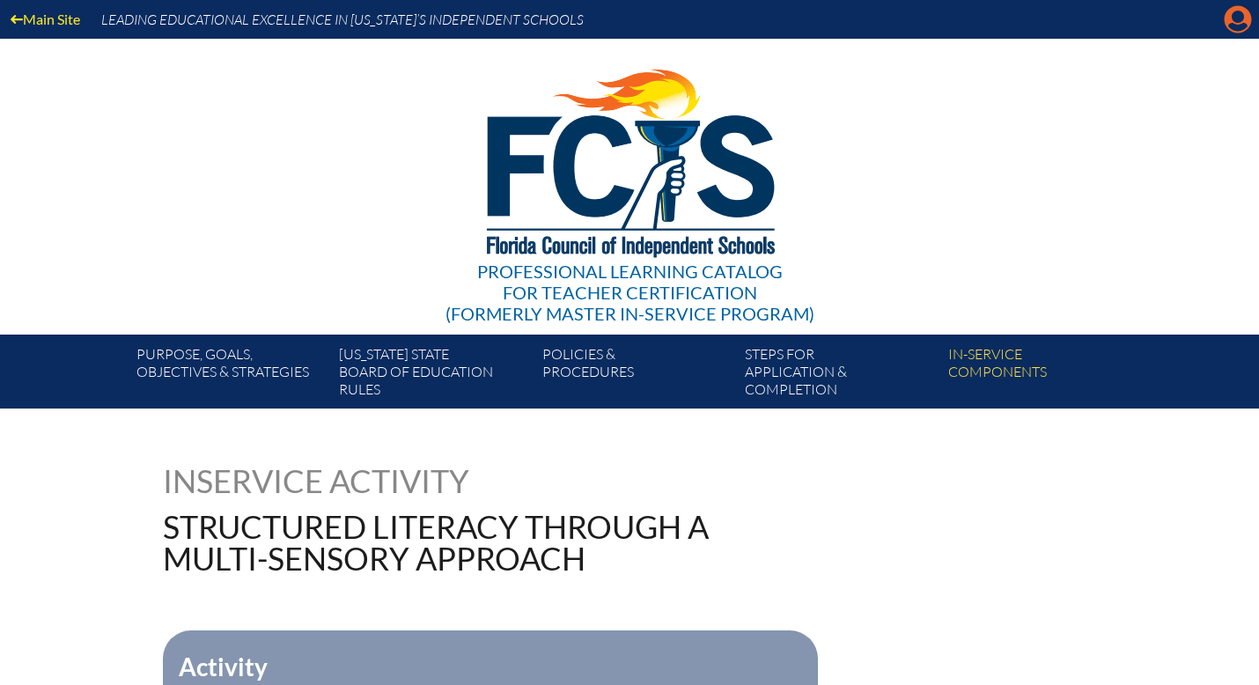
click at [1232, 17] on icon "Manage account" at bounding box center [1237, 19] width 28 height 28
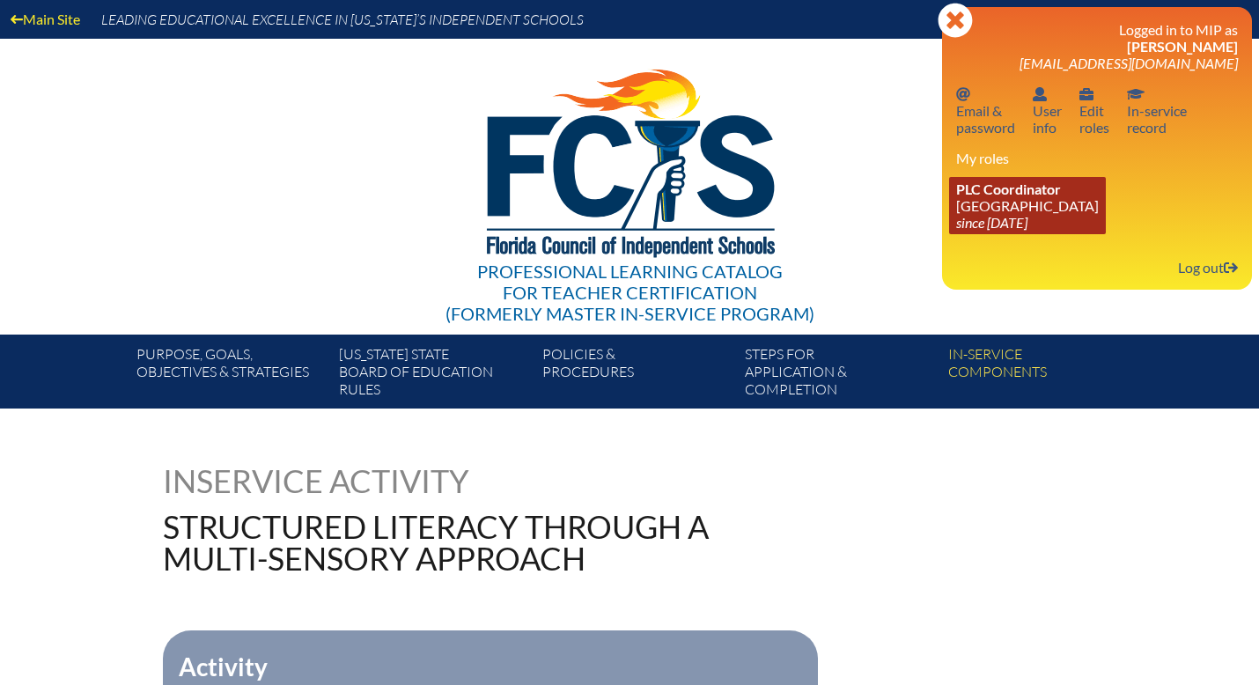
click at [1019, 195] on span "PLC Coordinator" at bounding box center [1008, 188] width 105 height 17
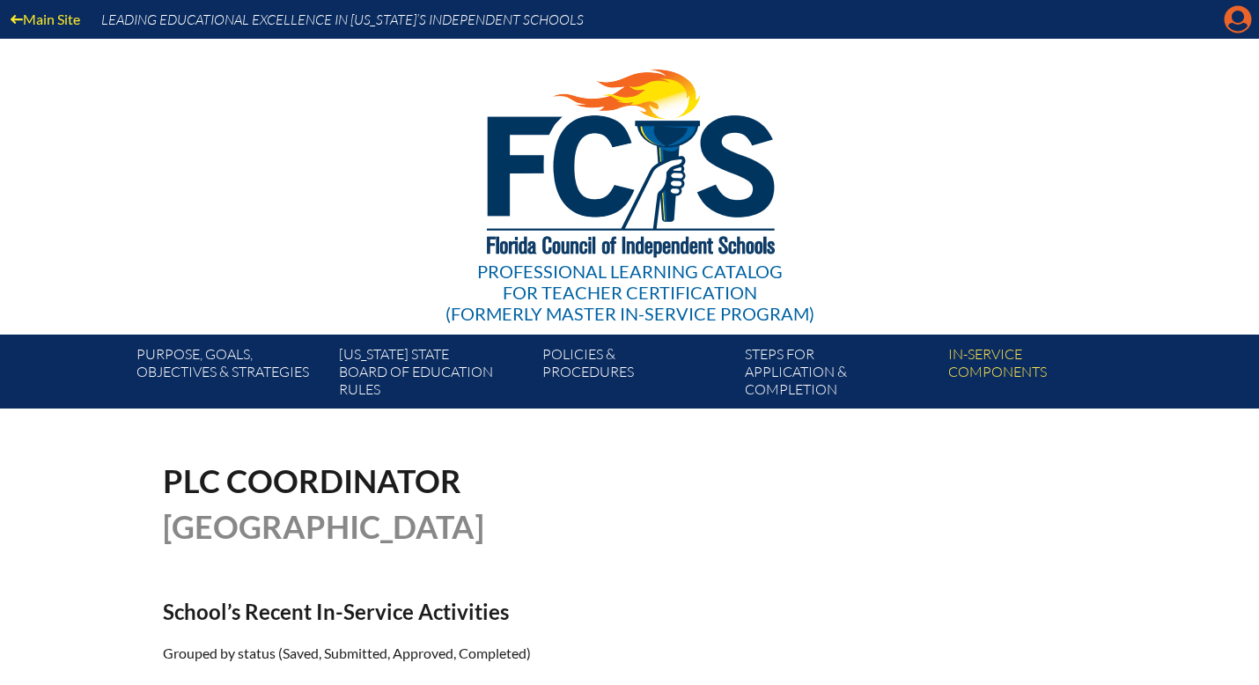
click at [1229, 26] on icon "Manage account" at bounding box center [1237, 19] width 28 height 28
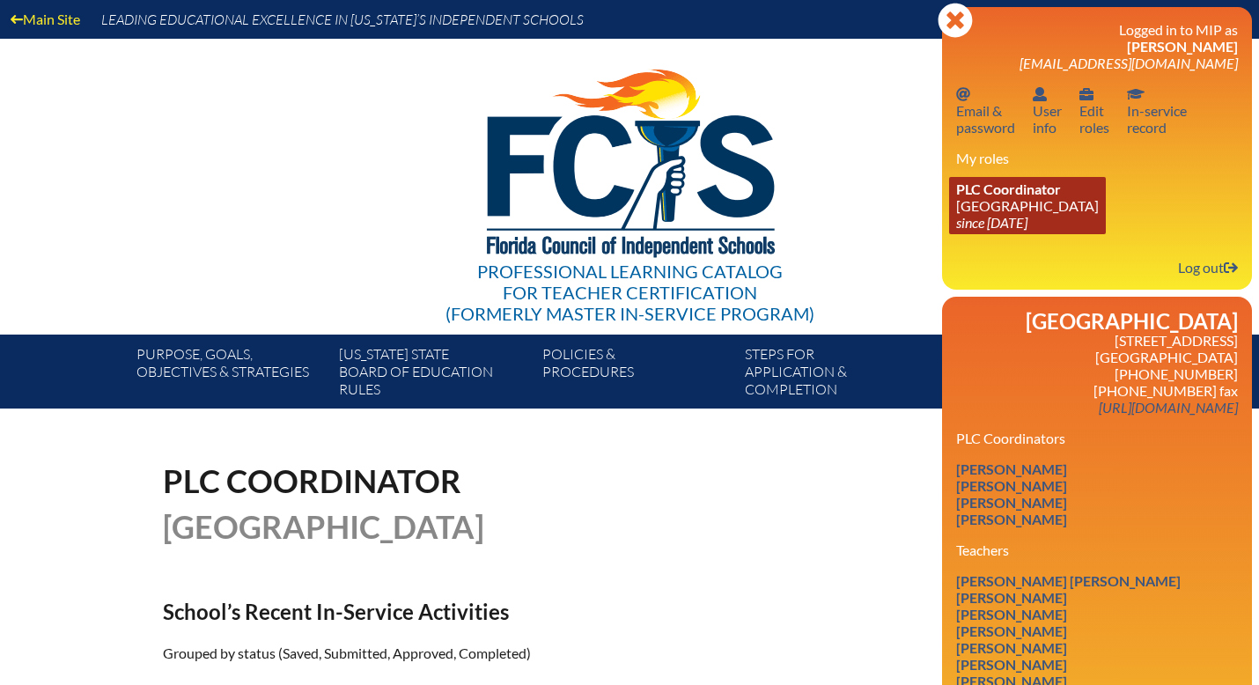
click at [989, 217] on link "PLC Coordinator [GEOGRAPHIC_DATA] since [DATE]" at bounding box center [1027, 205] width 157 height 57
click at [893, 202] on div "Professional Learning Catalog for Teacher Certification (formerly Master In-ser…" at bounding box center [629, 187] width 1070 height 296
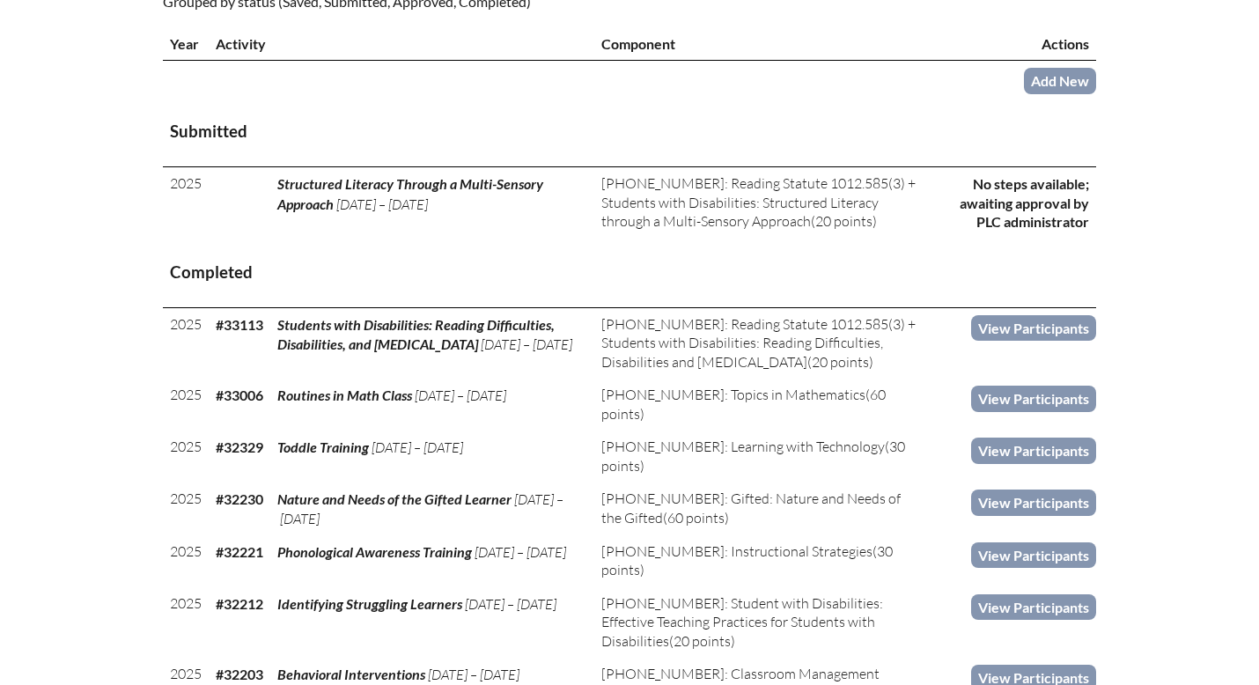
scroll to position [654, 0]
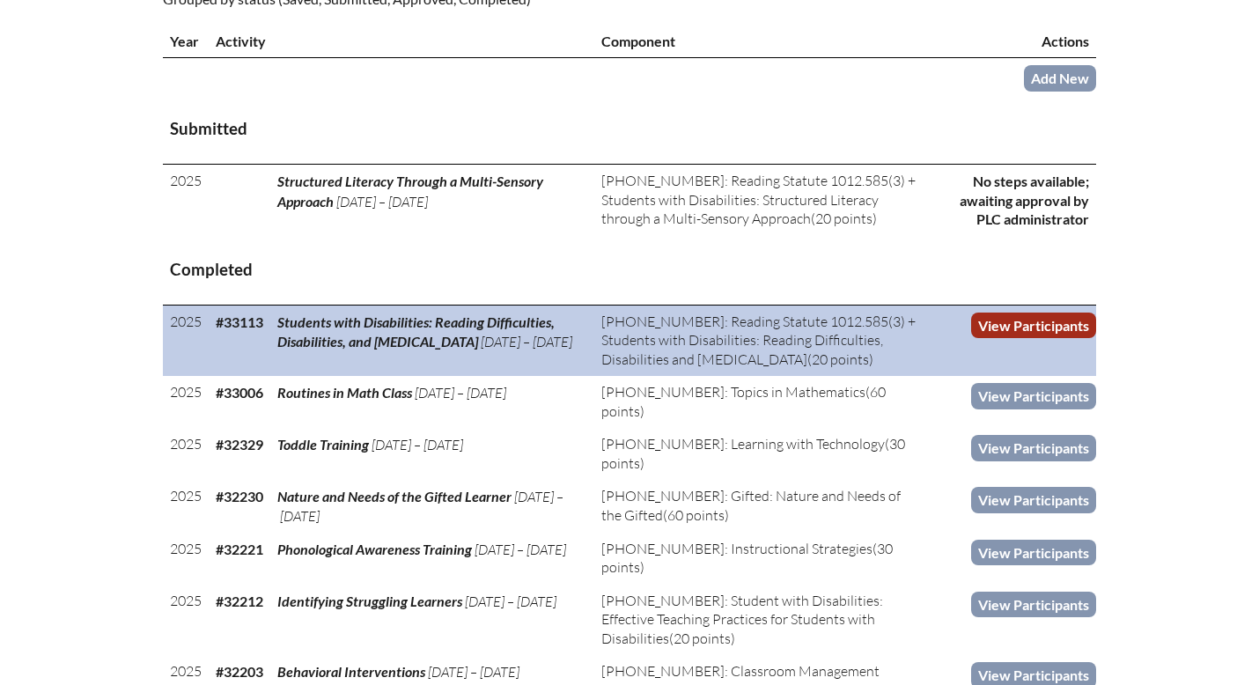
click at [1025, 320] on link "View Participants" at bounding box center [1033, 325] width 125 height 26
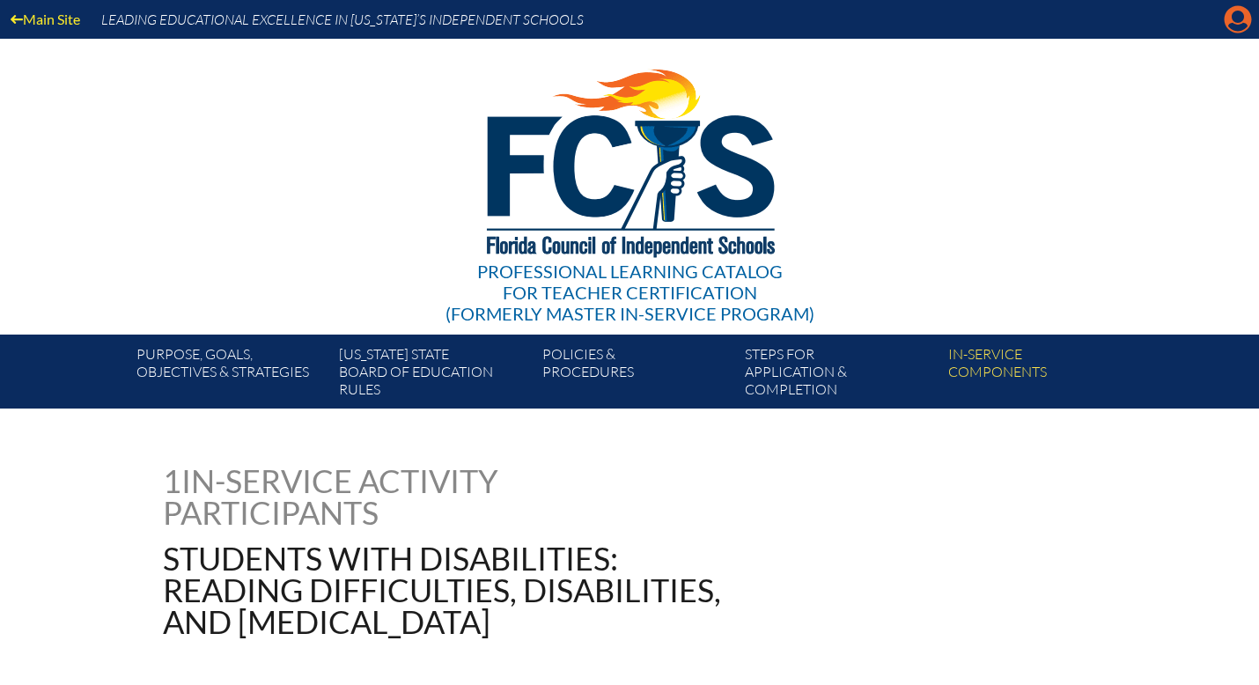
click at [1236, 23] on icon at bounding box center [1237, 19] width 27 height 27
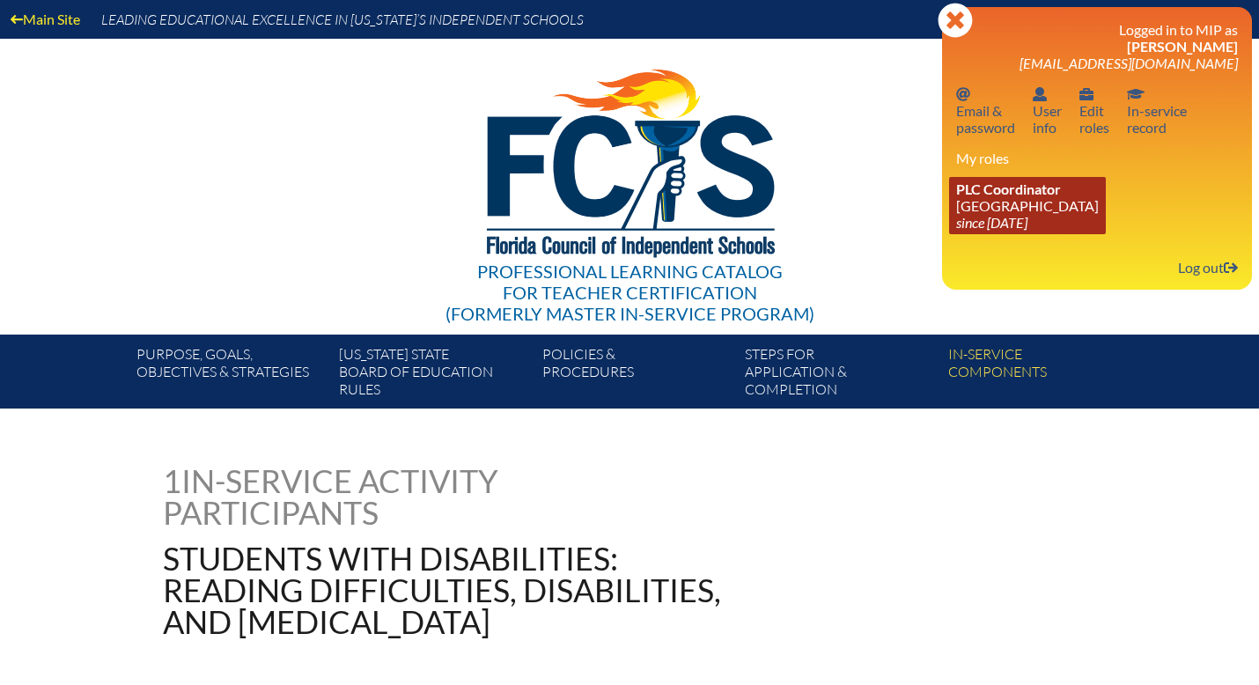
click at [989, 201] on link "PLC Coordinator Discovery Montessori School since 2022 Jul 1" at bounding box center [1027, 205] width 157 height 57
